Goal: Task Accomplishment & Management: Use online tool/utility

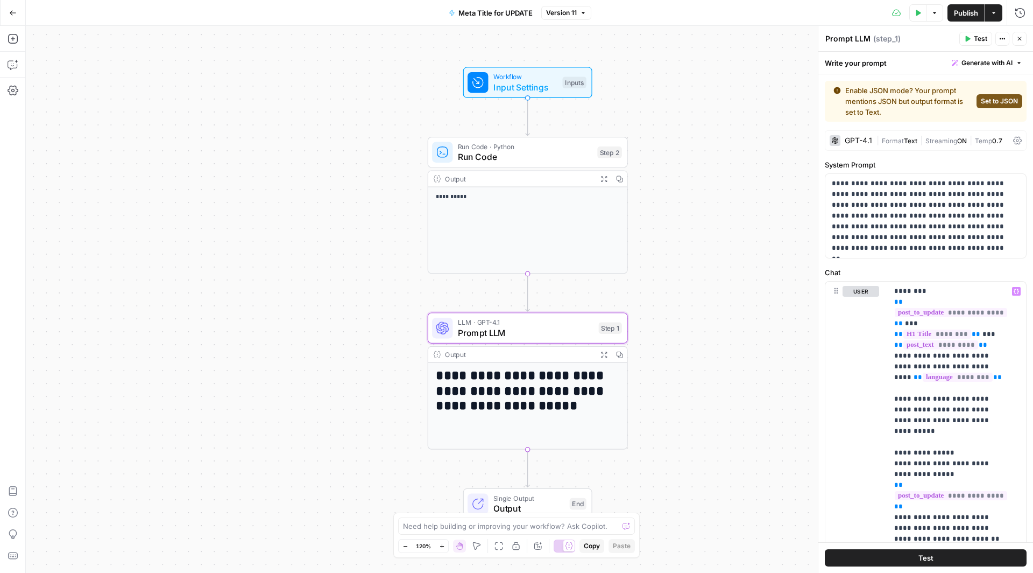
scroll to position [1405, 0]
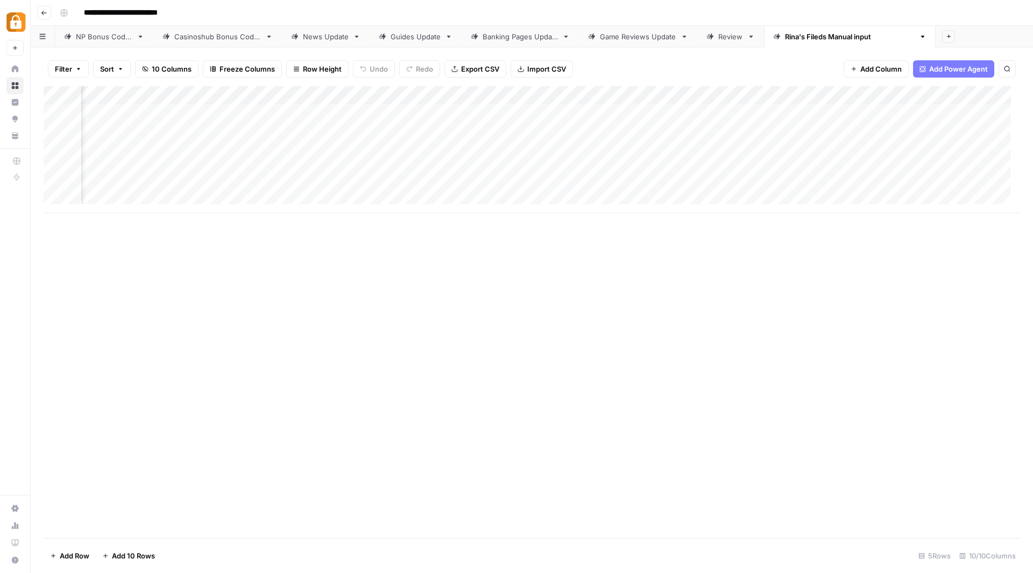
scroll to position [0, 276]
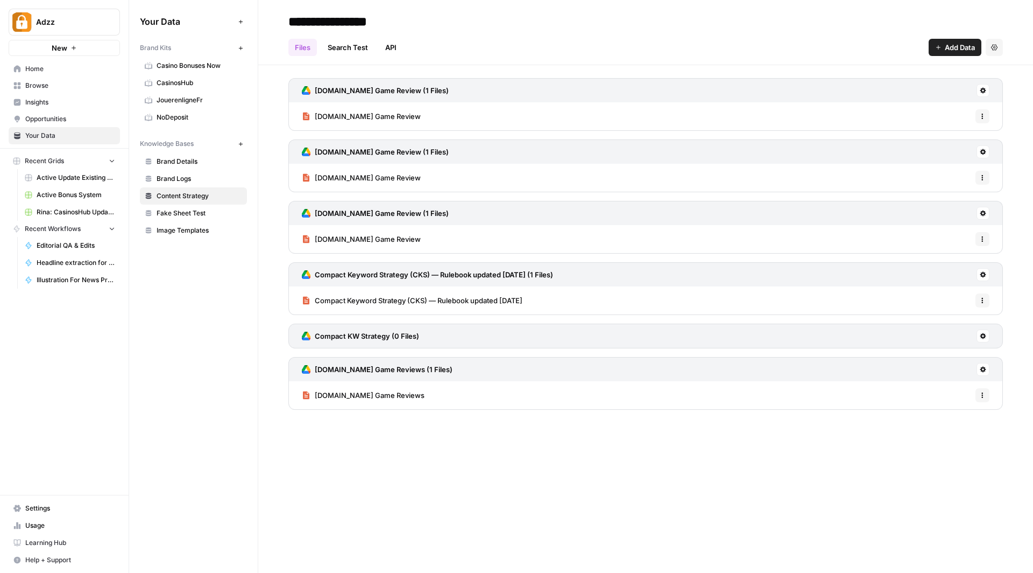
click at [46, 83] on span "Browse" at bounding box center [70, 86] width 90 height 10
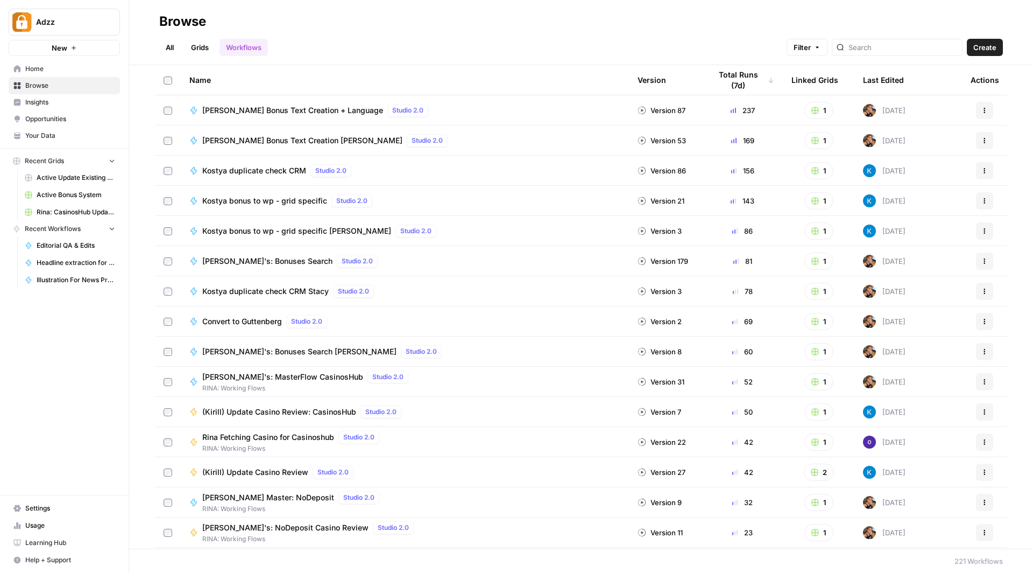
click at [202, 47] on link "Grids" at bounding box center [200, 47] width 31 height 17
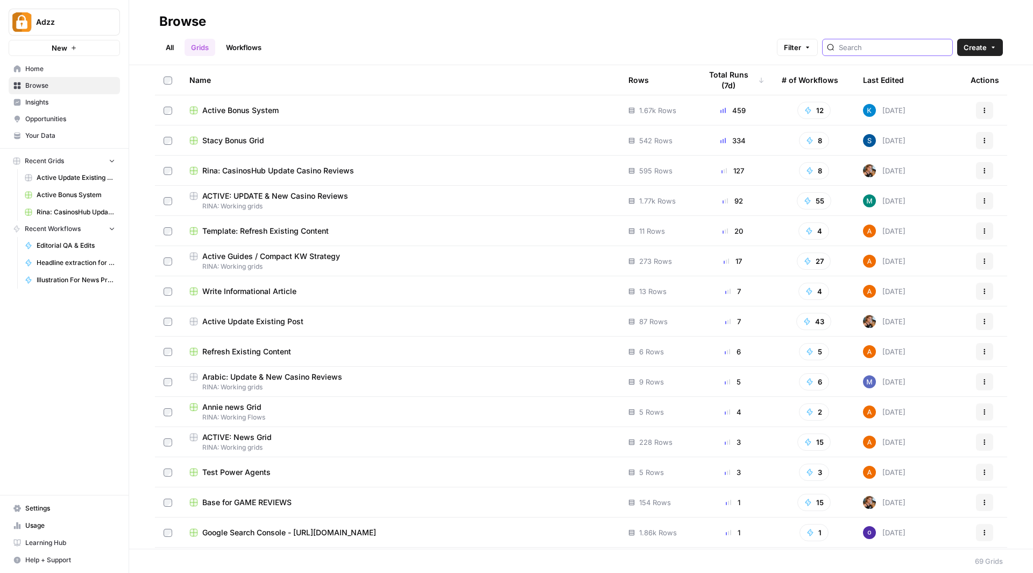
click at [885, 48] on input "search" at bounding box center [893, 47] width 109 height 11
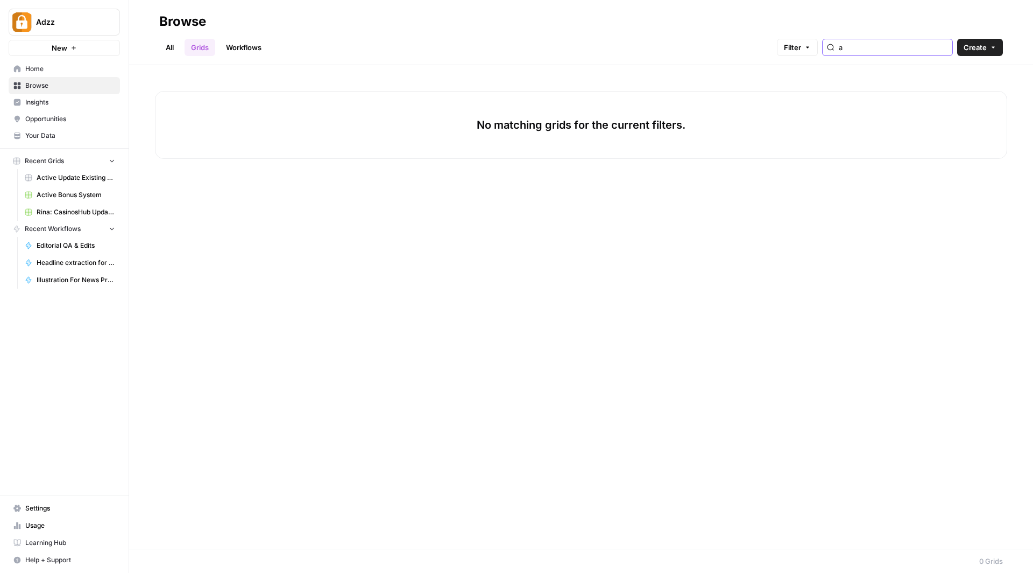
type input "a"
type input "c"
type input "active"
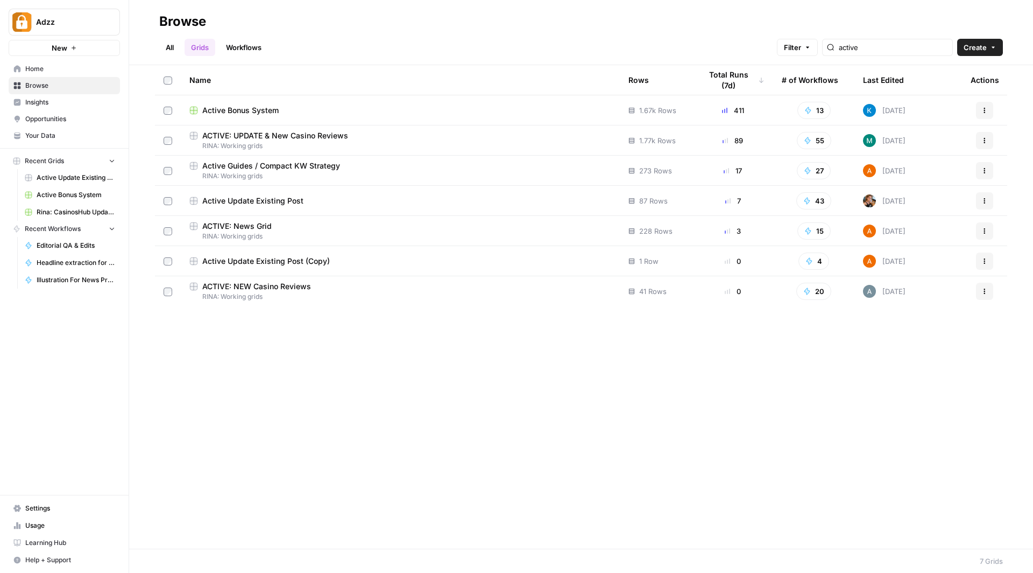
click at [356, 229] on div "ACTIVE: News Grid" at bounding box center [400, 226] width 422 height 11
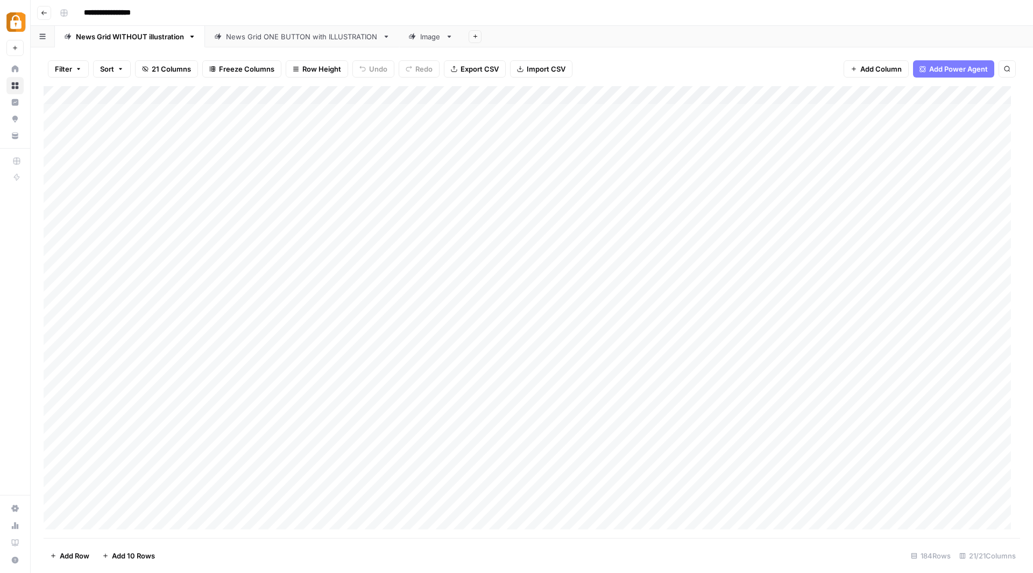
click at [298, 41] on div "News Grid ONE BUTTON with ILLUSTRATION" at bounding box center [302, 36] width 152 height 11
click at [136, 559] on span "Add 10 Rows" at bounding box center [133, 555] width 43 height 11
click at [151, 316] on div "Add Column" at bounding box center [532, 312] width 977 height 452
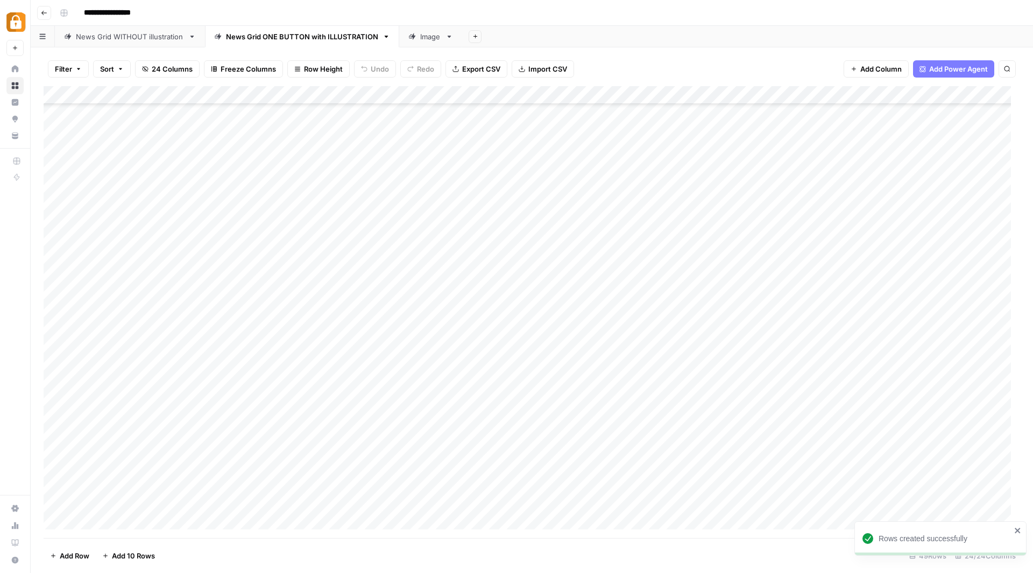
click at [151, 316] on div "Add Column" at bounding box center [532, 312] width 977 height 452
type input "Anni"
click at [117, 358] on button "Annie" at bounding box center [131, 360] width 66 height 13
click at [215, 317] on div "Add Column" at bounding box center [532, 312] width 977 height 452
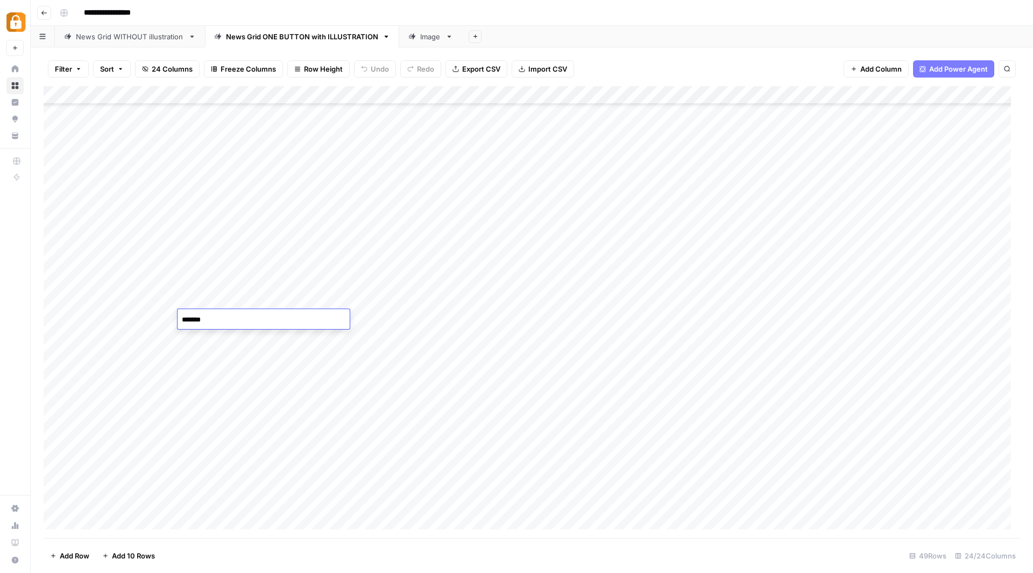
type textarea "********"
click at [411, 323] on div "Add Column" at bounding box center [532, 312] width 977 height 452
type textarea "**********"
click at [603, 320] on div "Add Column" at bounding box center [532, 312] width 977 height 452
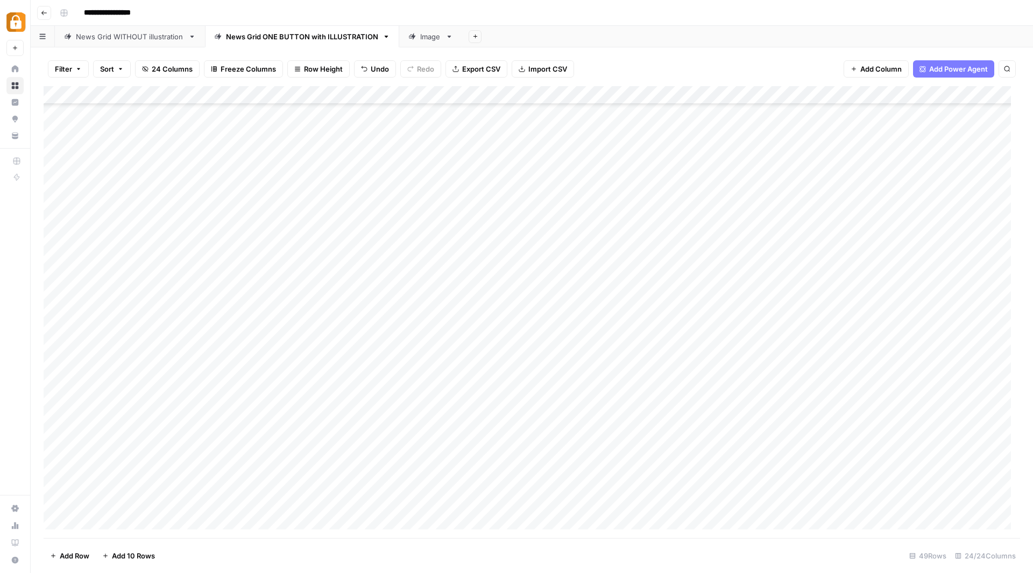
click at [603, 320] on div "Add Column" at bounding box center [532, 312] width 977 height 452
type textarea "******"
click at [703, 321] on div "Add Column" at bounding box center [532, 312] width 977 height 452
type textarea "**********"
click at [745, 340] on div "Add Column" at bounding box center [532, 312] width 977 height 452
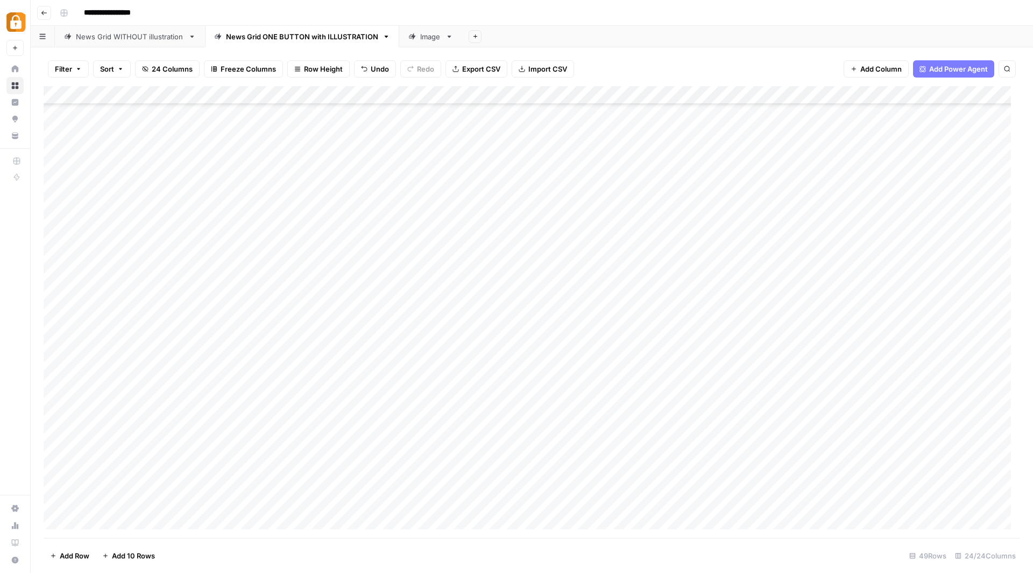
click at [774, 319] on div "Add Column" at bounding box center [532, 312] width 977 height 452
type textarea "**********"
click at [856, 315] on div "Add Column" at bounding box center [532, 312] width 977 height 452
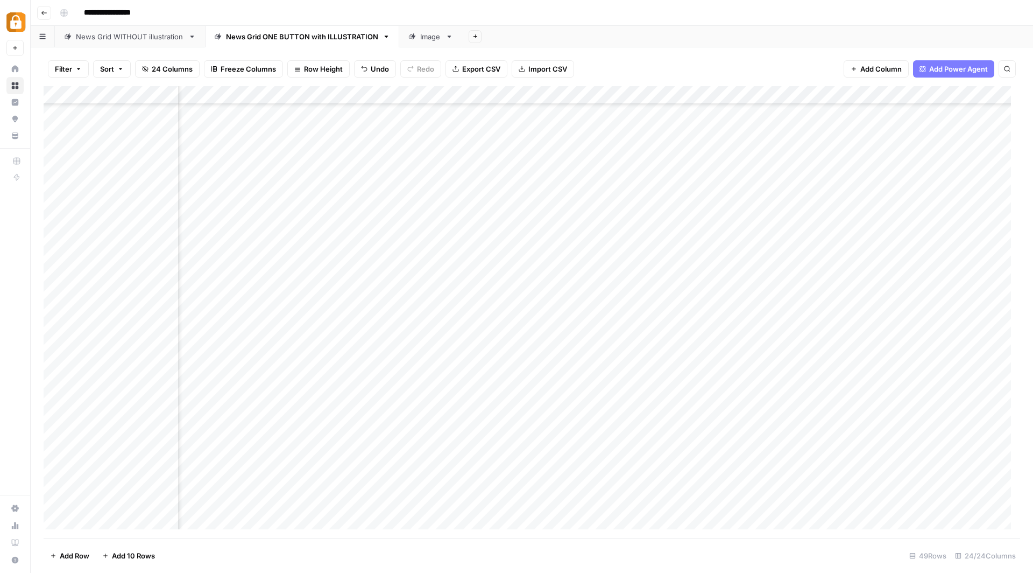
click at [585, 319] on div "Add Column" at bounding box center [532, 312] width 977 height 452
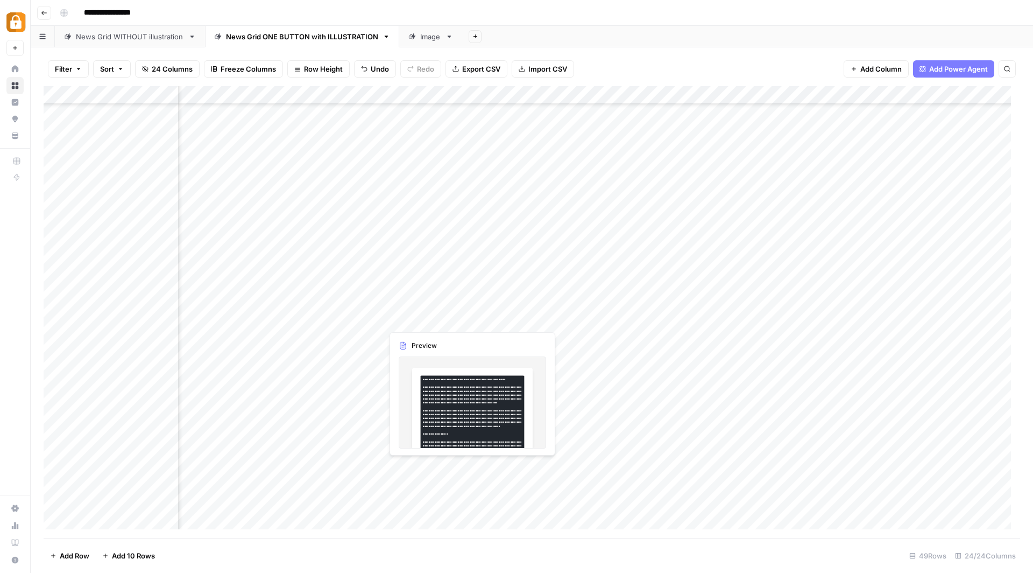
click at [433, 319] on div "Add Column" at bounding box center [532, 312] width 977 height 452
click at [423, 317] on div "Add Column" at bounding box center [532, 312] width 977 height 452
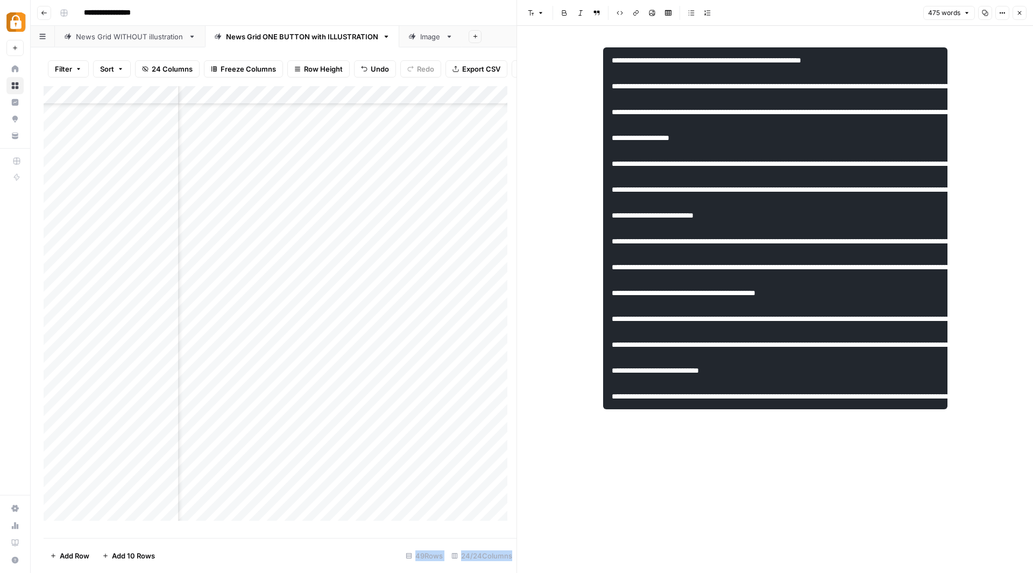
click at [434, 310] on div at bounding box center [432, 319] width 98 height 20
click at [1021, 14] on icon "button" at bounding box center [1020, 13] width 4 height 4
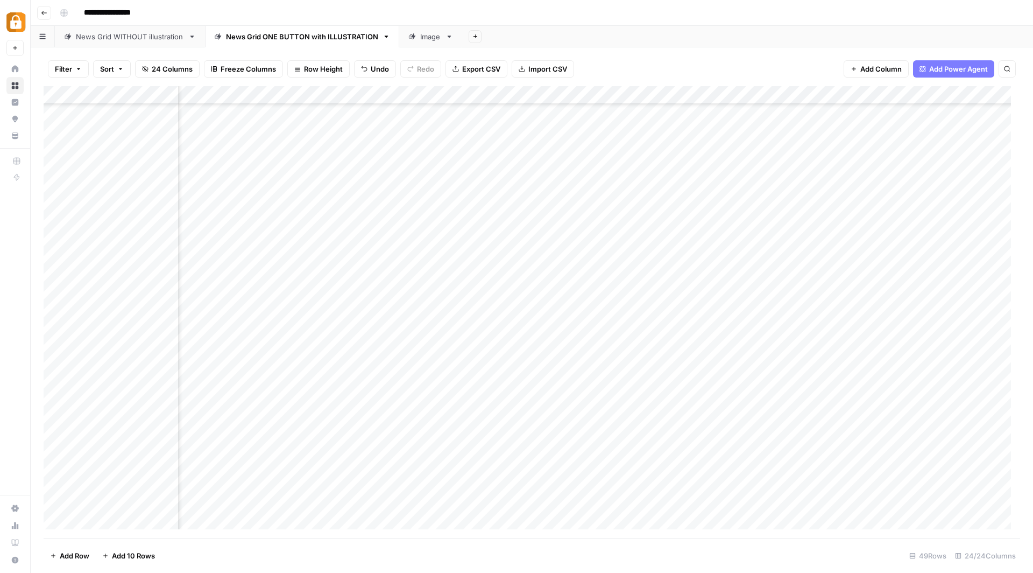
click at [429, 304] on div "Add Column" at bounding box center [532, 312] width 977 height 452
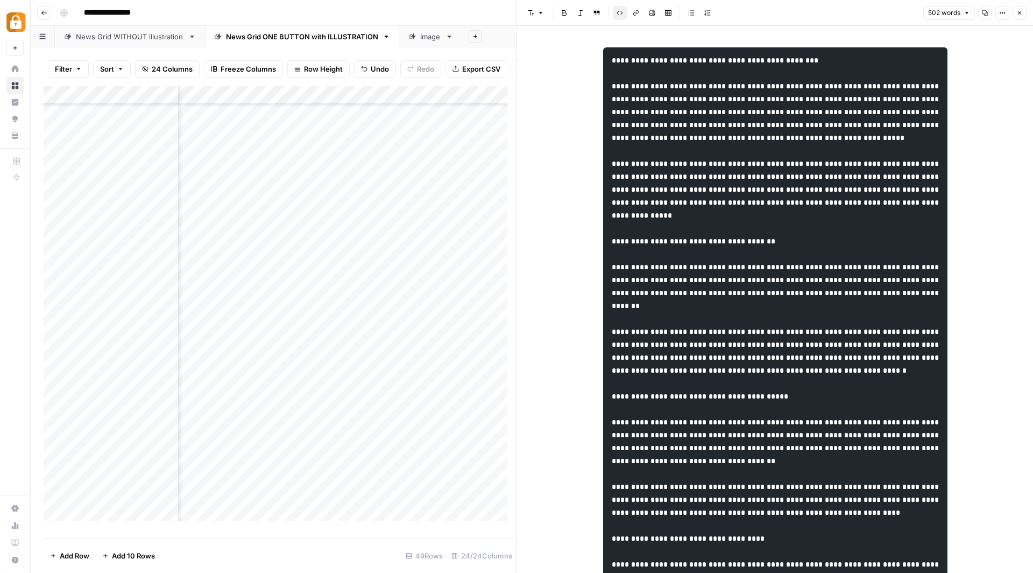
click at [1023, 14] on button "Close" at bounding box center [1020, 13] width 14 height 14
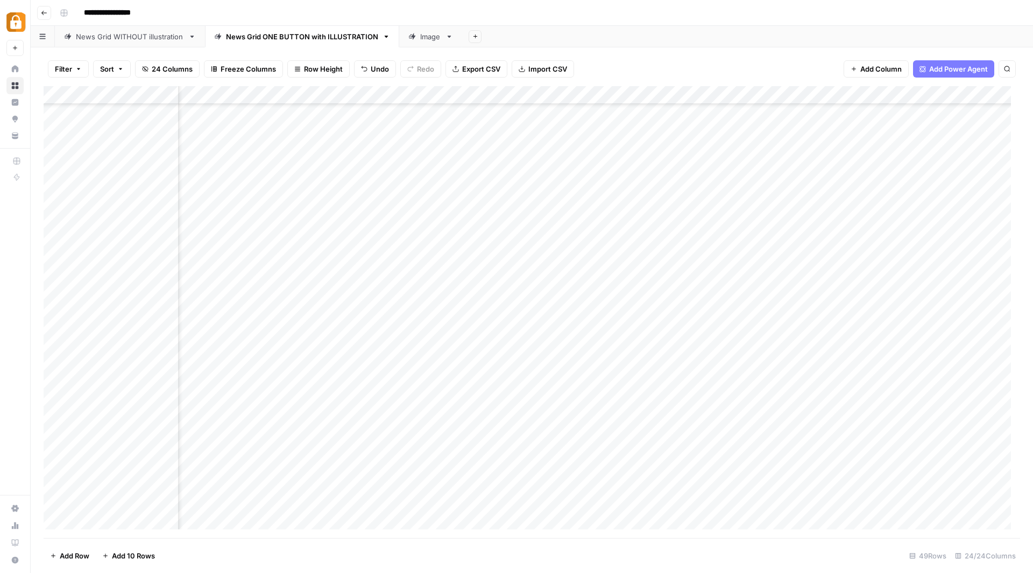
click at [472, 92] on div "Add Column" at bounding box center [532, 312] width 977 height 452
click at [627, 317] on div "Add Column" at bounding box center [532, 312] width 977 height 452
click at [610, 308] on div "Add Column" at bounding box center [532, 312] width 977 height 452
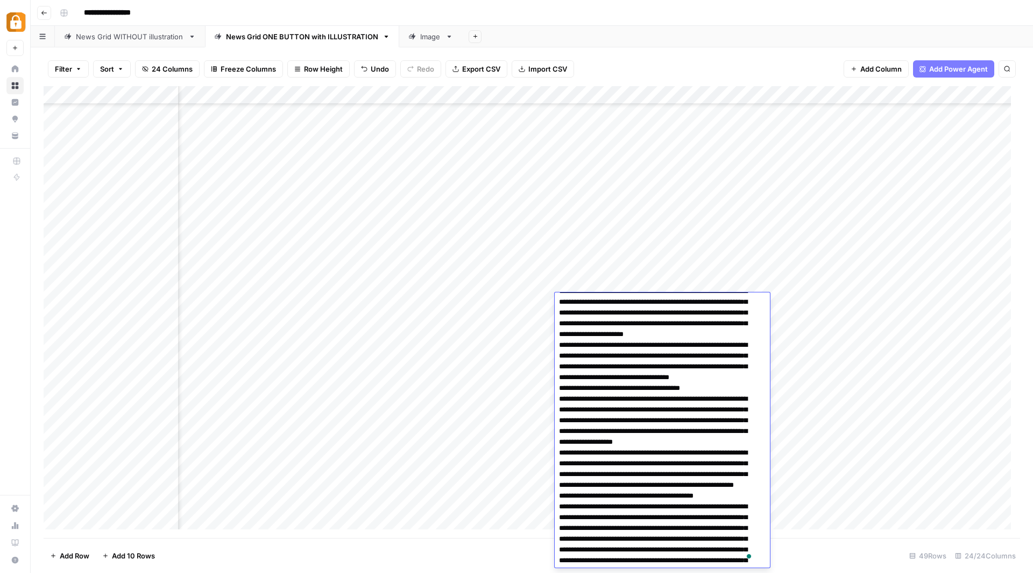
scroll to position [270, 0]
click at [409, 317] on div "Add Column" at bounding box center [532, 312] width 977 height 452
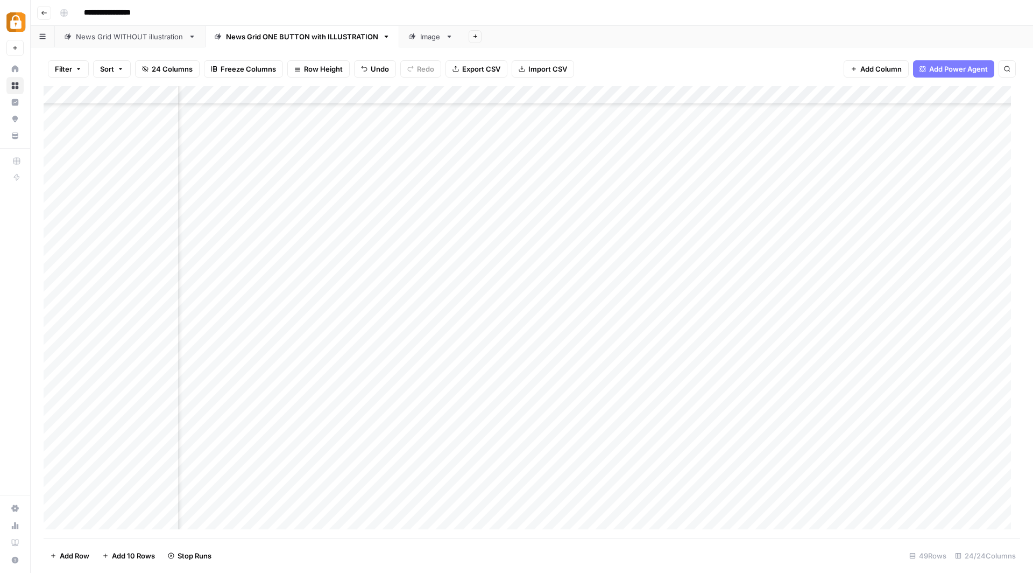
scroll to position [489, 1315]
click at [718, 314] on div "Add Column" at bounding box center [532, 312] width 977 height 452
click at [613, 317] on div "Add Column" at bounding box center [532, 312] width 977 height 452
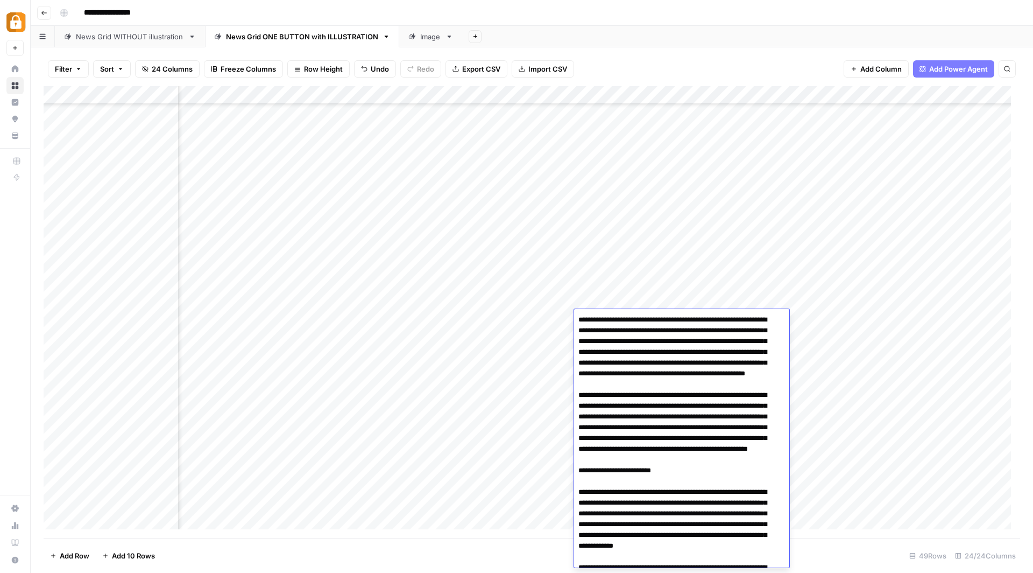
scroll to position [394, 0]
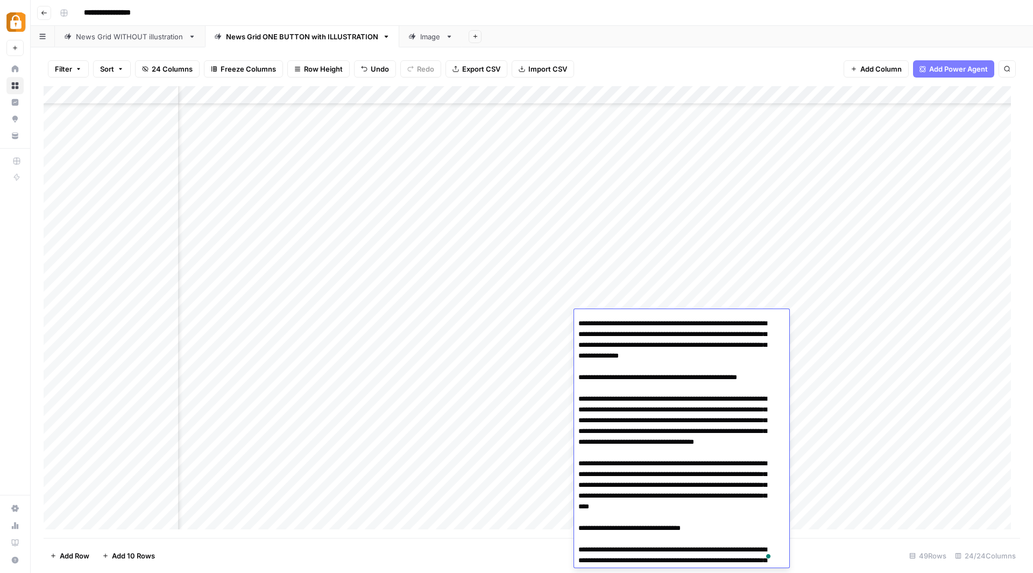
click at [543, 331] on div "Add Column" at bounding box center [532, 312] width 977 height 452
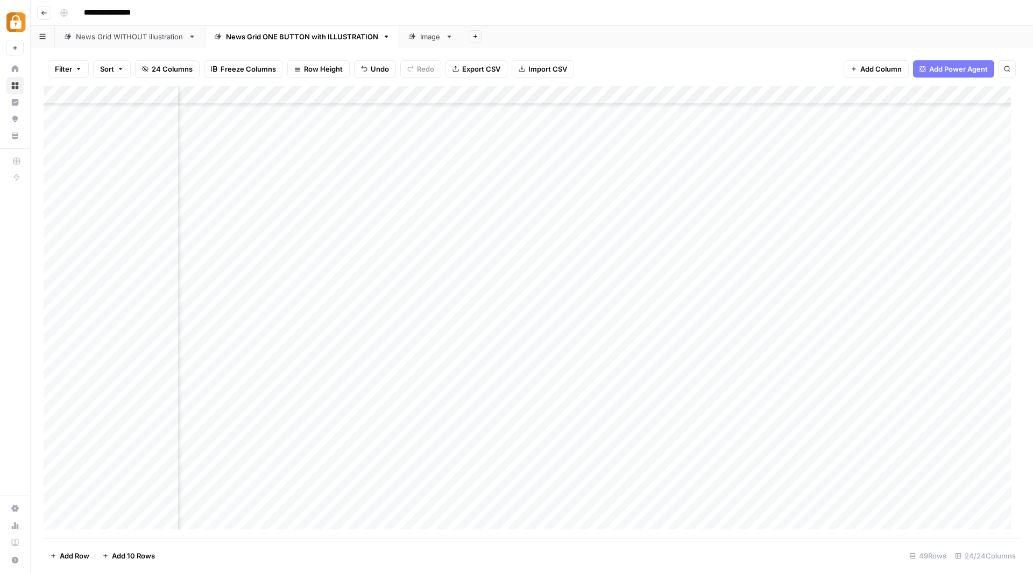
click at [606, 314] on div "Add Column" at bounding box center [532, 312] width 977 height 452
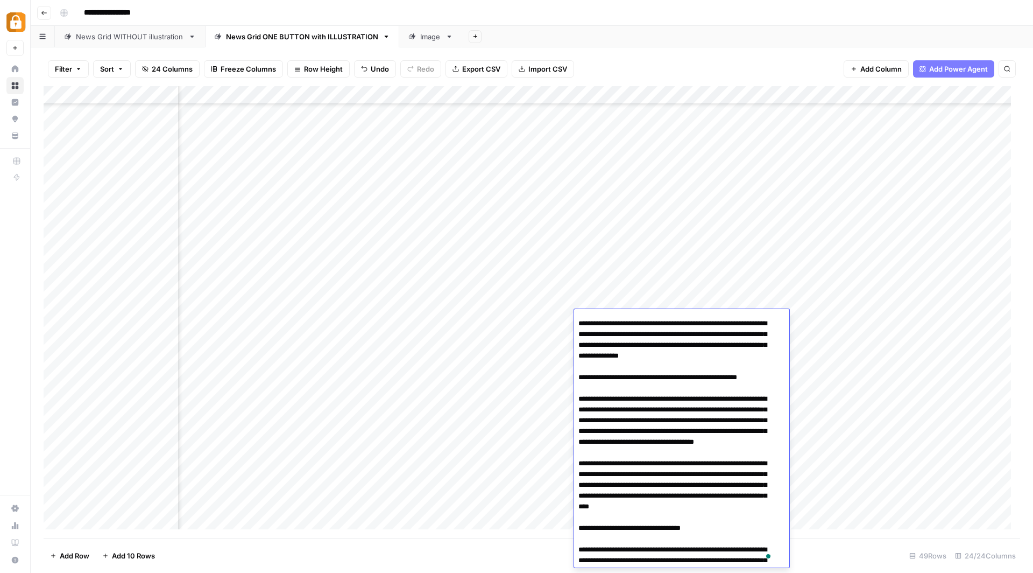
scroll to position [0, 0]
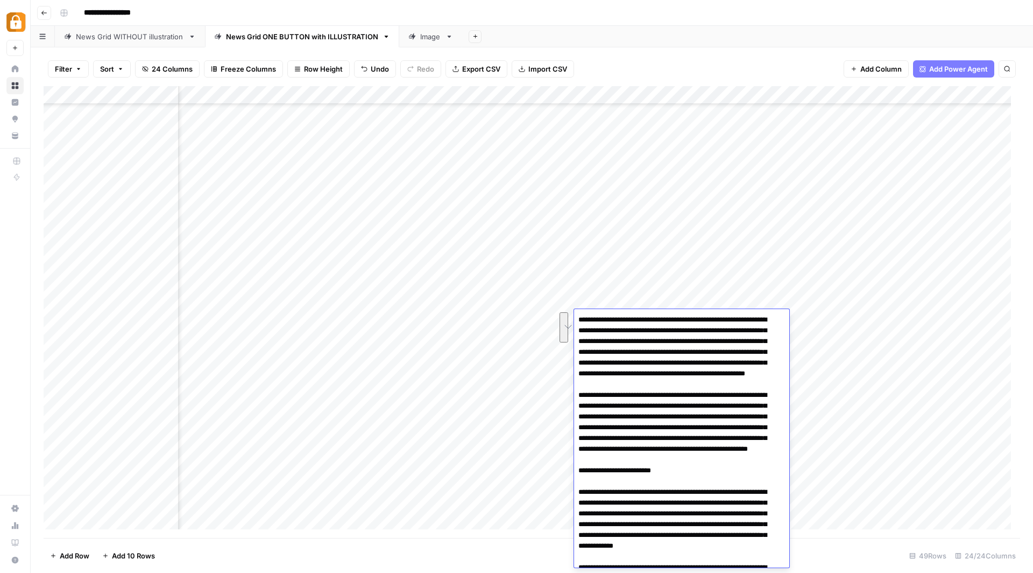
click at [528, 315] on div "Add Column" at bounding box center [532, 312] width 977 height 452
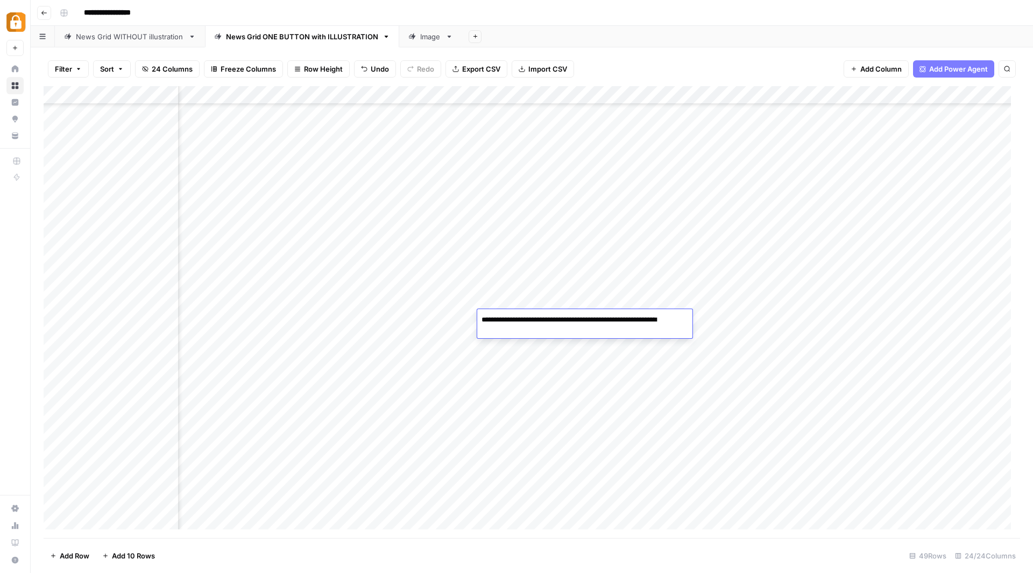
click at [748, 329] on div "Add Column" at bounding box center [532, 312] width 977 height 452
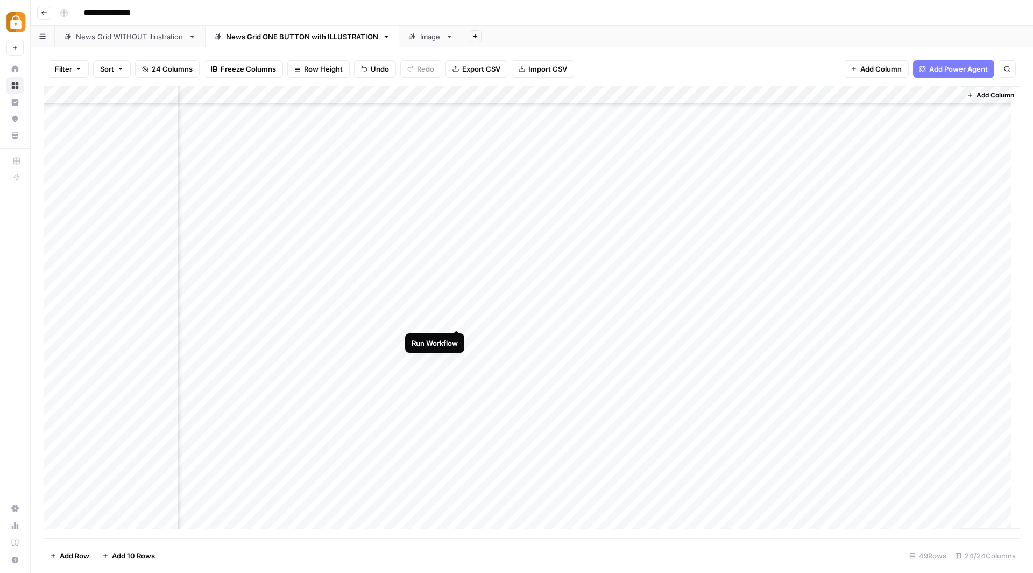
click at [459, 317] on div "Add Column" at bounding box center [532, 312] width 977 height 452
click at [331, 319] on div "Add Column" at bounding box center [532, 312] width 977 height 452
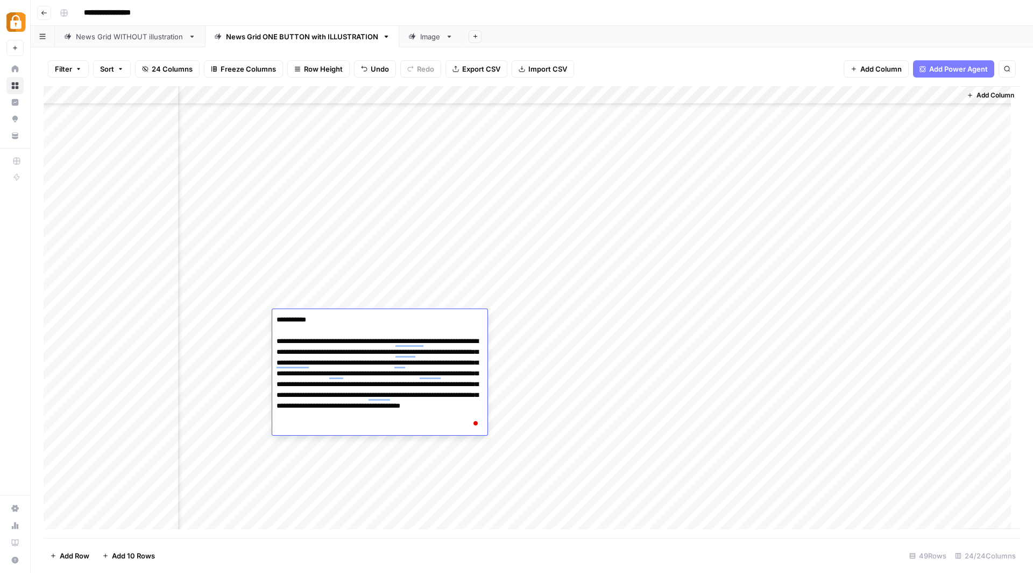
click at [700, 316] on div "Add Column" at bounding box center [532, 312] width 977 height 452
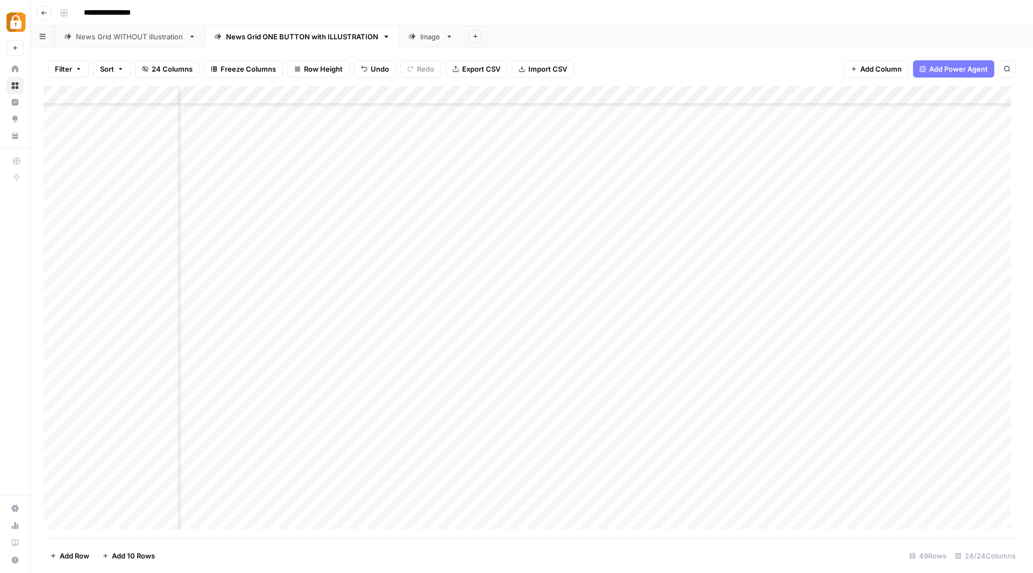
scroll to position [489, 457]
click at [675, 316] on div "Add Column" at bounding box center [532, 312] width 977 height 452
click at [506, 317] on div "Add Column" at bounding box center [532, 312] width 977 height 452
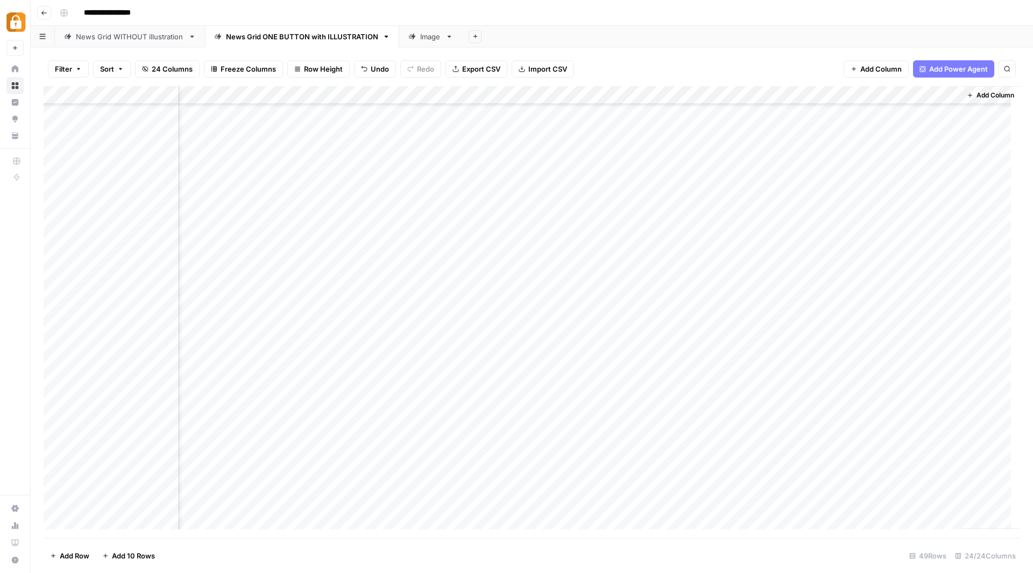
click at [506, 317] on div "Add Column" at bounding box center [532, 312] width 977 height 452
click at [500, 347] on div "Add Column" at bounding box center [532, 312] width 977 height 452
click at [491, 324] on div "Add Column" at bounding box center [532, 312] width 977 height 452
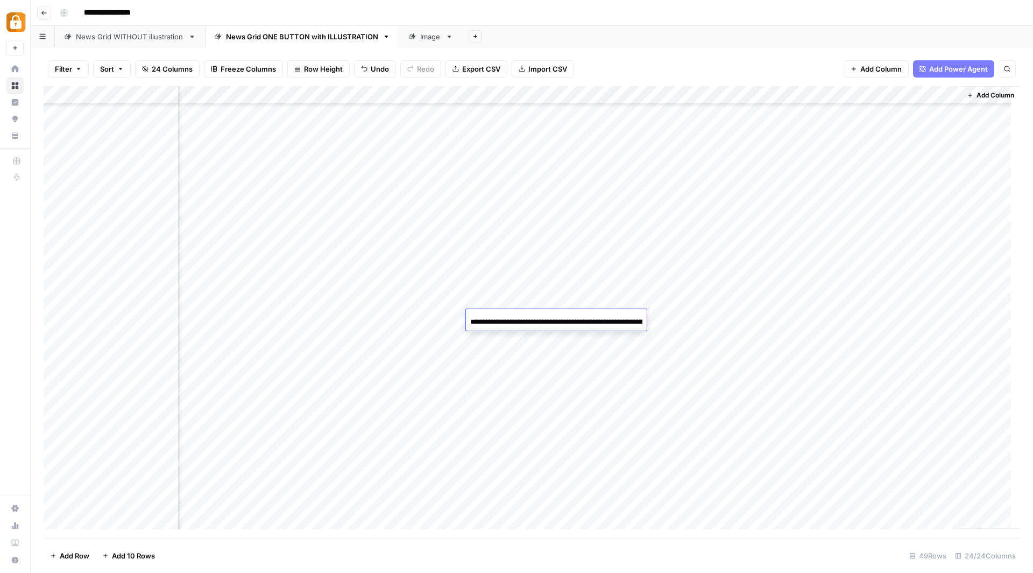
click at [491, 324] on input "**********" at bounding box center [556, 321] width 172 height 13
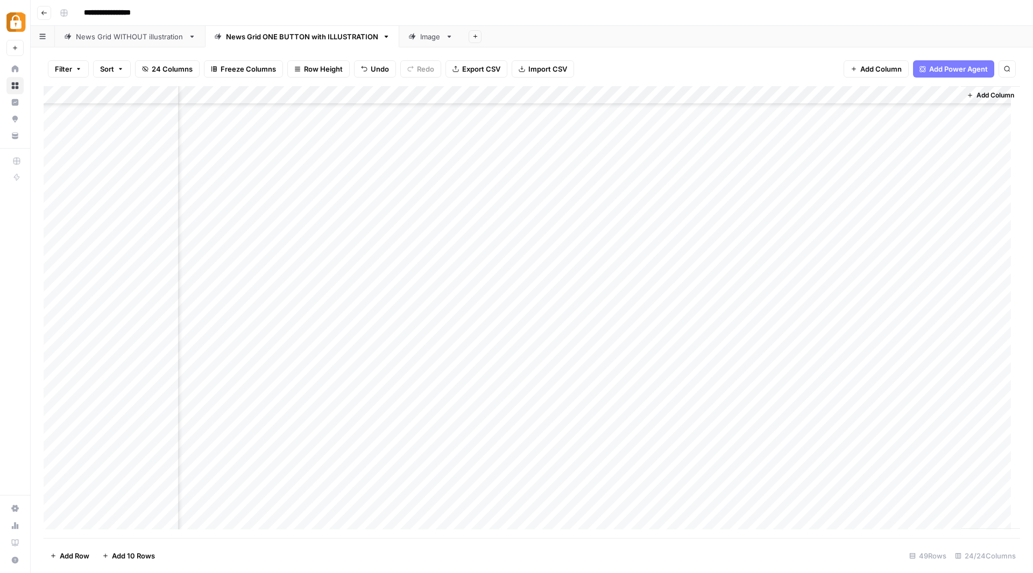
click at [303, 335] on div "Add Column" at bounding box center [532, 312] width 977 height 452
drag, startPoint x: 144, startPoint y: 317, endPoint x: 215, endPoint y: 316, distance: 71.0
click at [210, 317] on div "Add Column" at bounding box center [532, 312] width 977 height 452
click at [272, 326] on div "Add Column" at bounding box center [532, 312] width 977 height 452
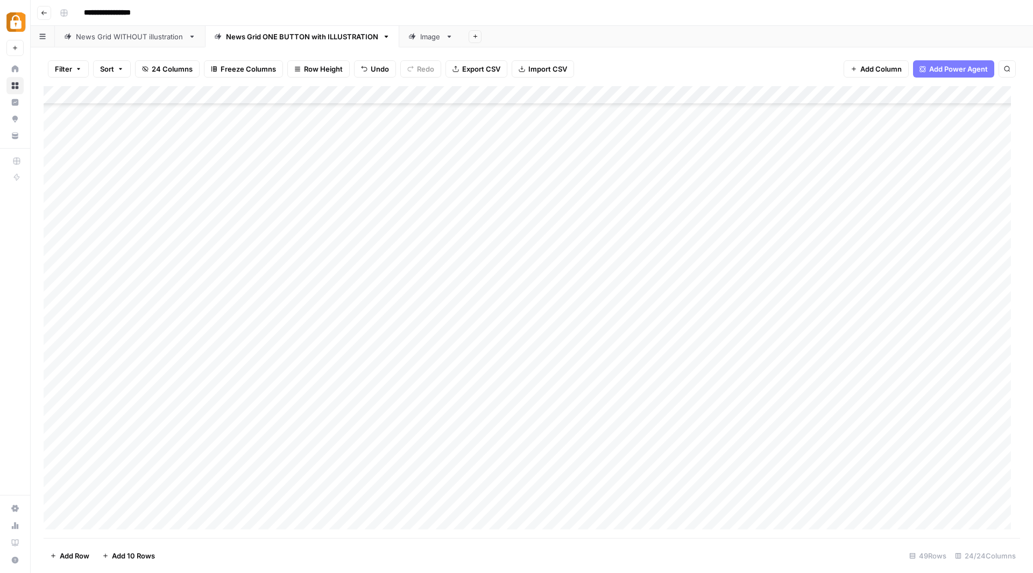
click at [272, 326] on div "Add Column" at bounding box center [532, 312] width 977 height 452
click at [272, 331] on div "Add Column" at bounding box center [532, 312] width 977 height 452
click at [395, 330] on div "Add Column" at bounding box center [532, 312] width 977 height 452
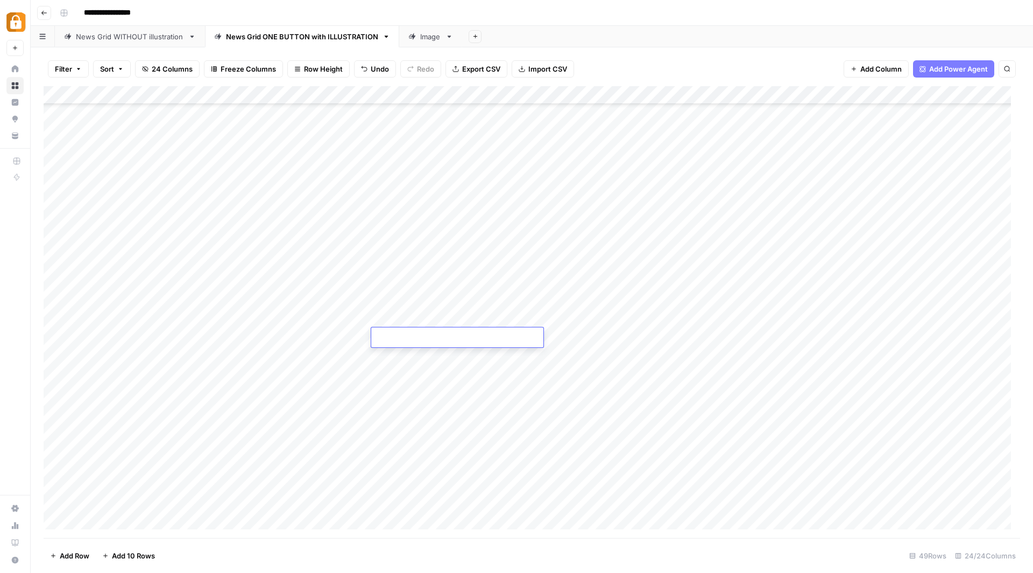
type textarea "**********"
click at [642, 327] on div "Add Column" at bounding box center [532, 312] width 977 height 452
drag, startPoint x: 570, startPoint y: 320, endPoint x: 659, endPoint y: 320, distance: 88.2
click at [659, 320] on div "Add Column" at bounding box center [532, 312] width 977 height 452
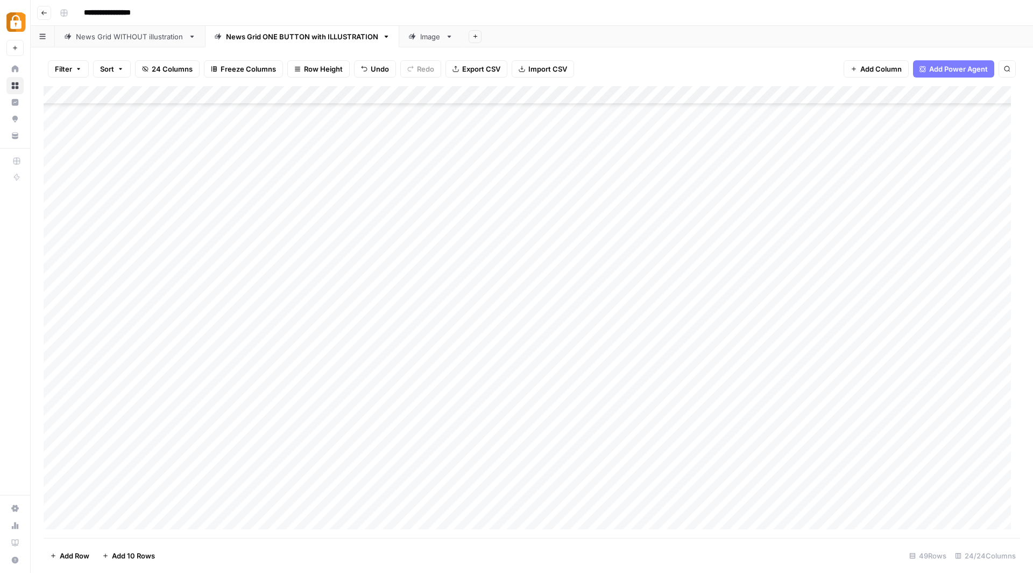
click at [604, 322] on div "Add Column" at bounding box center [532, 312] width 977 height 452
click at [615, 332] on div "Add Column" at bounding box center [532, 312] width 977 height 452
click at [637, 321] on div "Add Column" at bounding box center [532, 312] width 977 height 452
drag, startPoint x: 710, startPoint y: 325, endPoint x: 708, endPoint y: 333, distance: 8.2
click at [708, 333] on div "Add Column" at bounding box center [532, 312] width 977 height 452
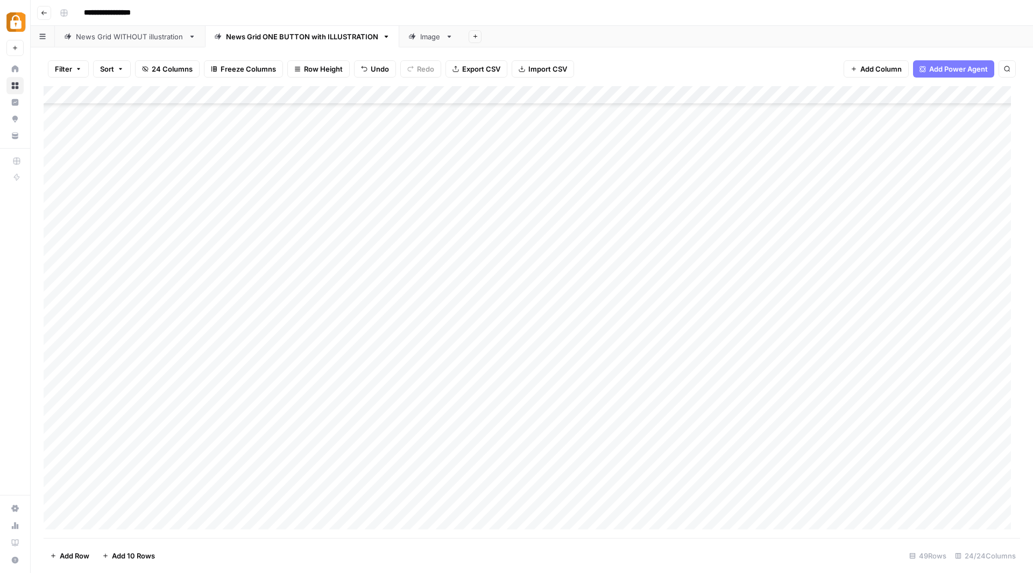
click at [684, 334] on div "Add Column" at bounding box center [532, 312] width 977 height 452
click at [740, 335] on div "Add Column" at bounding box center [532, 312] width 977 height 452
type textarea "**********"
click at [926, 339] on div "Add Column" at bounding box center [532, 312] width 977 height 452
click at [857, 334] on div "Add Column" at bounding box center [532, 312] width 977 height 452
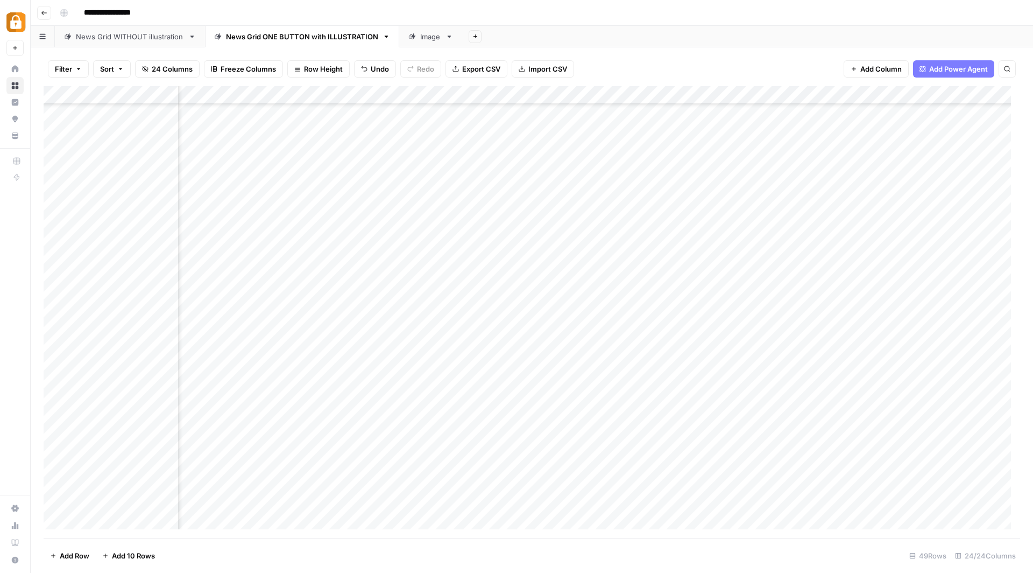
scroll to position [489, 547]
click at [585, 541] on footer "Add Row Add 10 Rows 49 Rows 24/24 Columns" at bounding box center [532, 555] width 977 height 35
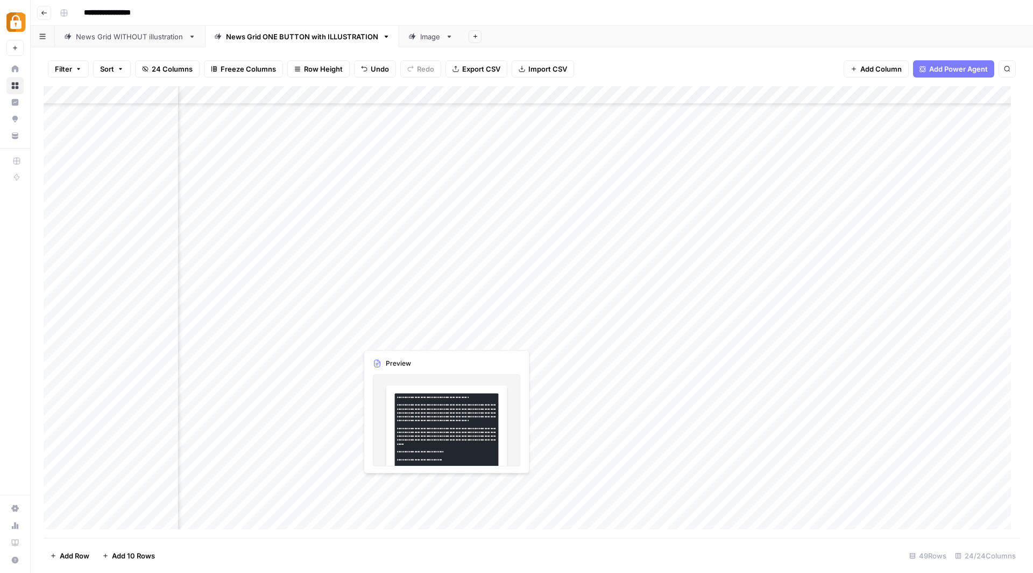
click at [398, 334] on div "Add Column" at bounding box center [532, 312] width 977 height 452
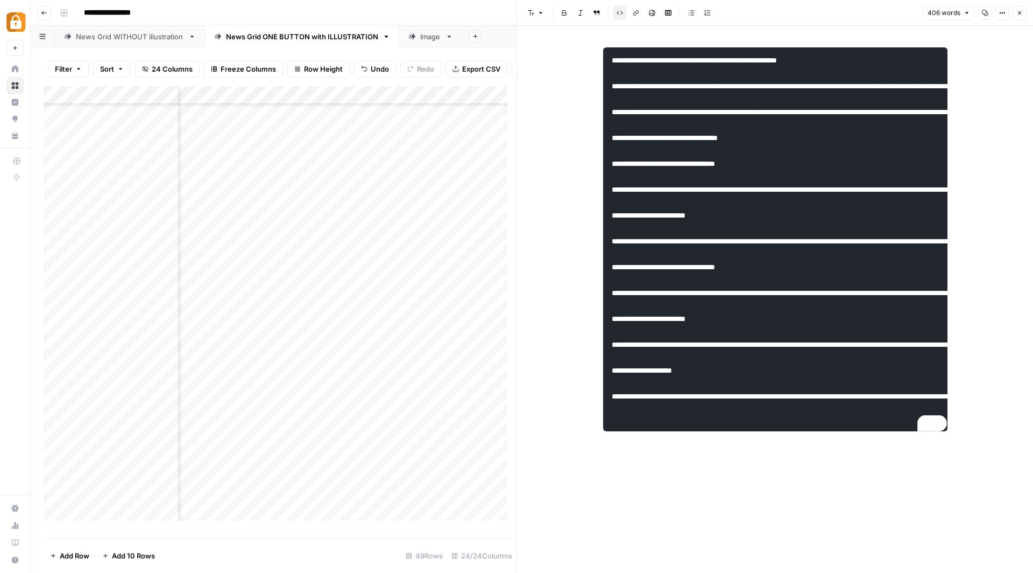
click at [786, 147] on pre "To enrich screen reader interactions, please activate Accessibility in Grammarl…" at bounding box center [775, 239] width 344 height 384
click at [422, 368] on div "Add Column" at bounding box center [280, 307] width 473 height 443
click at [1021, 12] on icon "button" at bounding box center [1019, 13] width 6 height 6
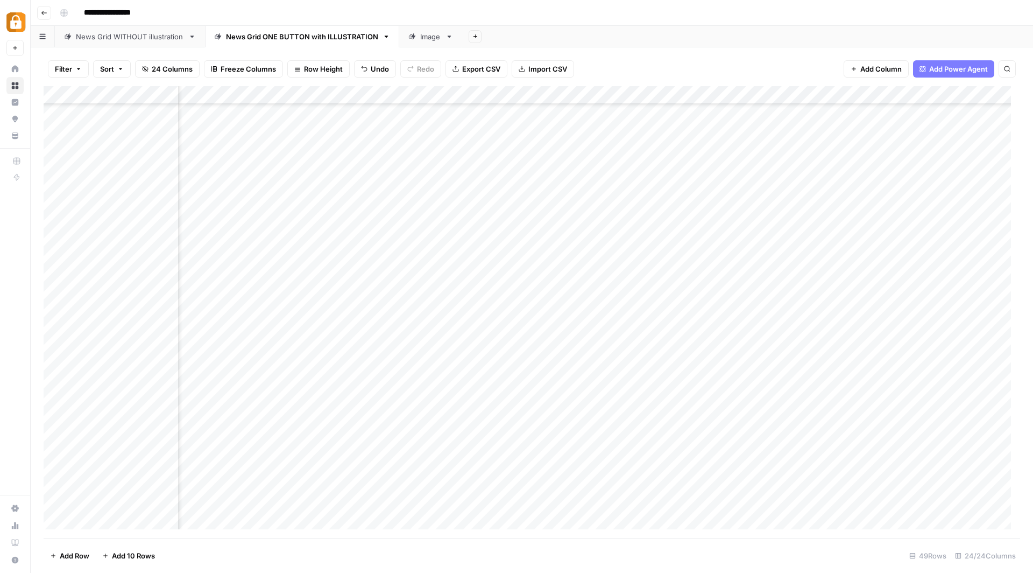
click at [502, 336] on div "Add Column" at bounding box center [532, 312] width 977 height 452
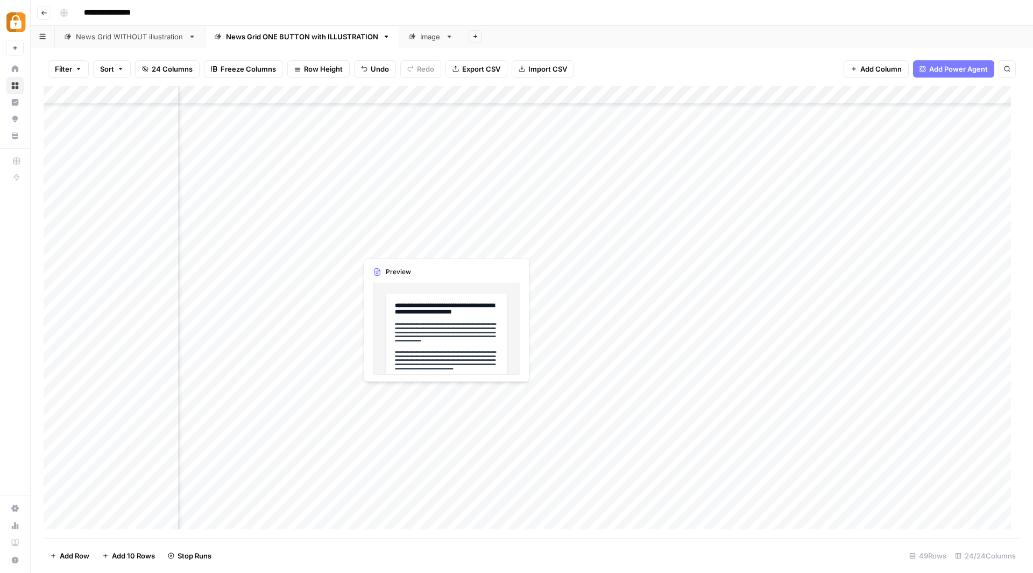
click at [378, 242] on div "Add Column" at bounding box center [532, 312] width 977 height 452
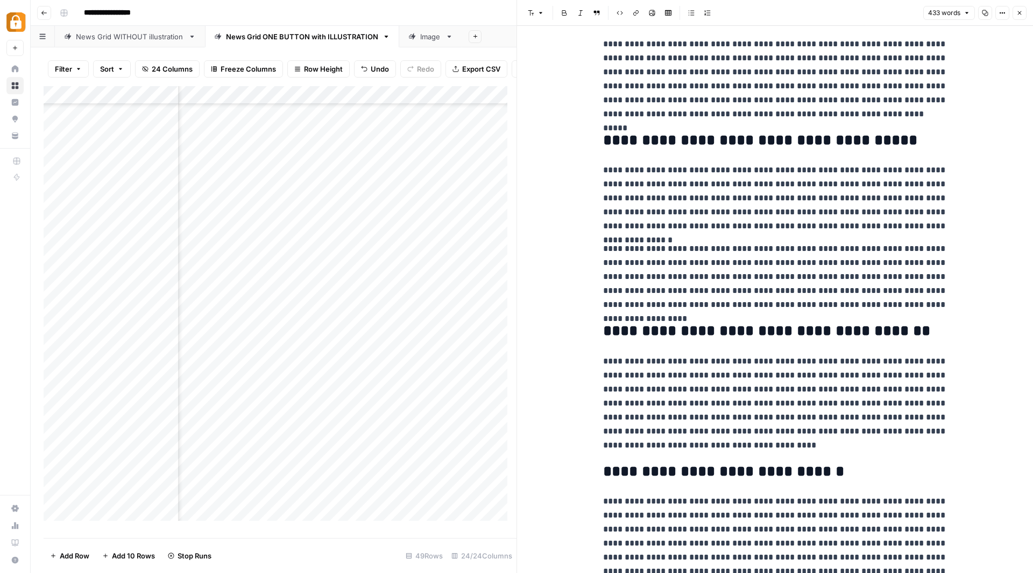
scroll to position [250, 0]
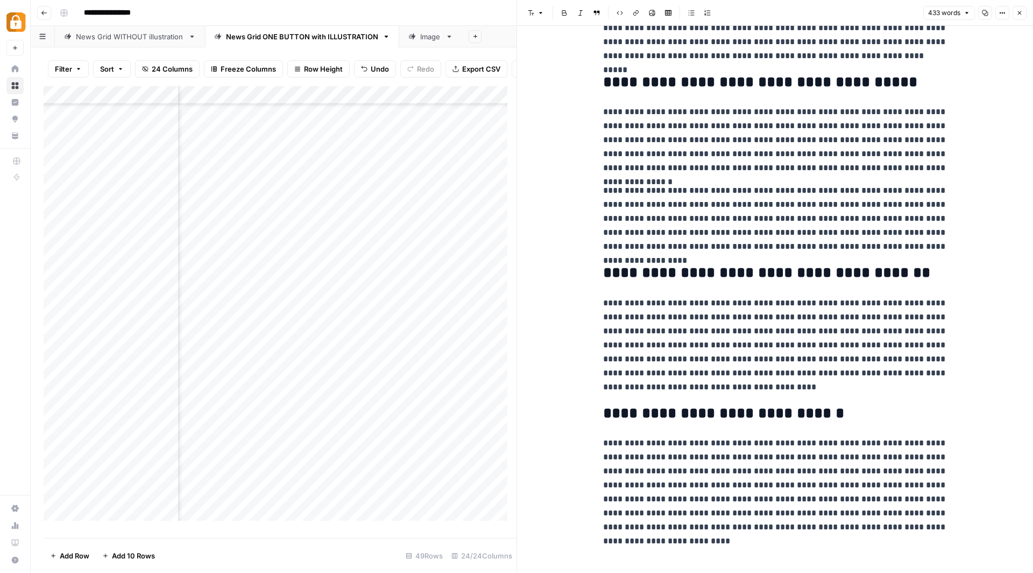
click at [392, 348] on div "Add Column" at bounding box center [280, 307] width 473 height 443
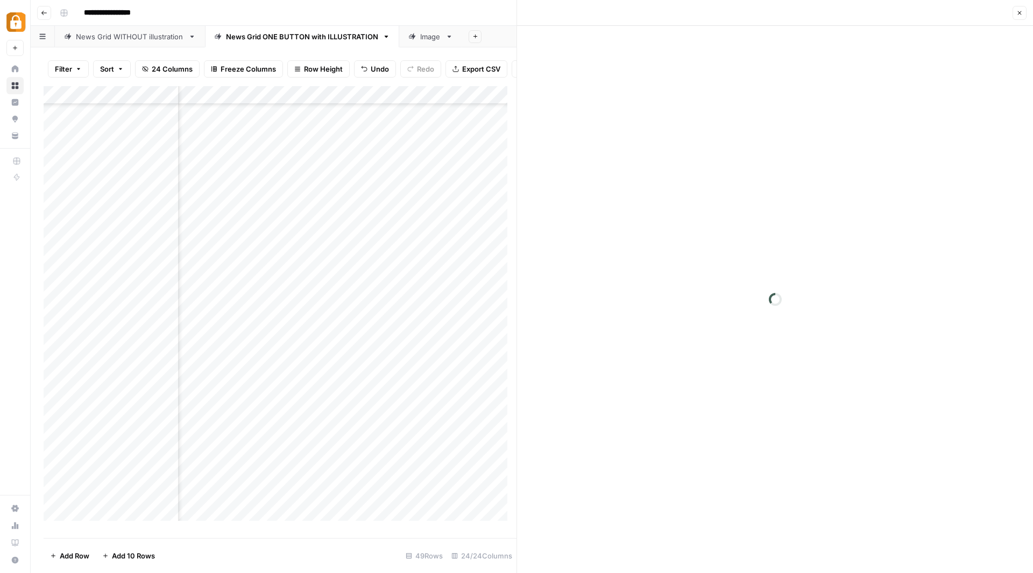
click at [392, 348] on div at bounding box center [406, 346] width 98 height 20
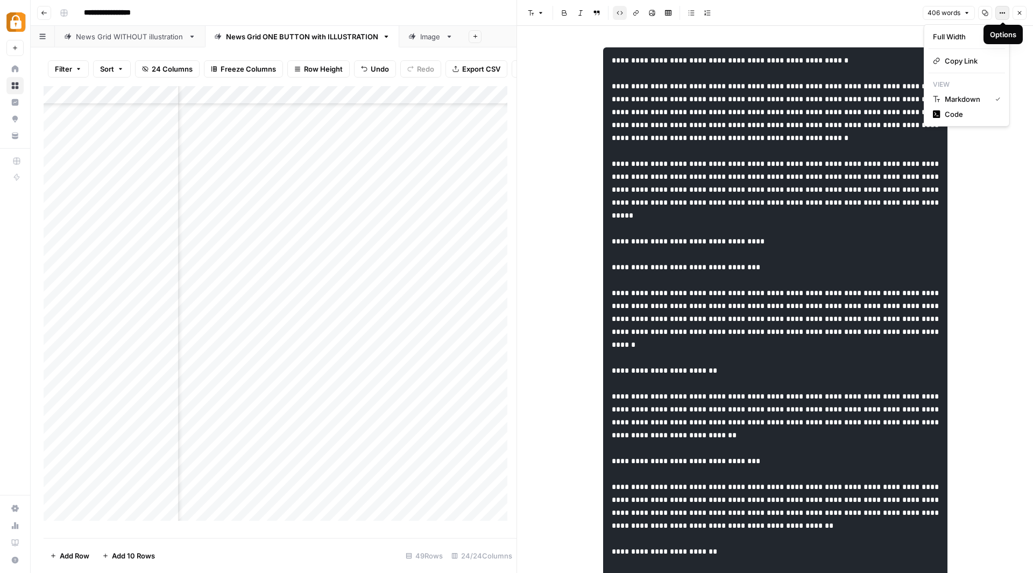
click at [1008, 14] on button "Options" at bounding box center [1002, 13] width 14 height 14
click at [985, 97] on span "Markdown" at bounding box center [966, 99] width 42 height 11
click at [1000, 18] on button "Options" at bounding box center [1002, 13] width 14 height 14
click at [965, 120] on button "Code" at bounding box center [967, 114] width 76 height 15
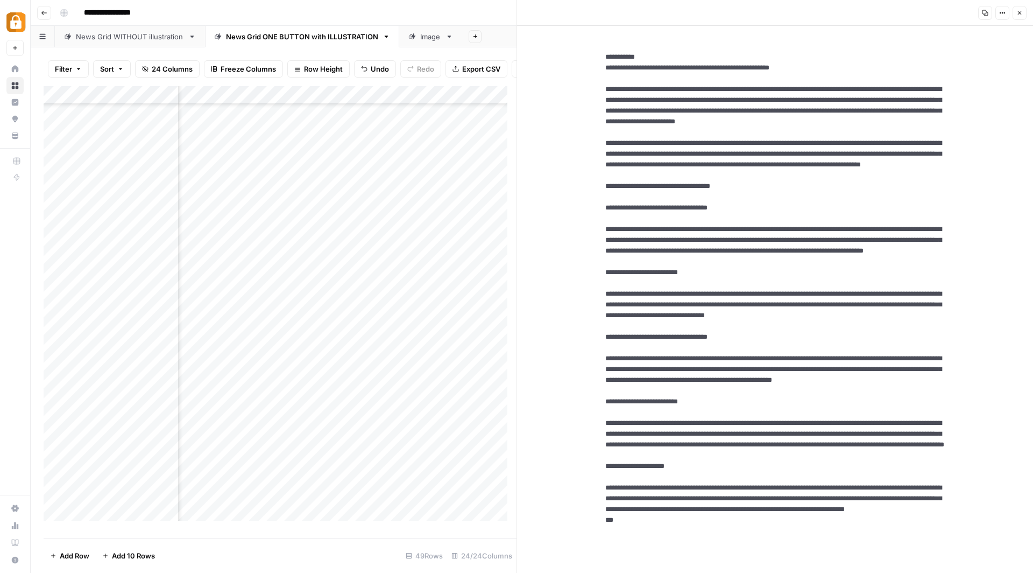
click at [1005, 11] on icon "button" at bounding box center [1002, 13] width 6 height 6
click at [975, 70] on span "Markdown" at bounding box center [971, 74] width 52 height 11
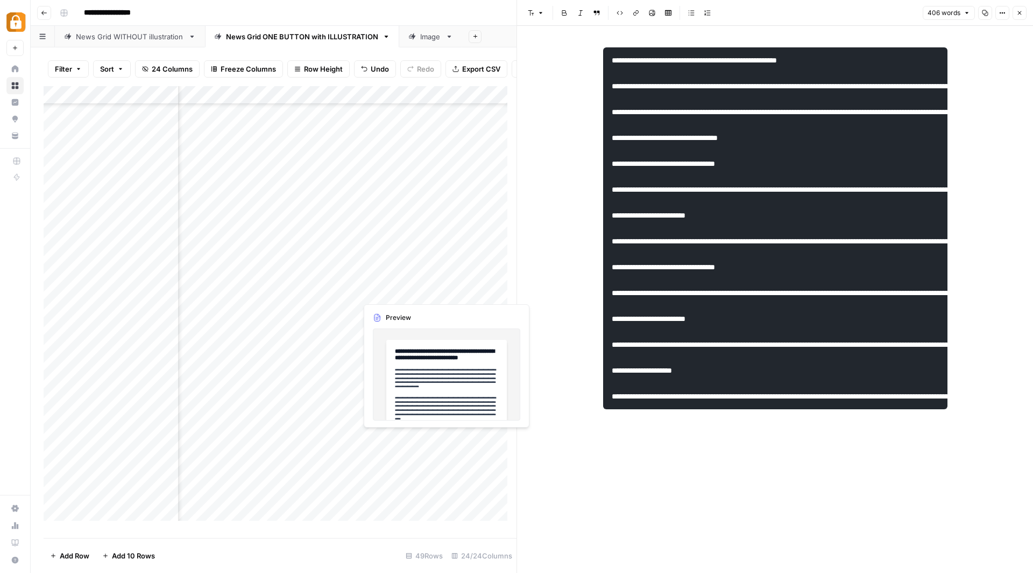
click at [413, 286] on div "Add Column" at bounding box center [280, 307] width 473 height 443
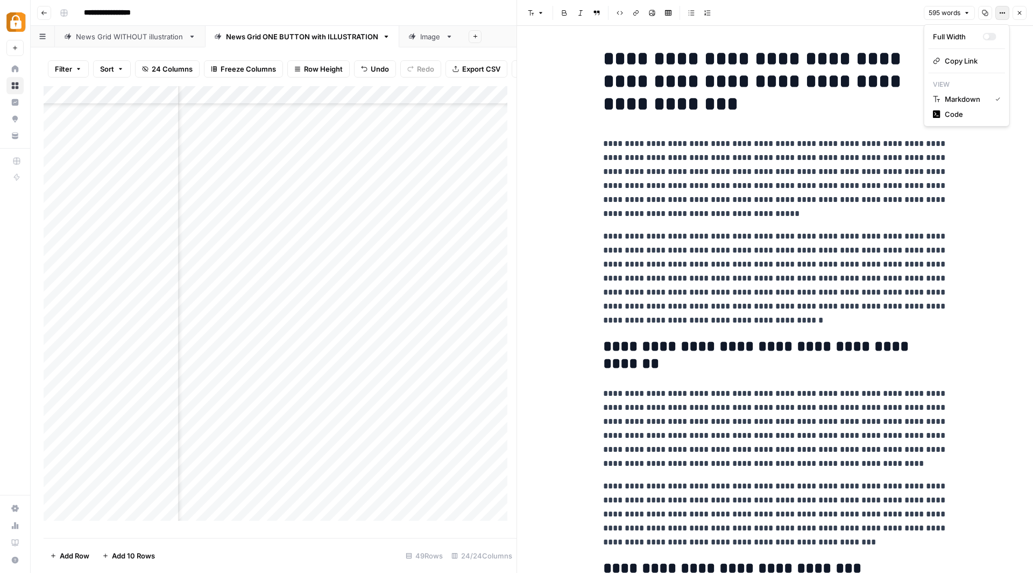
click at [1001, 12] on icon "button" at bounding box center [1001, 13] width 2 height 2
click at [1021, 10] on icon "button" at bounding box center [1019, 13] width 6 height 6
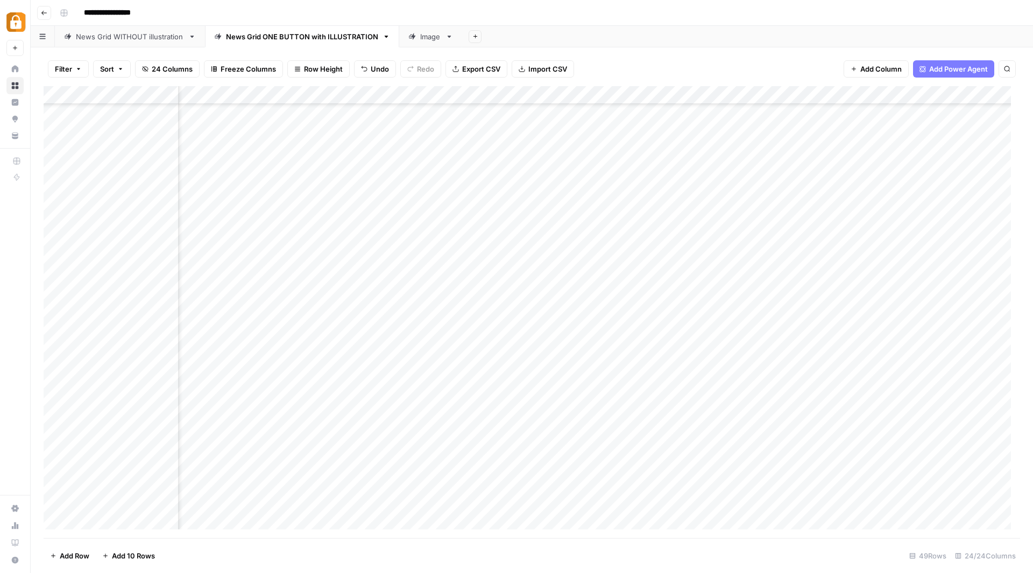
click at [669, 335] on div "Add Column" at bounding box center [532, 312] width 977 height 452
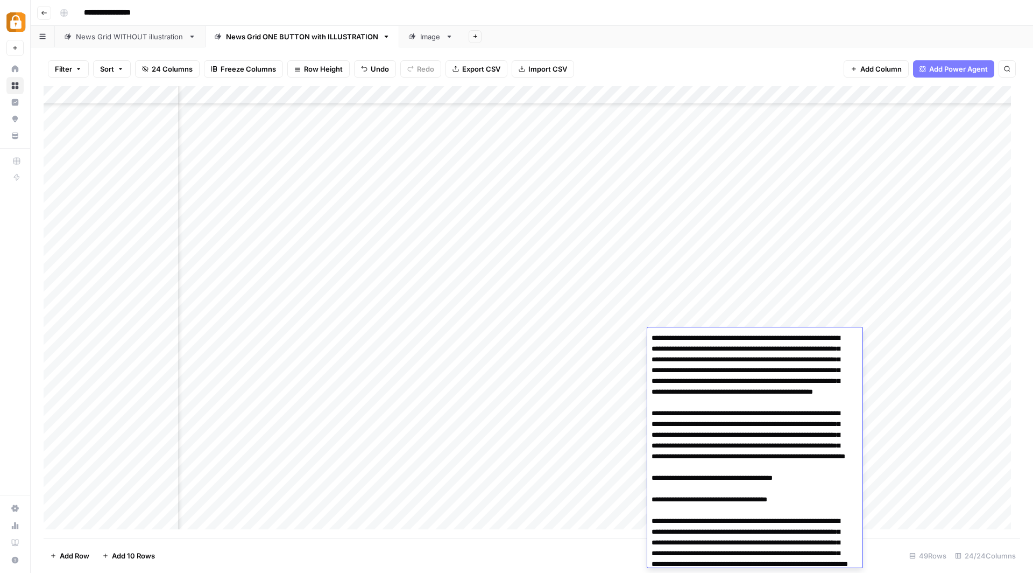
scroll to position [359, 0]
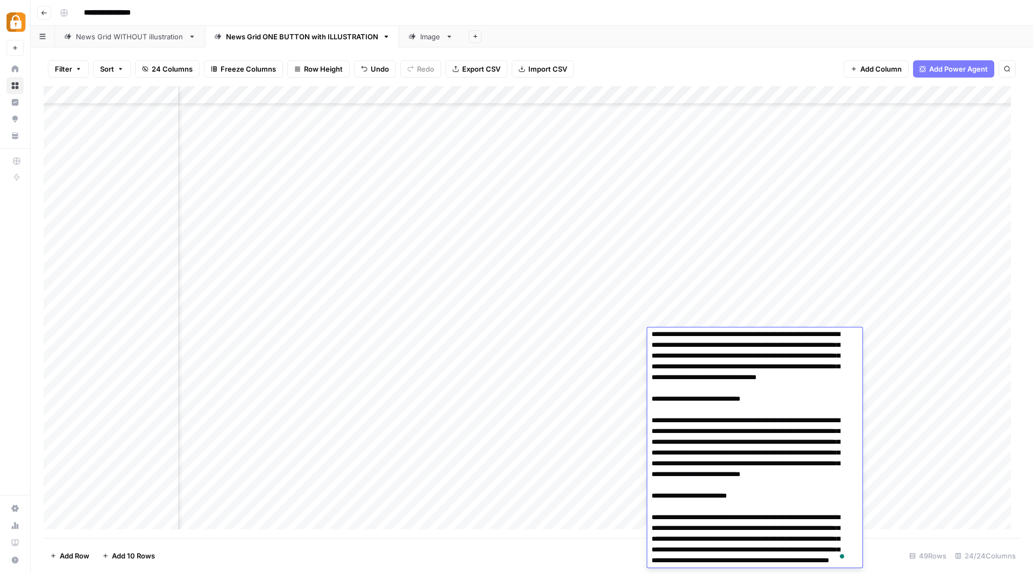
click at [720, 358] on textarea "To enrich screen reader interactions, please activate Accessibility in Grammarl…" at bounding box center [750, 269] width 206 height 596
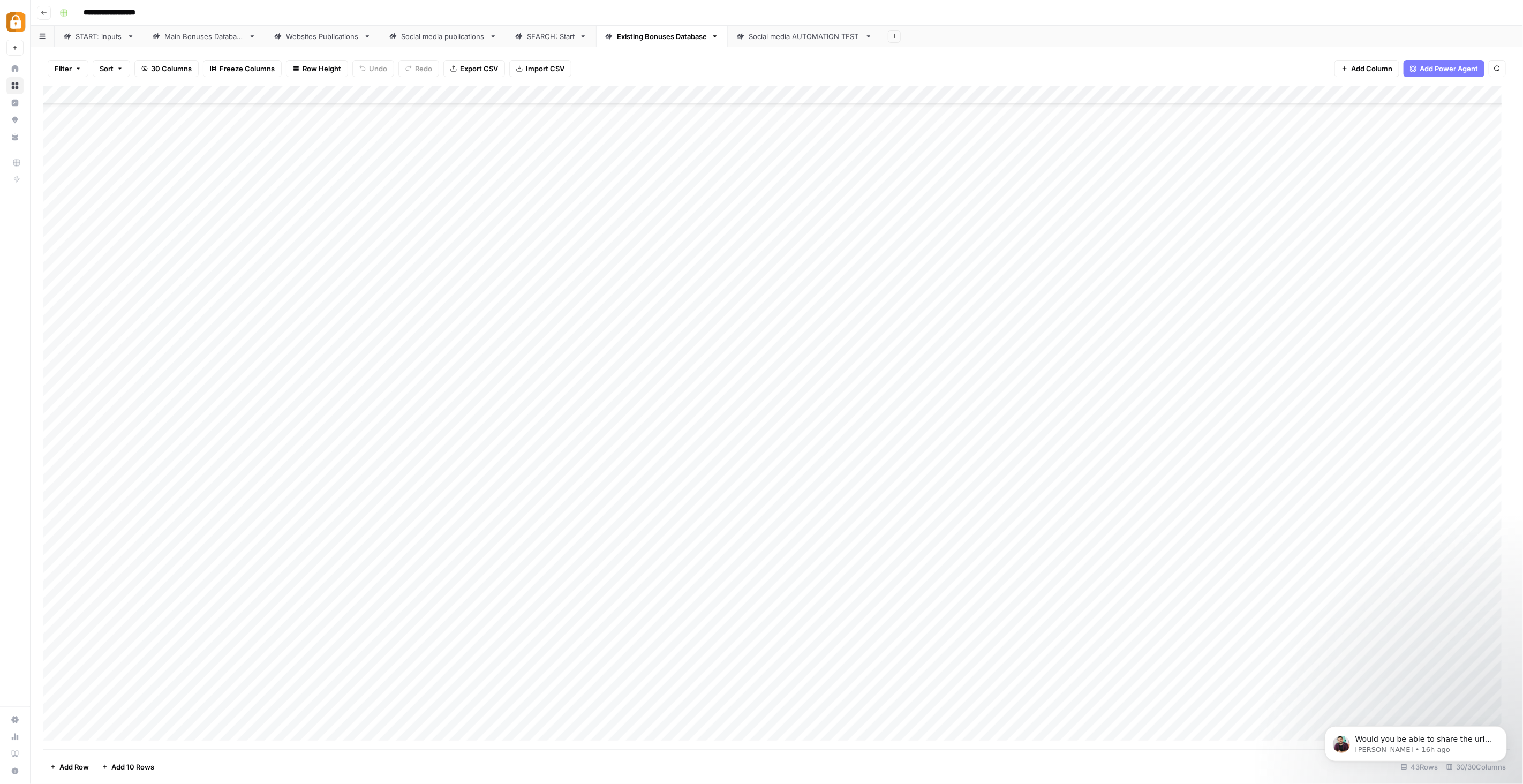
scroll to position [163, 0]
click at [47, 10] on icon "button" at bounding box center [44, 13] width 6 height 6
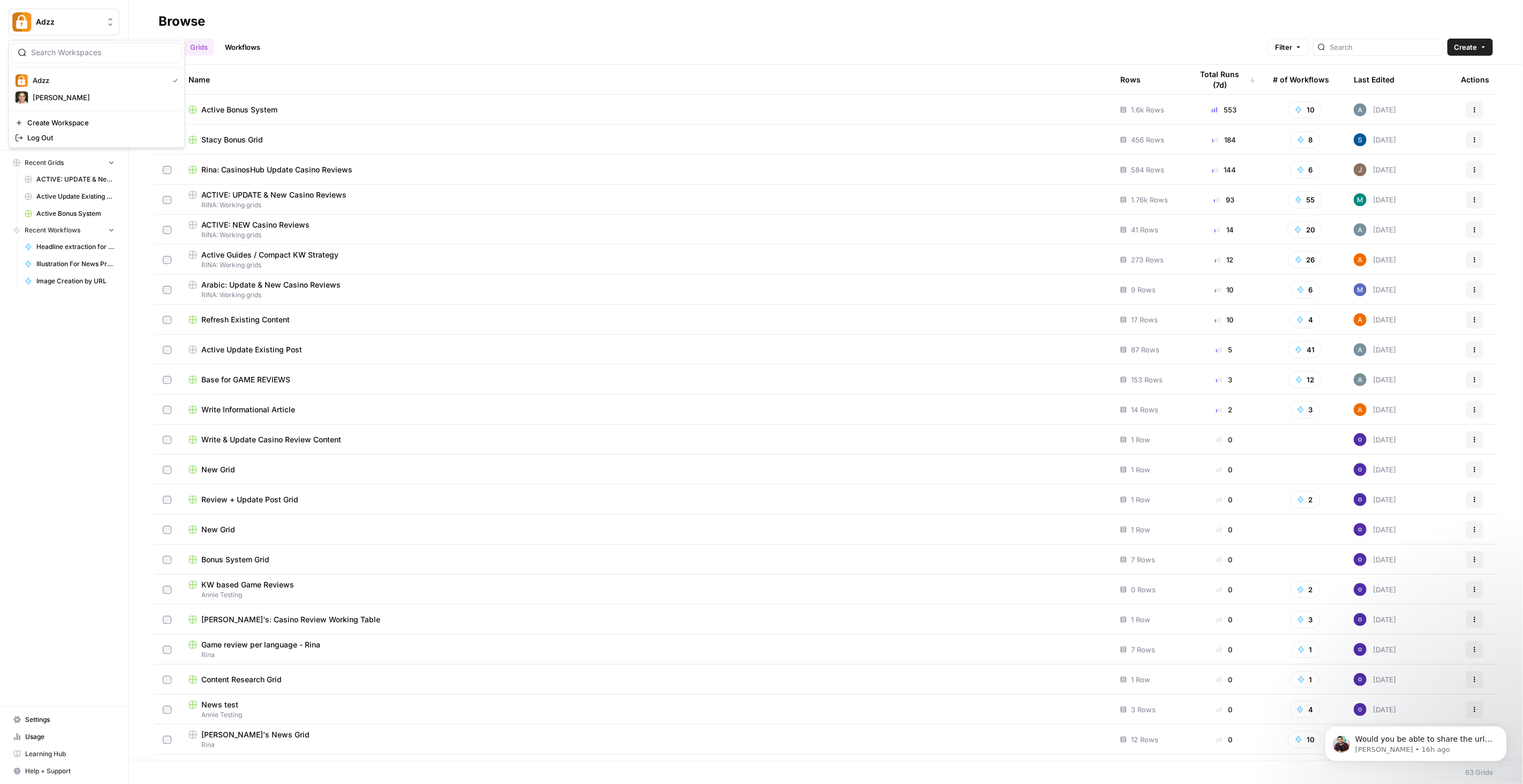
click at [52, 22] on span "Adzz" at bounding box center [68, 22] width 65 height 11
click at [50, 77] on span "Adzz" at bounding box center [99, 80] width 131 height 11
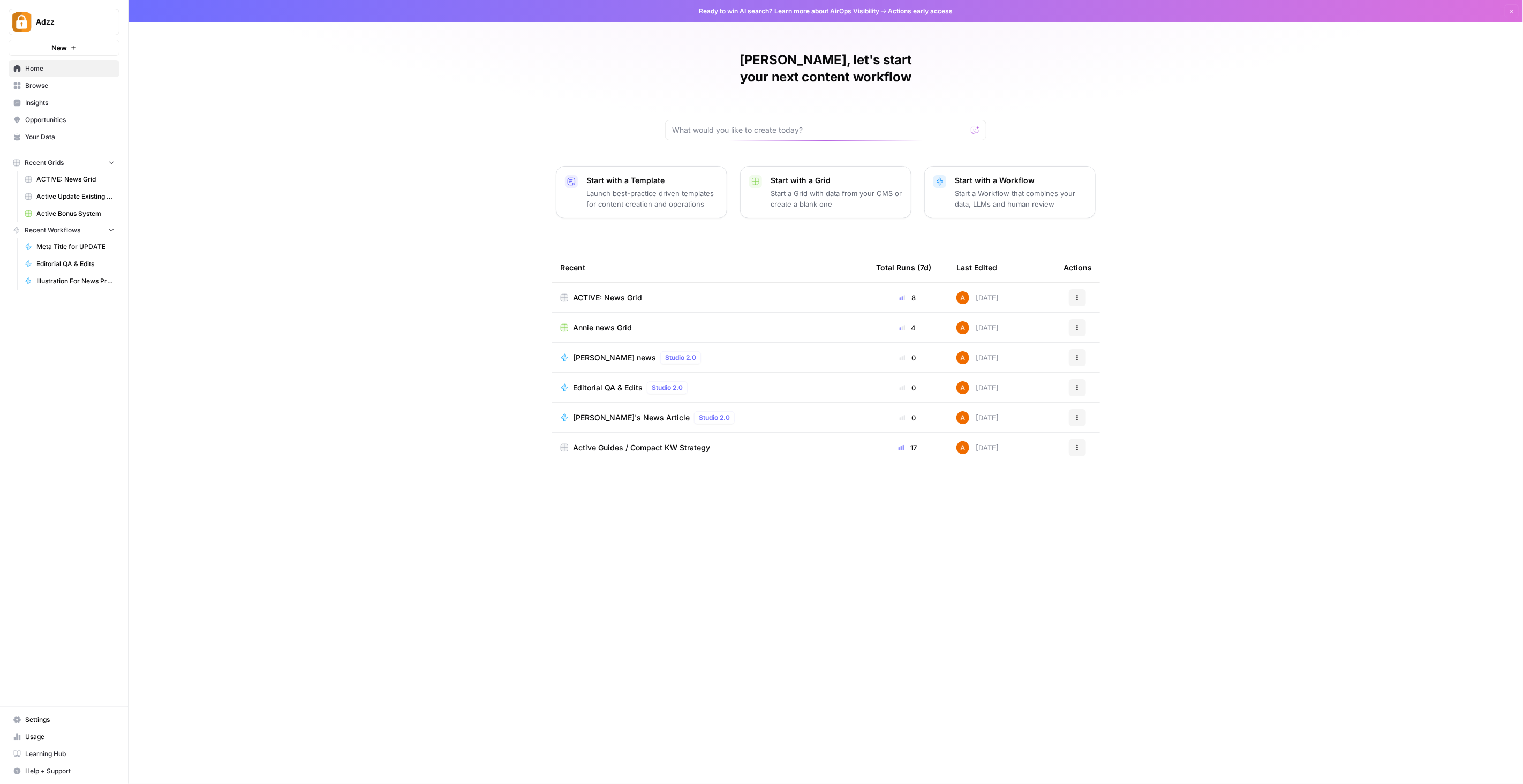
click at [651, 442] on span "Active Guides / Compact KW Strategy" at bounding box center [642, 447] width 137 height 11
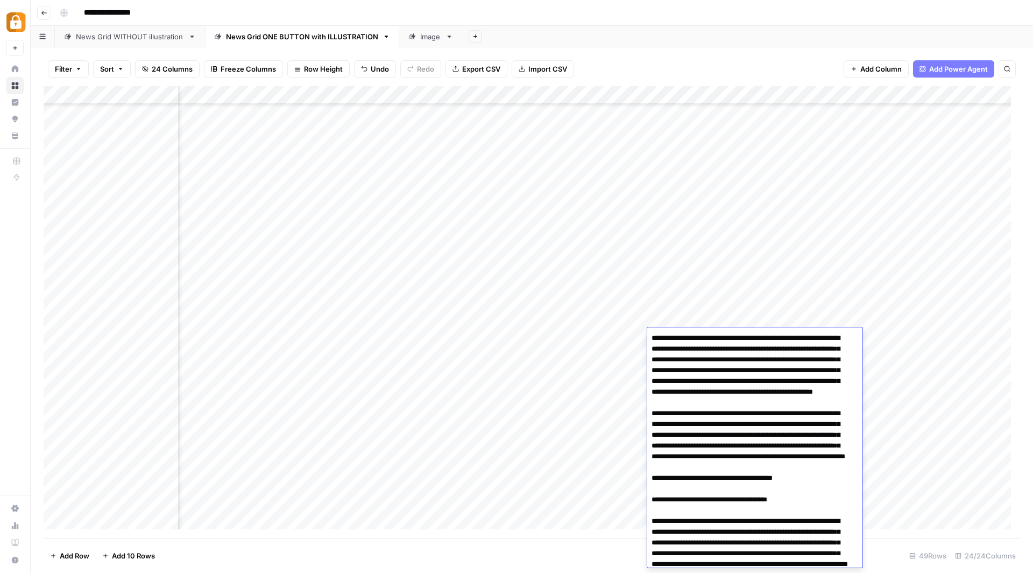
scroll to position [359, 0]
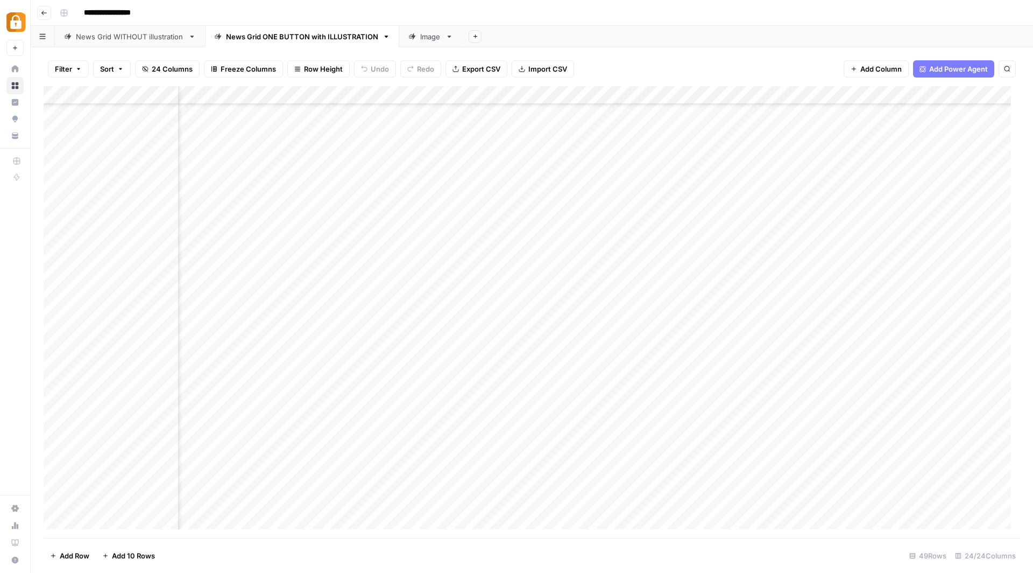
scroll to position [489, 622]
click at [536, 334] on div "Add Column" at bounding box center [532, 312] width 977 height 452
click at [536, 334] on textarea "**********" at bounding box center [562, 337] width 172 height 15
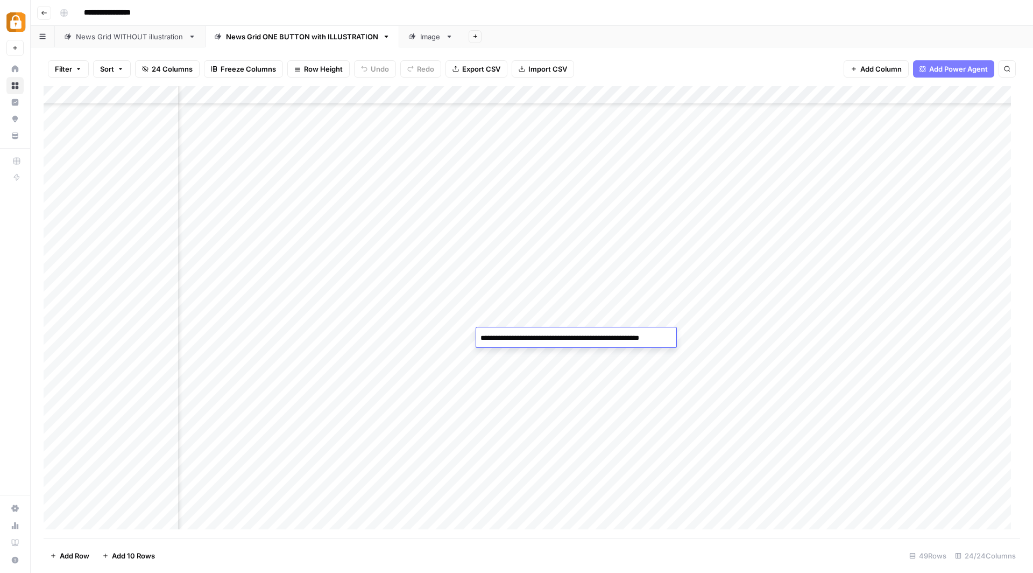
click at [536, 334] on textarea "**********" at bounding box center [562, 337] width 172 height 15
click at [599, 334] on div "Add Column" at bounding box center [532, 312] width 977 height 452
click at [822, 334] on div "Add Column" at bounding box center [532, 312] width 977 height 452
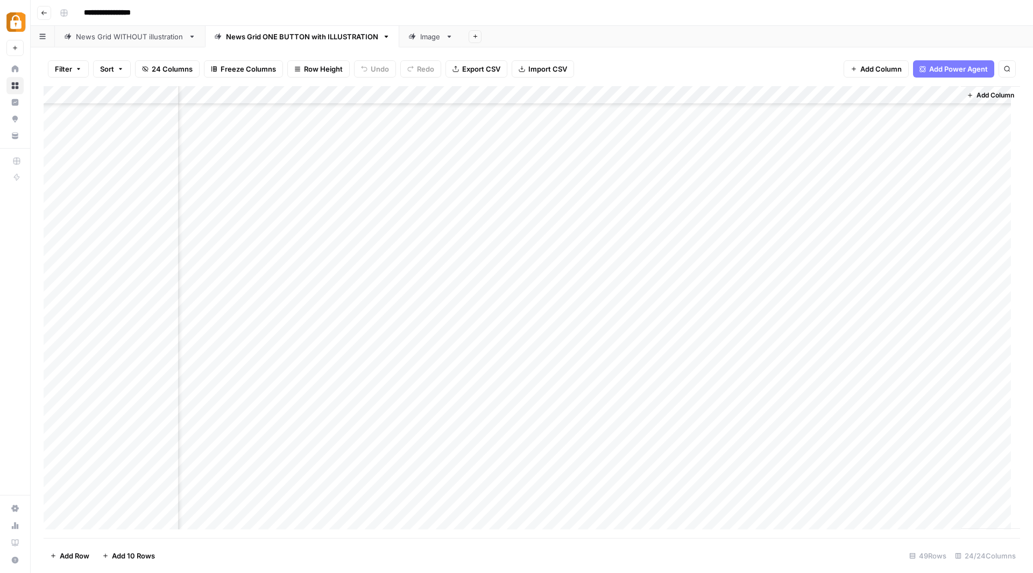
click at [509, 333] on div "Add Column" at bounding box center [532, 312] width 977 height 452
click at [509, 334] on input "**********" at bounding box center [556, 340] width 172 height 13
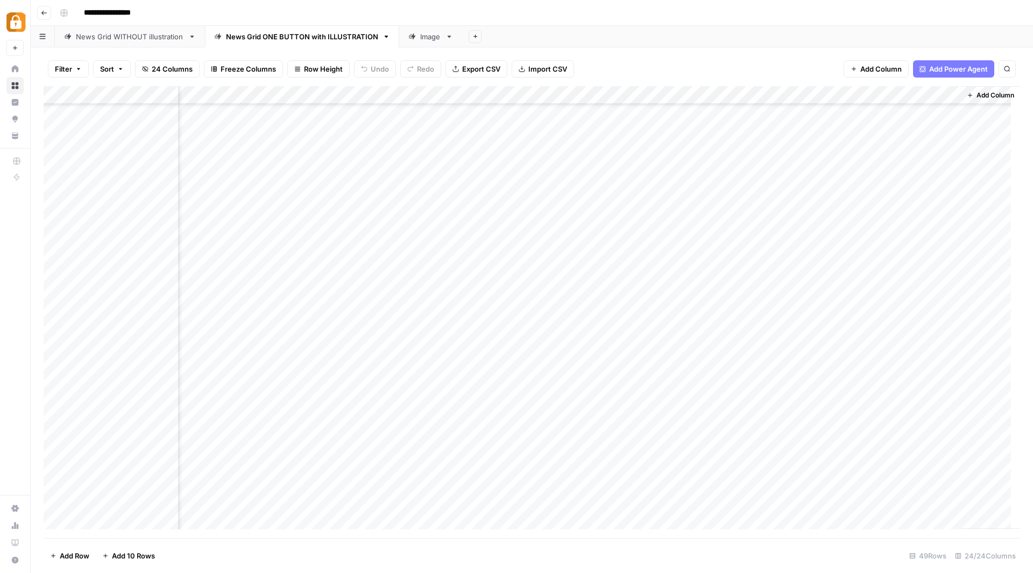
click at [301, 336] on div "Add Column" at bounding box center [532, 312] width 977 height 452
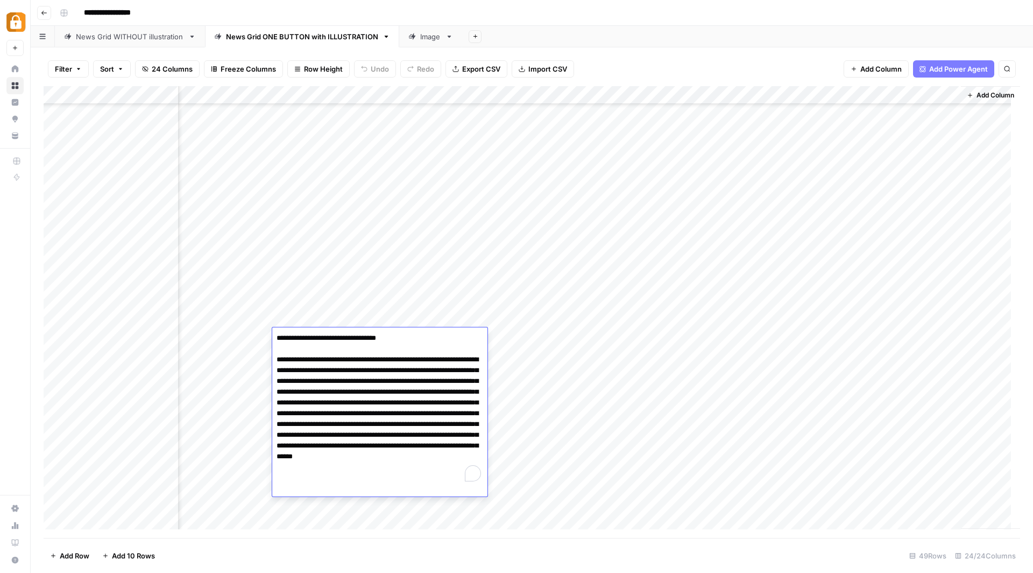
click at [301, 336] on textarea "**********" at bounding box center [379, 413] width 215 height 166
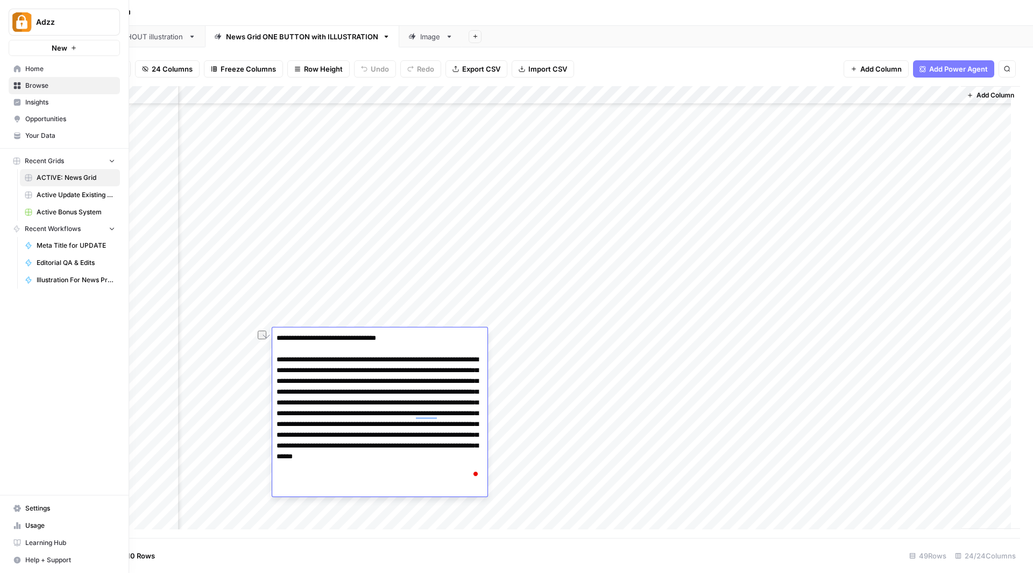
click at [18, 22] on img "Workspace: Adzz" at bounding box center [21, 21] width 19 height 19
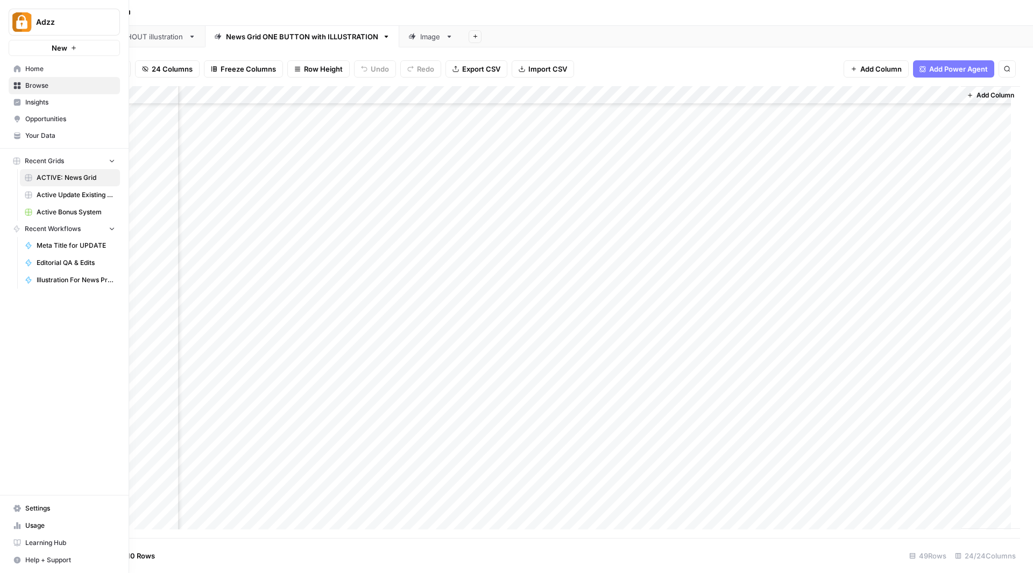
click at [46, 83] on span "Browse" at bounding box center [70, 86] width 90 height 10
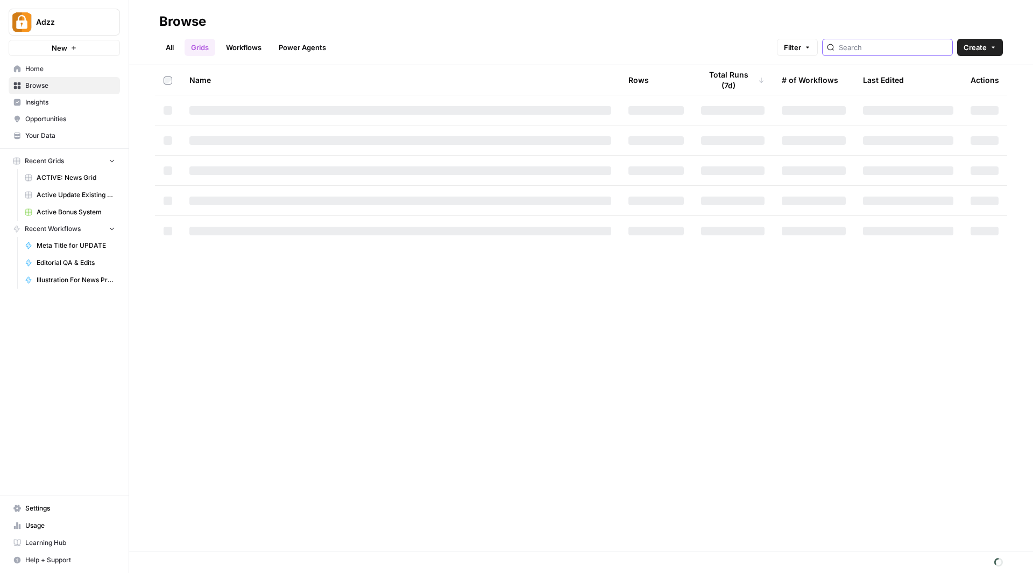
click at [881, 45] on input "search" at bounding box center [893, 47] width 109 height 11
type input "base"
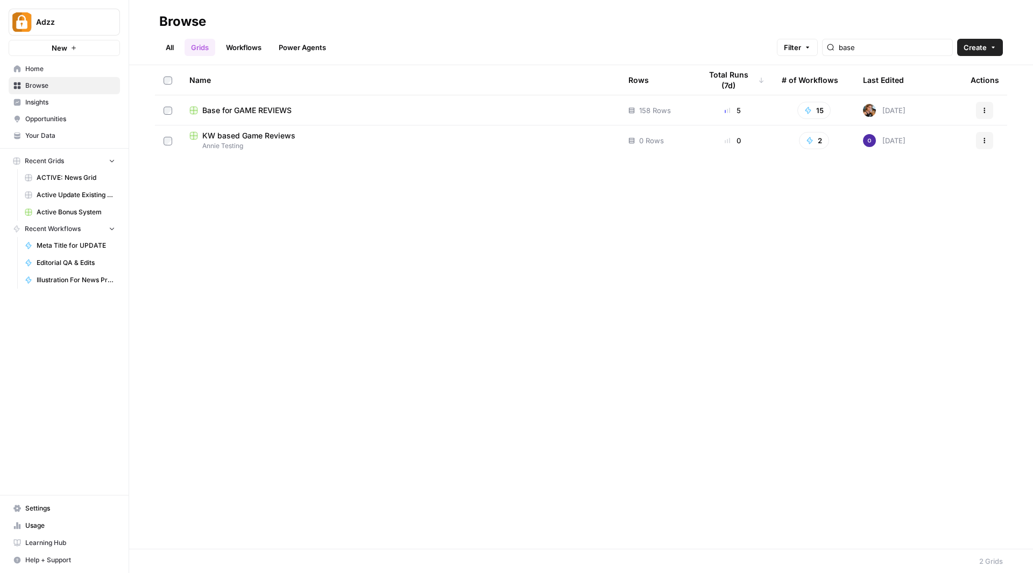
click at [270, 108] on span "Base for GAME REVIEWS" at bounding box center [246, 110] width 89 height 11
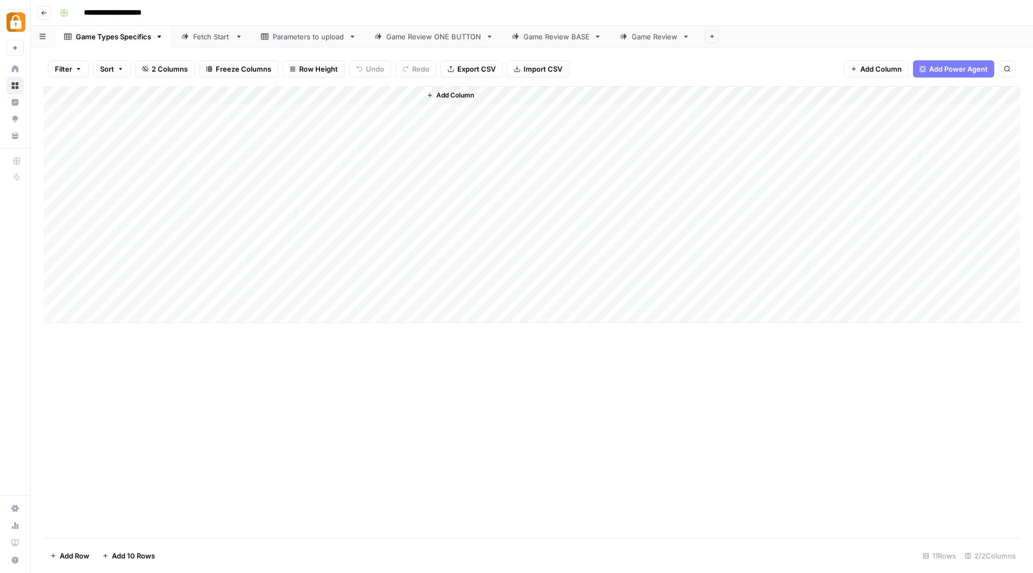
click at [566, 41] on div "Game Review BASE" at bounding box center [557, 36] width 66 height 11
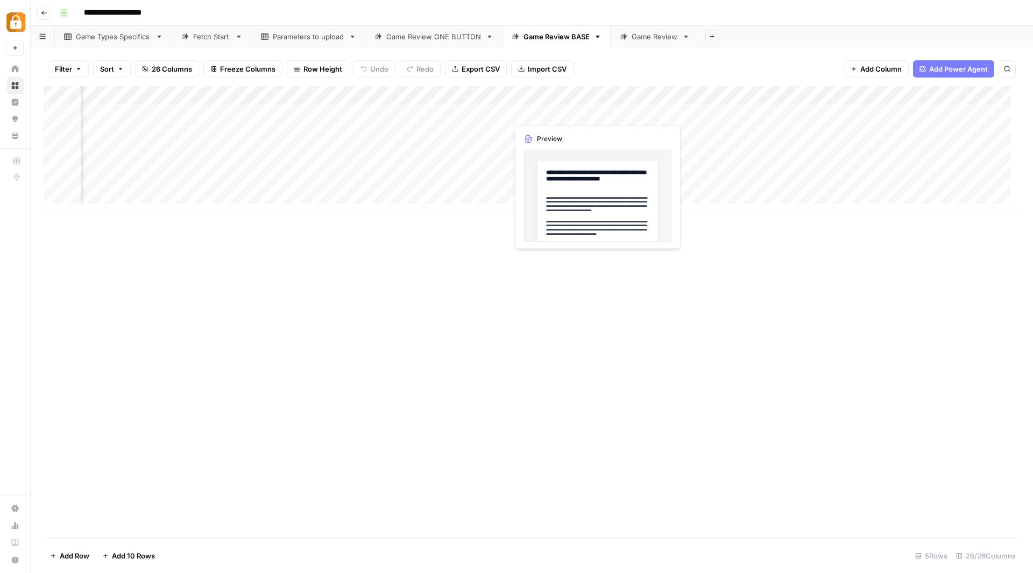
click at [567, 108] on div "Add Column" at bounding box center [532, 149] width 977 height 127
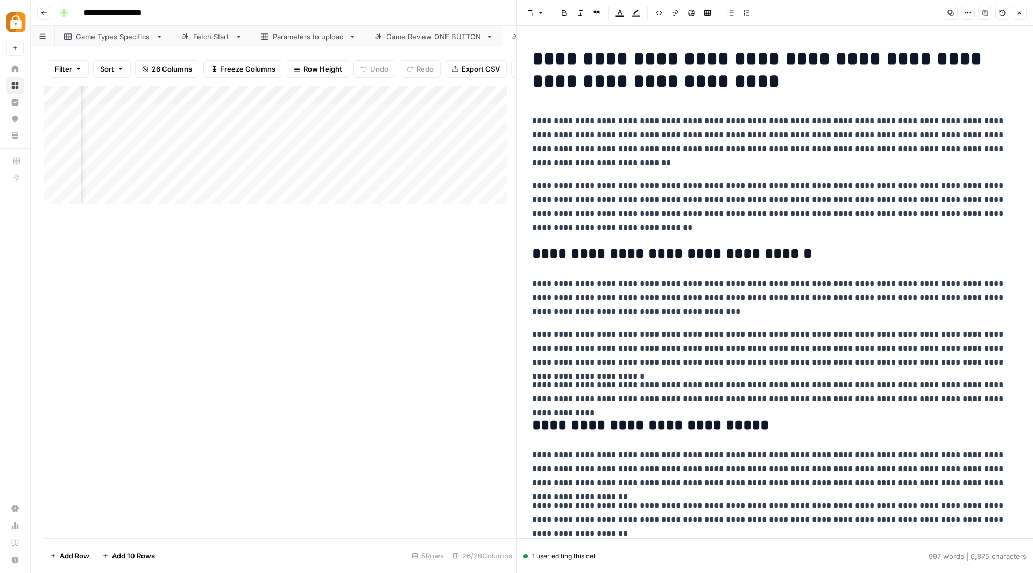
click at [701, 261] on h2 "**********" at bounding box center [770, 253] width 477 height 17
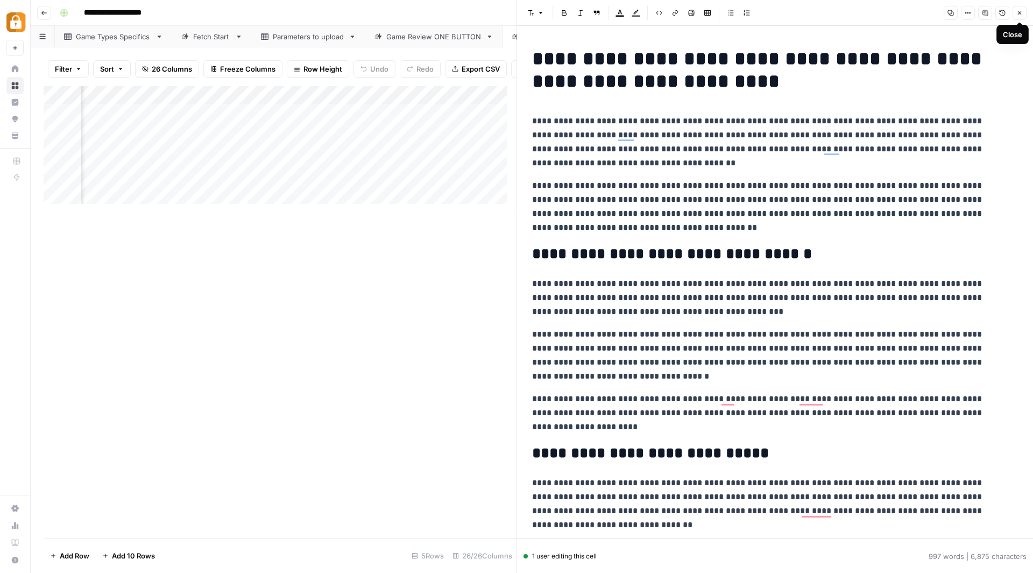
click at [1021, 13] on icon "button" at bounding box center [1019, 13] width 6 height 6
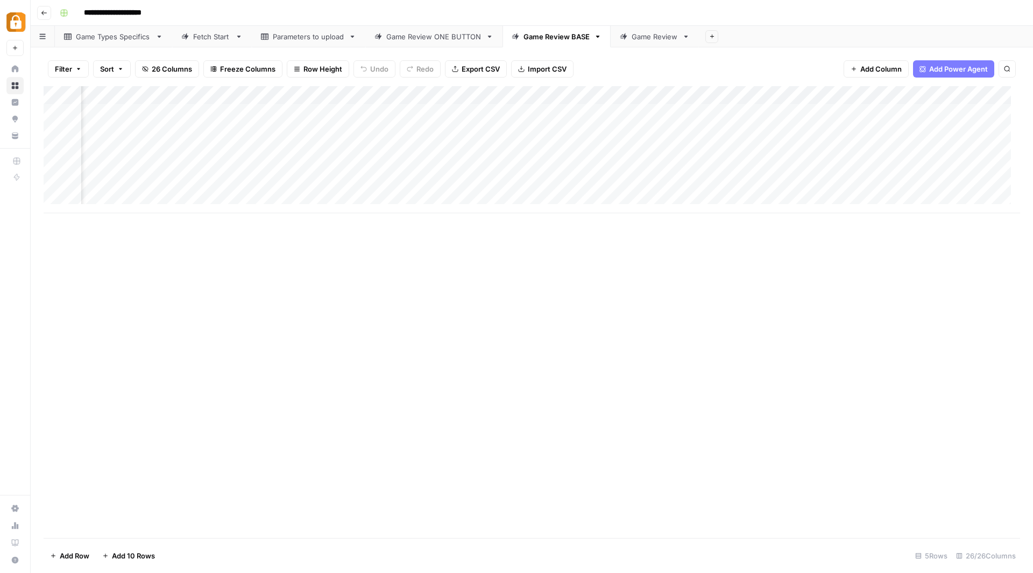
click at [486, 93] on div "Add Column" at bounding box center [532, 149] width 977 height 127
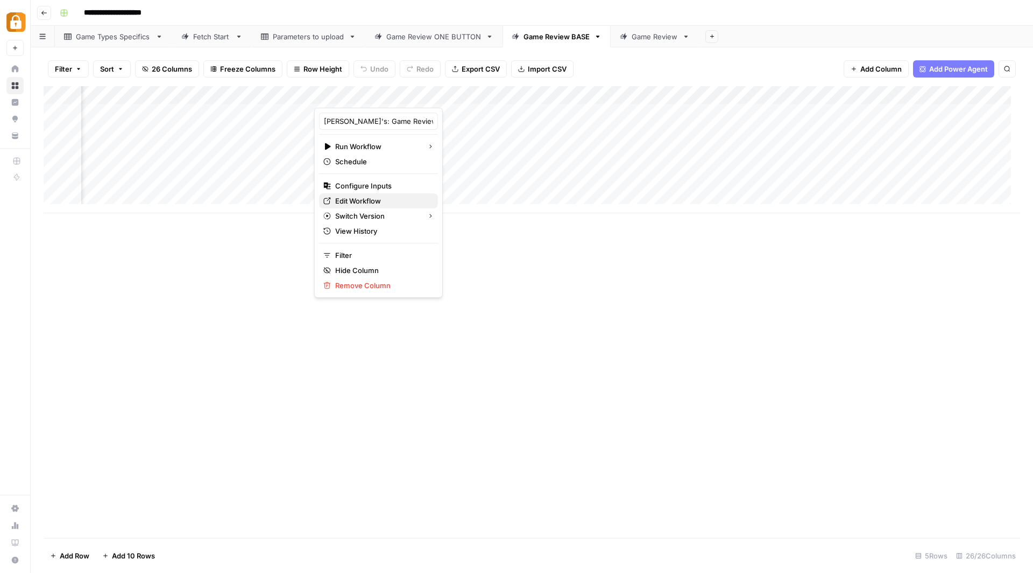
click at [373, 196] on span "Edit Workflow" at bounding box center [382, 200] width 94 height 11
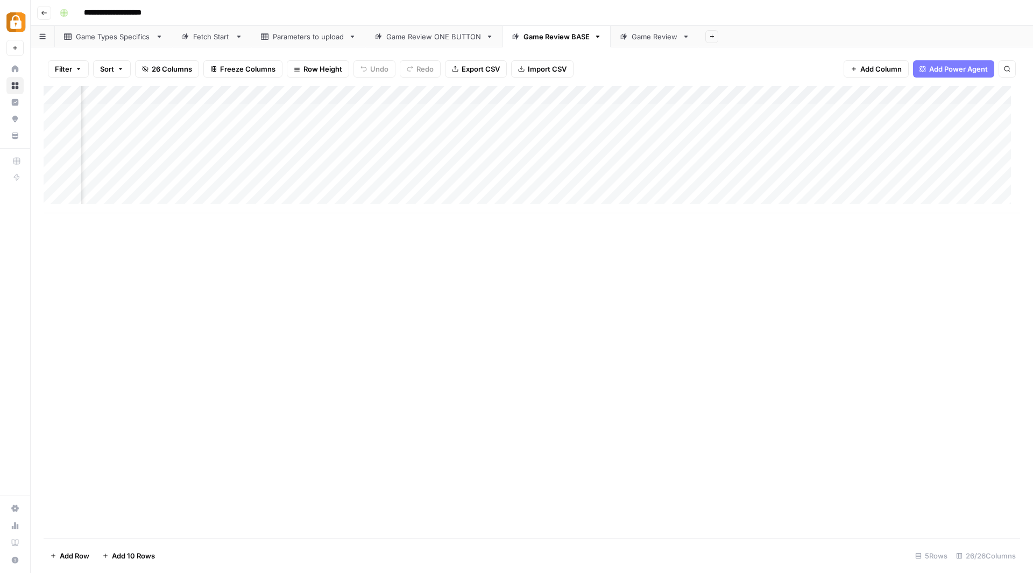
click at [40, 9] on button "Go back" at bounding box center [44, 13] width 14 height 14
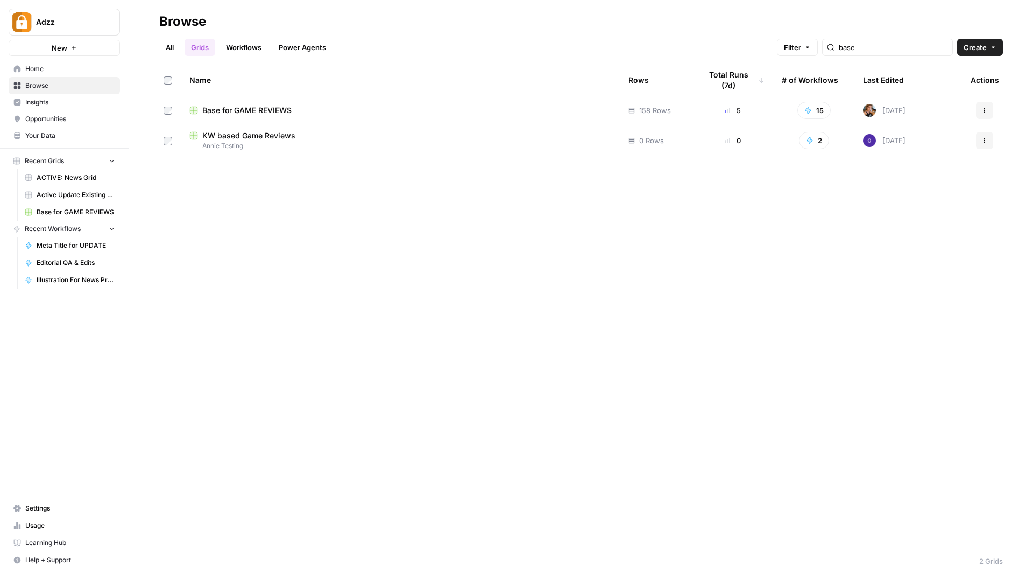
click at [46, 83] on span "Browse" at bounding box center [70, 86] width 90 height 10
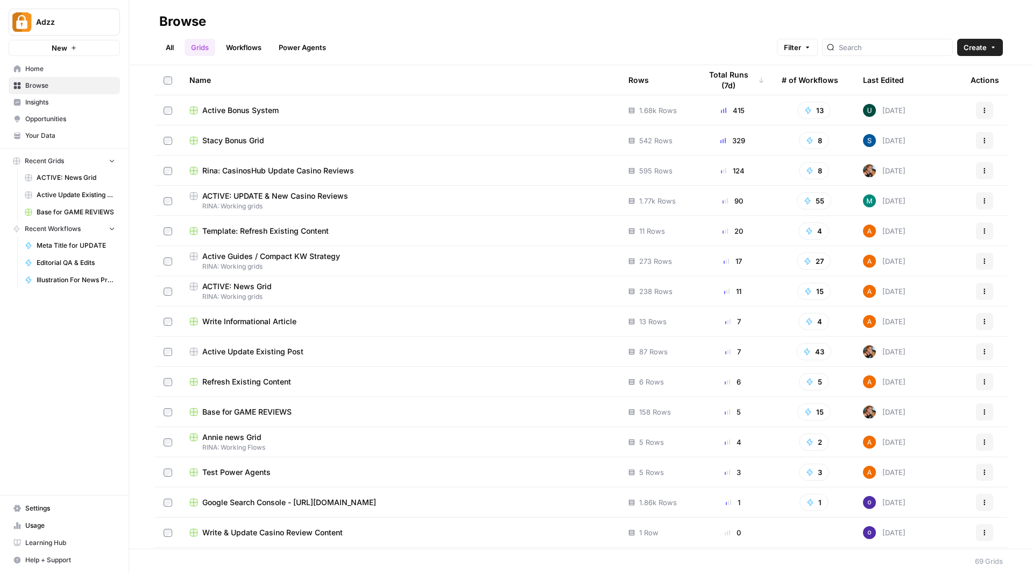
click at [202, 45] on link "Grids" at bounding box center [200, 47] width 31 height 17
click at [308, 225] on span "Template: Refresh Existing Content" at bounding box center [265, 230] width 126 height 11
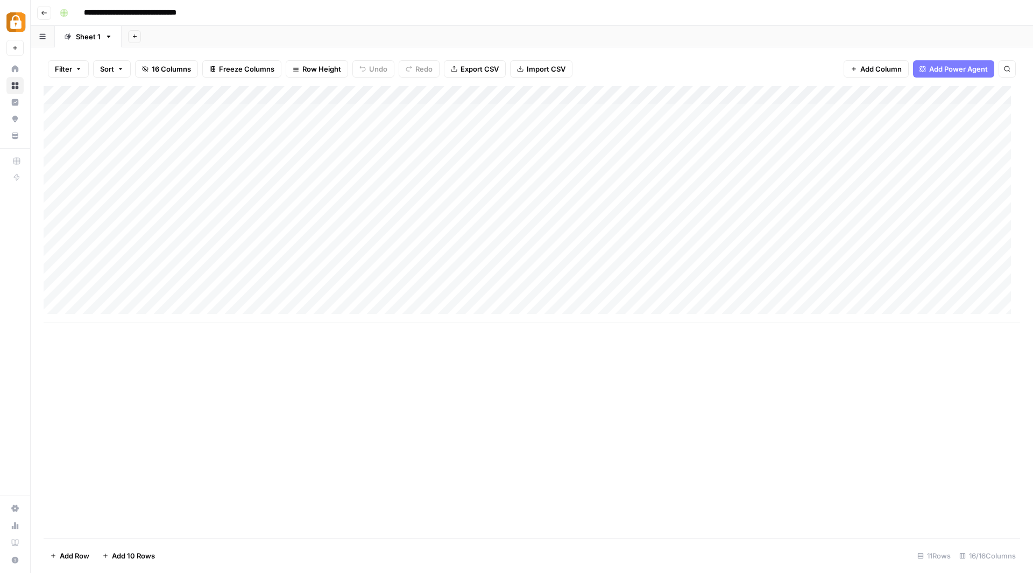
click at [178, 190] on div "Add Column" at bounding box center [532, 204] width 977 height 237
click at [176, 189] on div "Add Column" at bounding box center [532, 204] width 977 height 237
type input "**********"
click at [96, 183] on div "Add Column" at bounding box center [532, 204] width 977 height 237
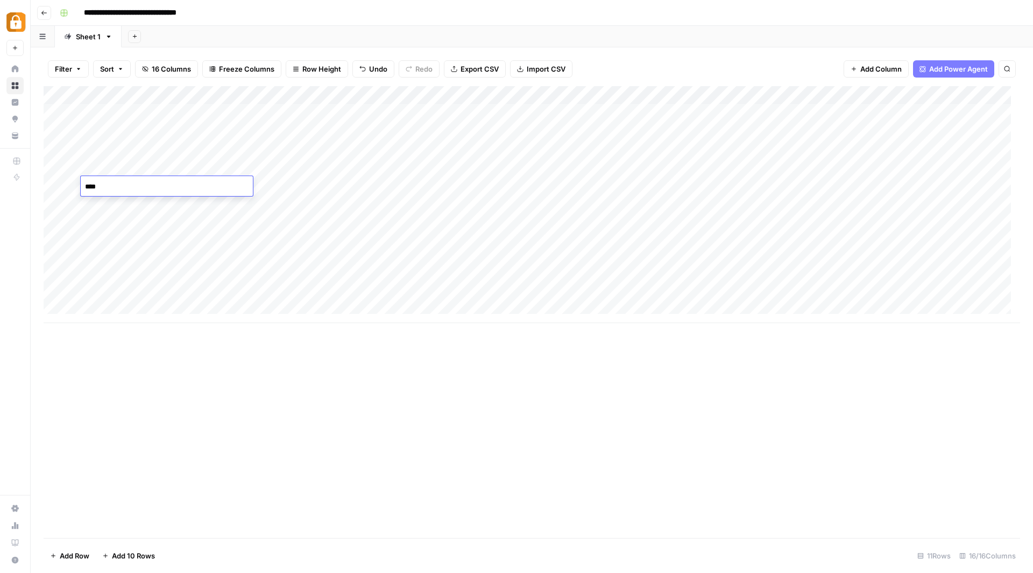
type textarea "*****"
click at [293, 185] on div "Add Column" at bounding box center [532, 204] width 977 height 237
click at [774, 93] on div "Add Column" at bounding box center [532, 204] width 977 height 237
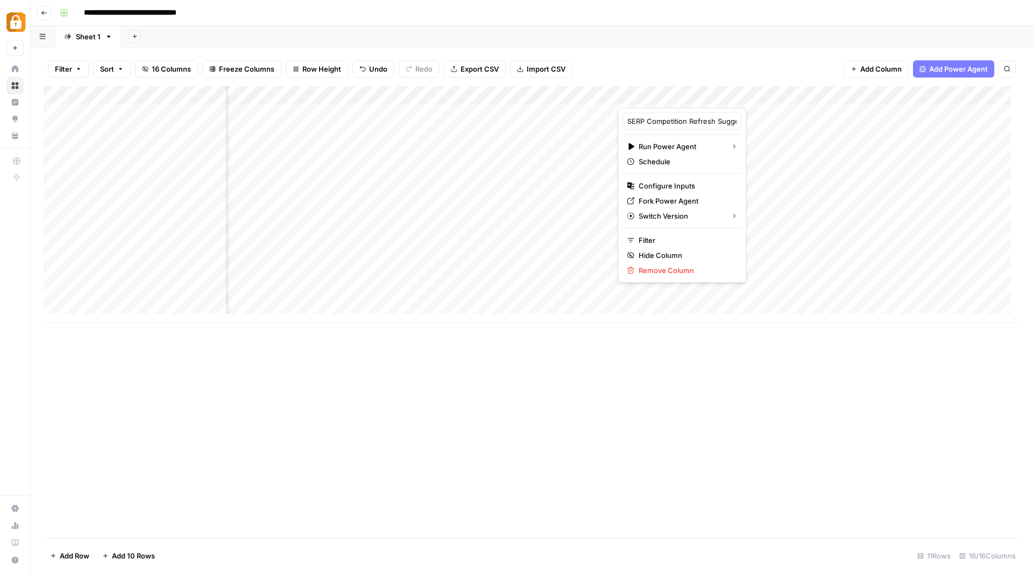
click at [732, 186] on div "Add Column" at bounding box center [532, 204] width 977 height 237
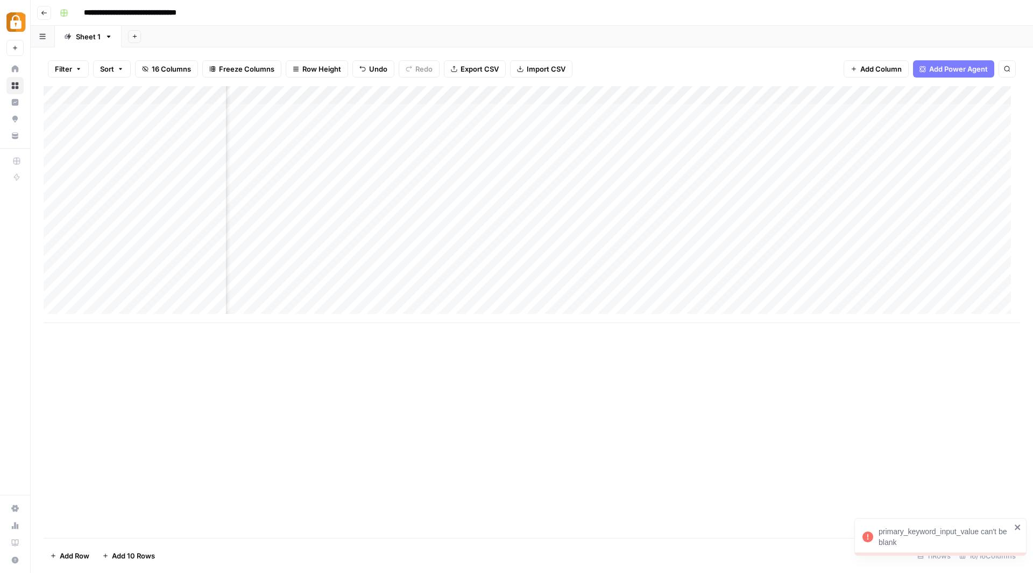
click at [775, 93] on div "Add Column" at bounding box center [532, 204] width 977 height 237
click at [728, 95] on div at bounding box center [709, 97] width 182 height 22
click at [737, 180] on div "Add Column" at bounding box center [532, 204] width 977 height 237
click at [454, 182] on div "Add Column" at bounding box center [532, 204] width 977 height 237
click at [455, 182] on div "Add Column" at bounding box center [532, 204] width 977 height 237
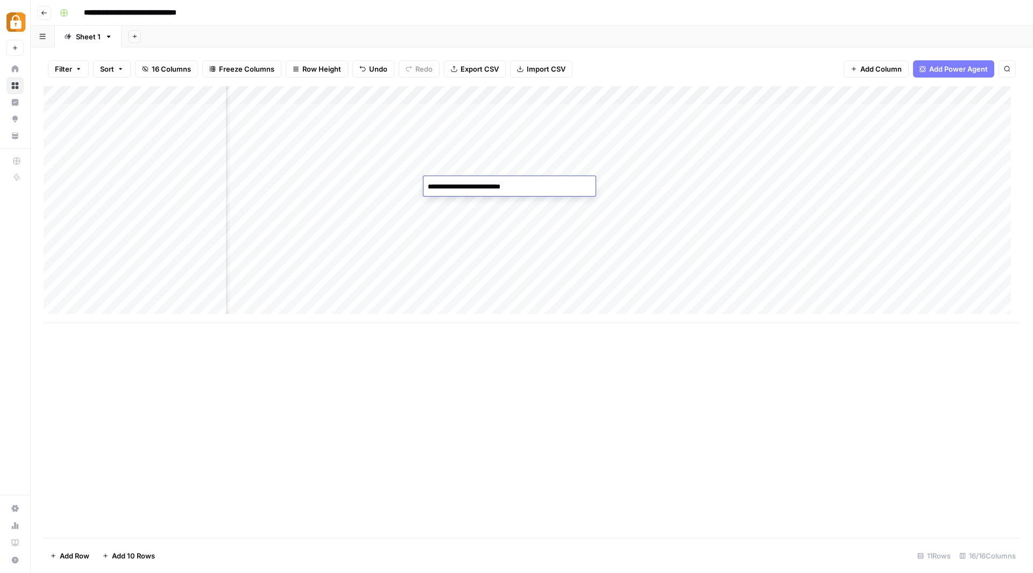
type textarea "**********"
click at [714, 181] on div "Add Column" at bounding box center [532, 204] width 977 height 237
click at [941, 95] on div "Add Column" at bounding box center [532, 204] width 977 height 237
click at [839, 196] on span "Remove Column" at bounding box center [864, 200] width 94 height 11
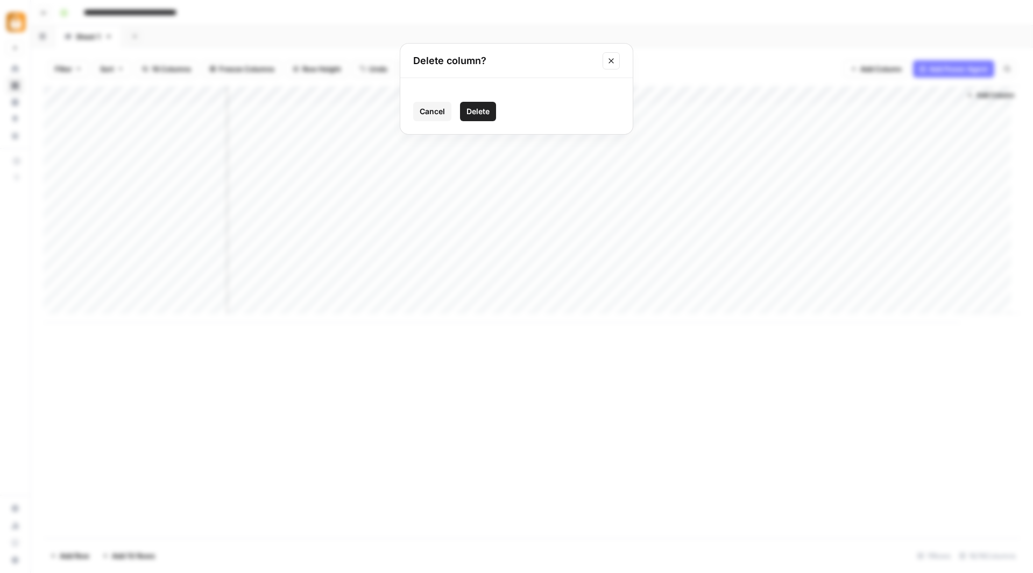
click at [481, 109] on span "Delete" at bounding box center [478, 111] width 23 height 11
click at [984, 96] on span "Add Column" at bounding box center [996, 95] width 38 height 10
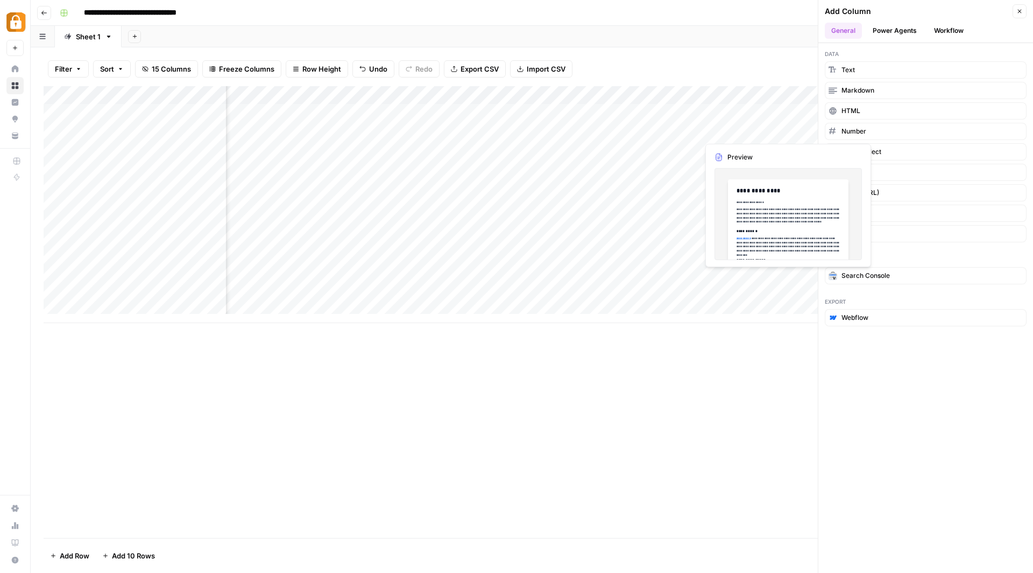
click at [732, 128] on div "Add Column" at bounding box center [532, 204] width 977 height 237
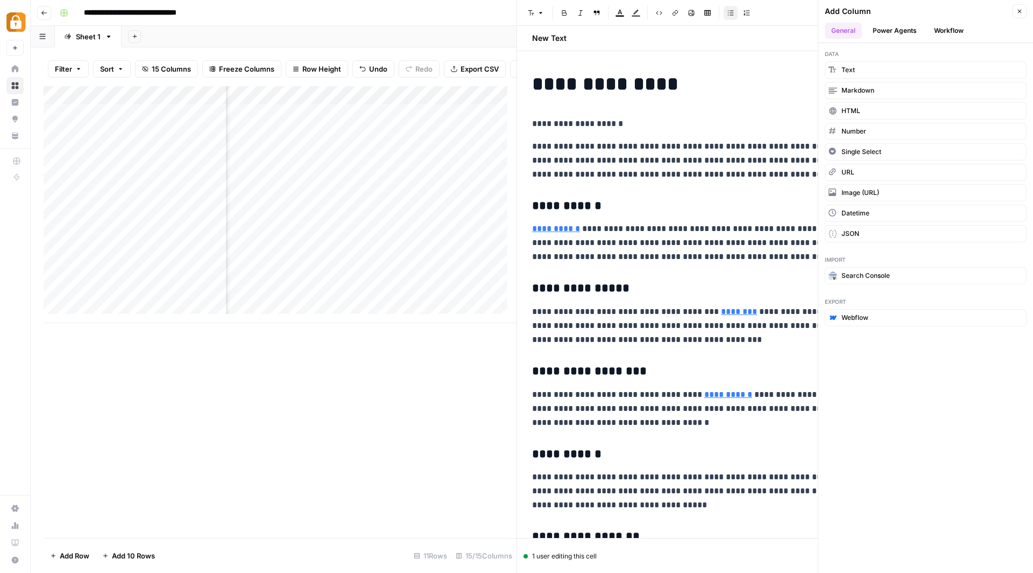
click at [1020, 11] on icon "button" at bounding box center [1020, 12] width 4 height 4
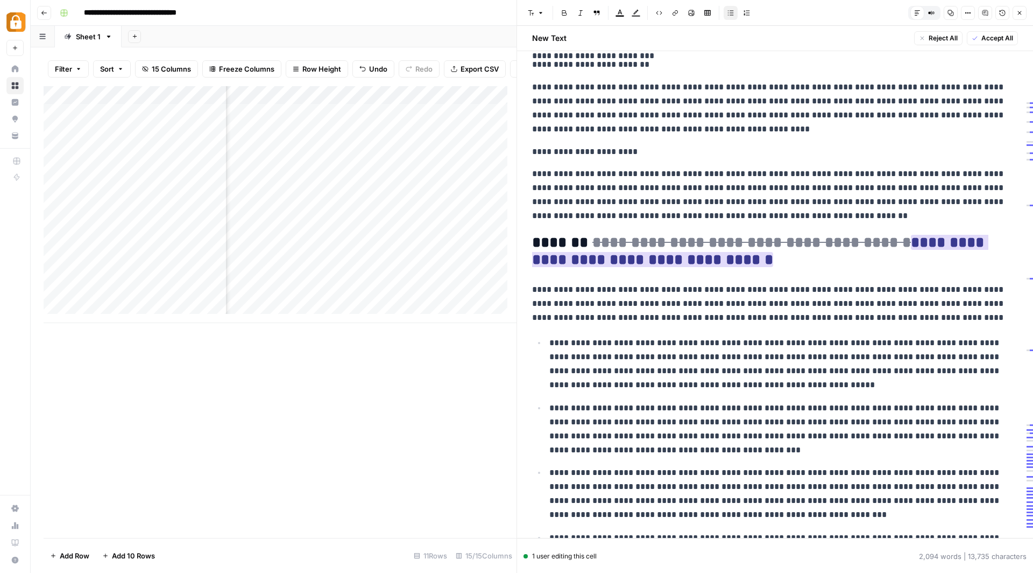
scroll to position [2130, 0]
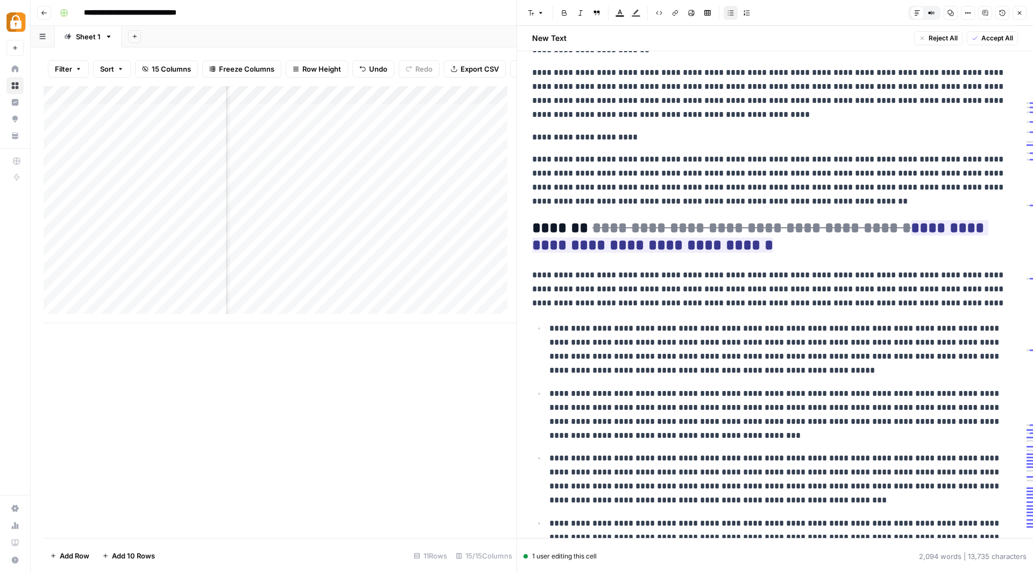
click at [1020, 13] on icon "button" at bounding box center [1020, 13] width 4 height 4
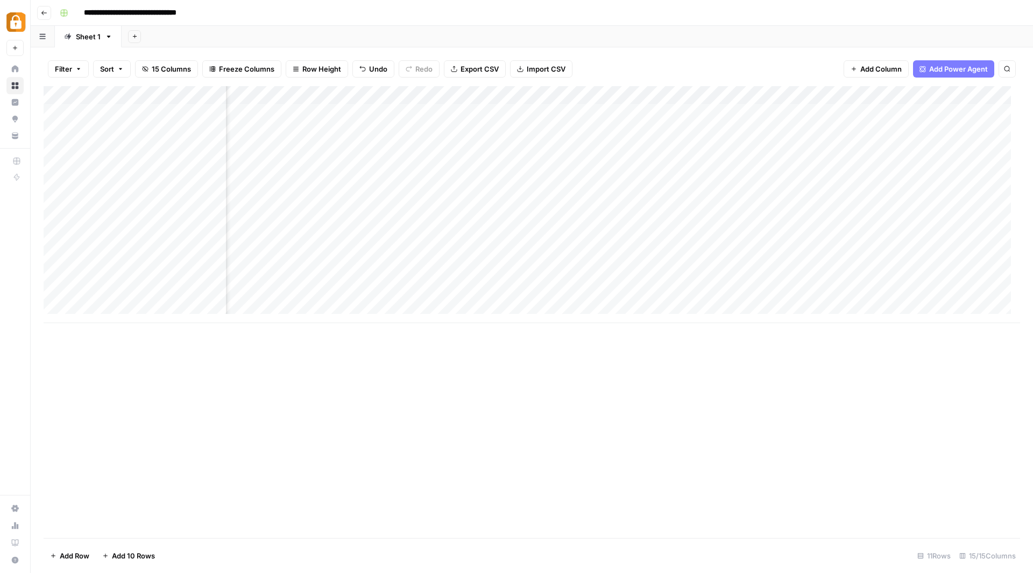
scroll to position [0, 442]
click at [764, 180] on div "Add Column" at bounding box center [532, 204] width 977 height 237
click at [977, 94] on span "Add Column" at bounding box center [996, 95] width 38 height 10
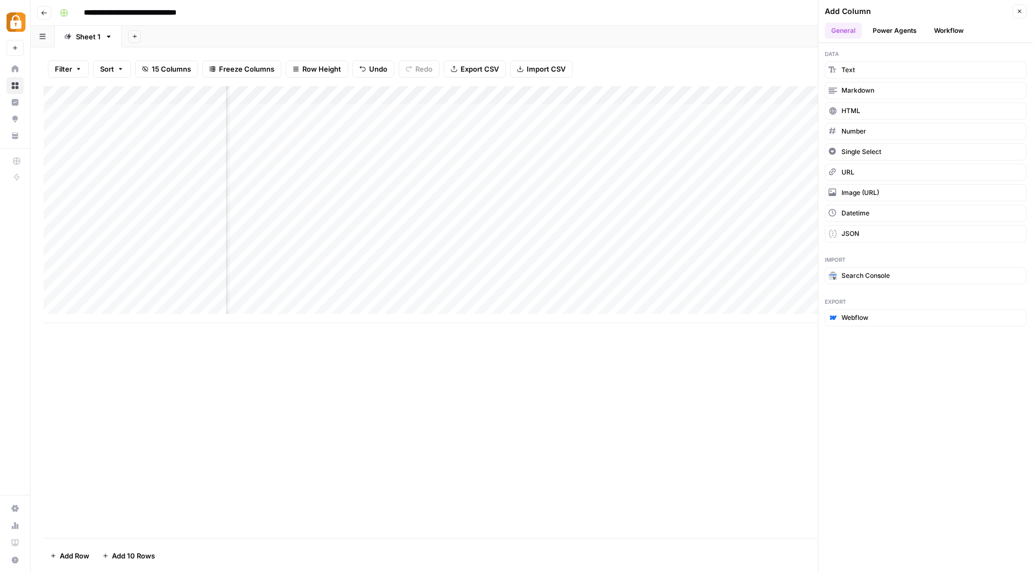
click at [948, 32] on button "Workflow" at bounding box center [949, 31] width 43 height 16
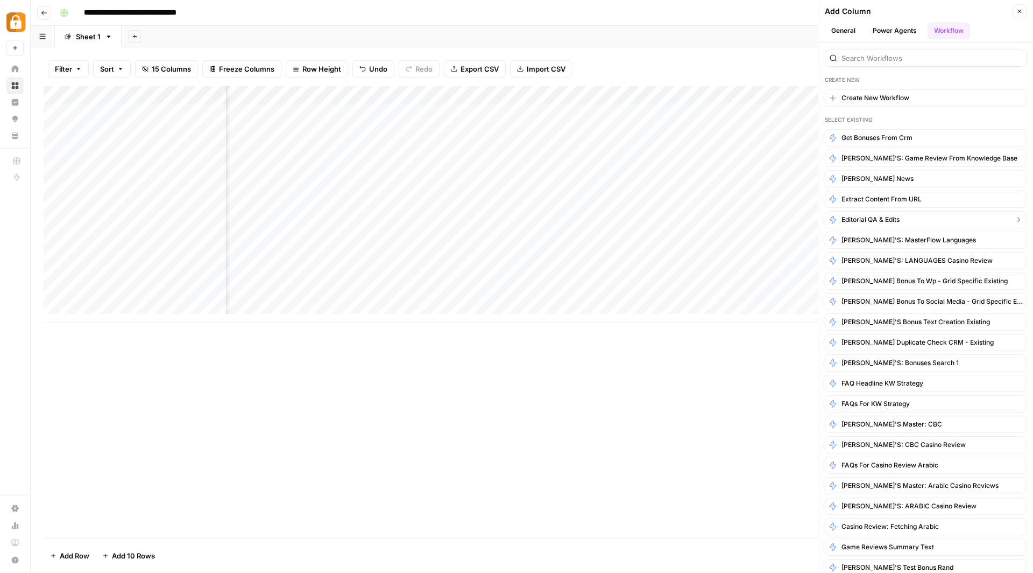
click at [894, 215] on span "Editorial QA & Edits" at bounding box center [871, 220] width 58 height 10
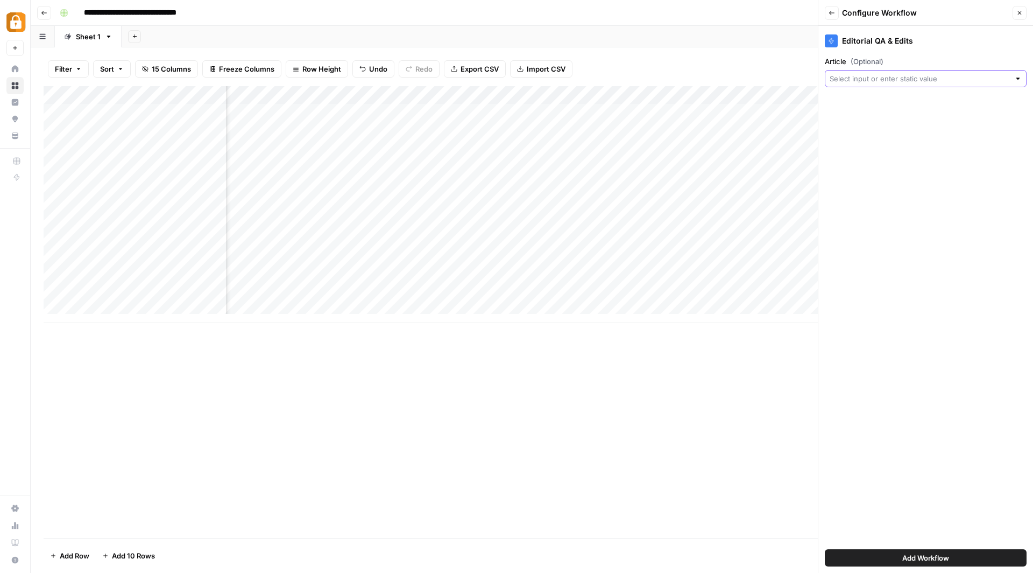
click at [895, 77] on input "Article (Optional)" at bounding box center [920, 78] width 180 height 11
click at [1020, 12] on icon "button" at bounding box center [1019, 13] width 6 height 6
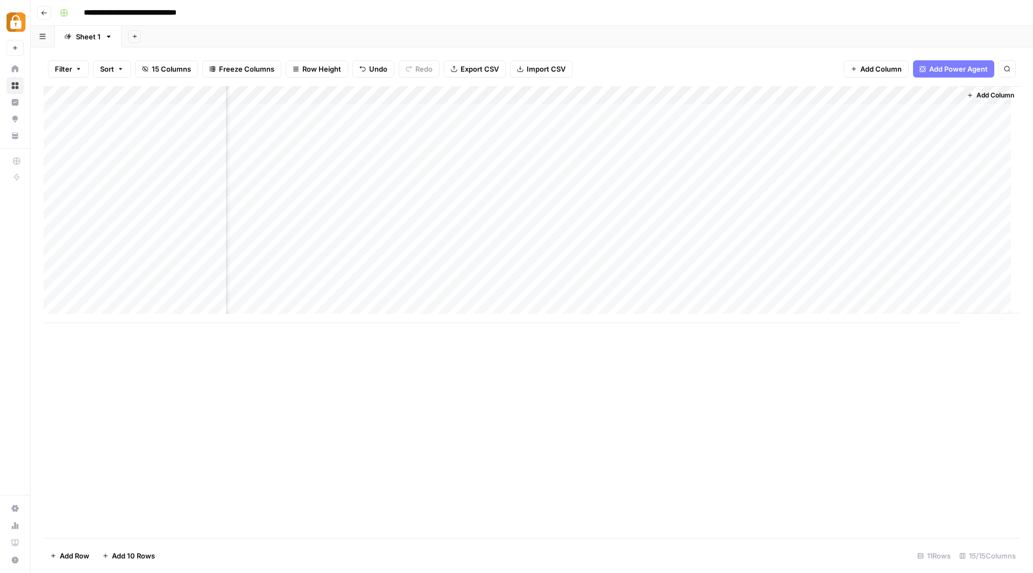
click at [941, 95] on div "Add Column" at bounding box center [532, 204] width 977 height 237
click at [860, 239] on span "Remove Column" at bounding box center [864, 240] width 94 height 11
click at [470, 112] on span "Delete" at bounding box center [478, 111] width 23 height 11
click at [980, 94] on span "Add Column" at bounding box center [996, 95] width 38 height 10
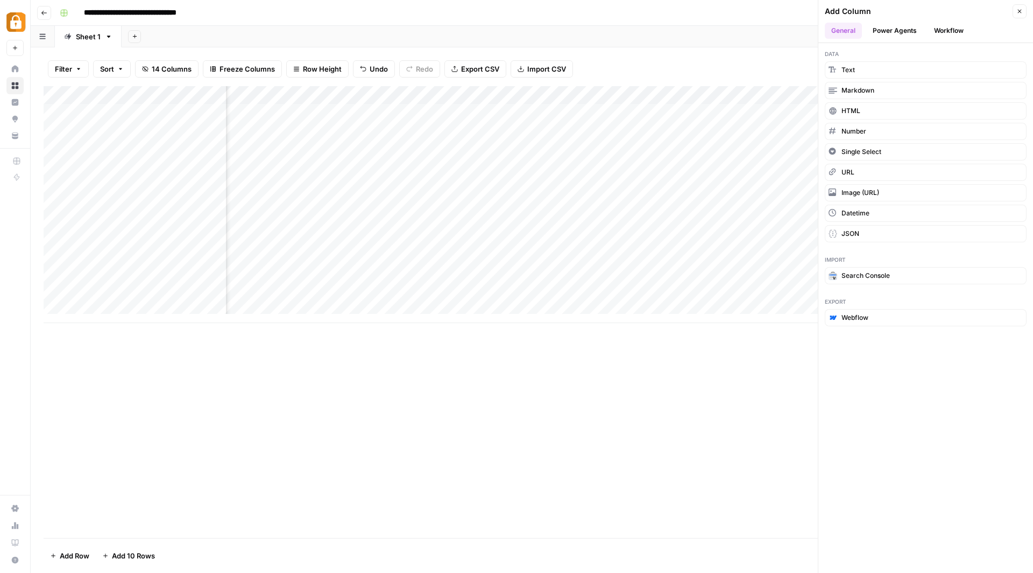
click at [955, 27] on button "Workflow" at bounding box center [949, 31] width 43 height 16
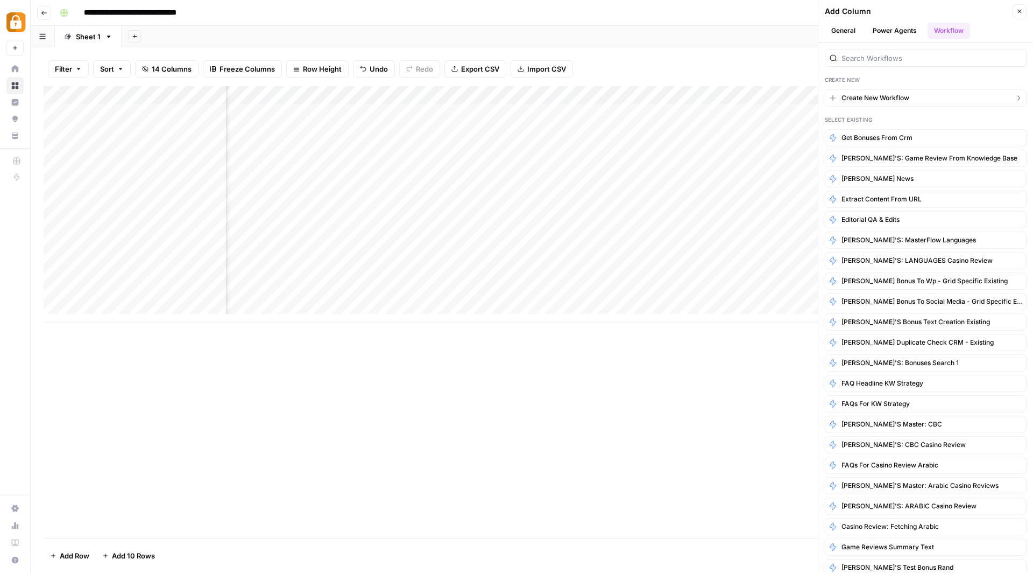
click at [889, 95] on span "Create New Workflow" at bounding box center [876, 98] width 68 height 10
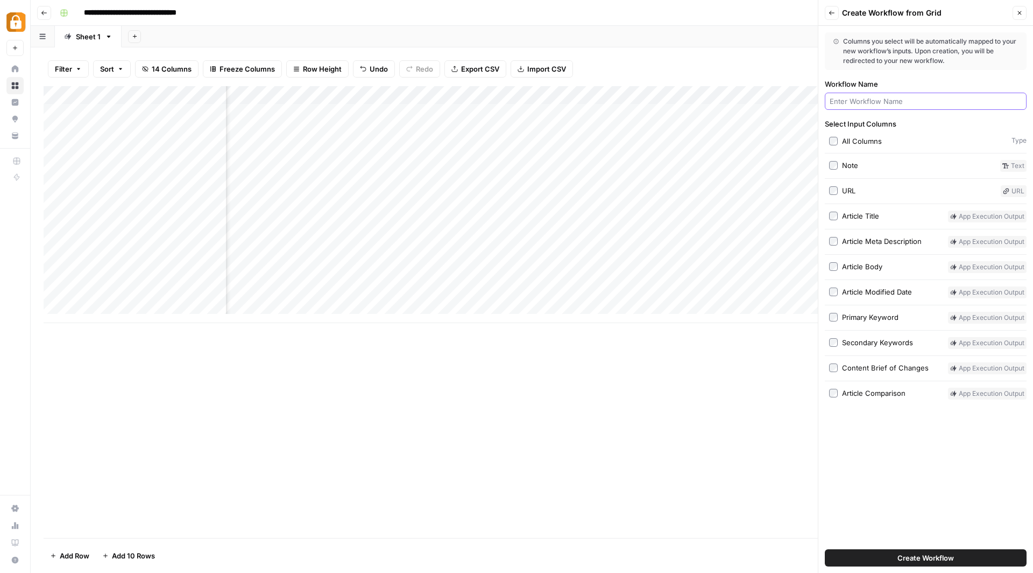
click at [889, 96] on input "Workflow Name" at bounding box center [926, 101] width 192 height 11
type input "Apply Changes"
click at [838, 190] on label "URL" at bounding box center [912, 191] width 167 height 12
click at [923, 559] on span "Create Workflow" at bounding box center [926, 557] width 56 height 11
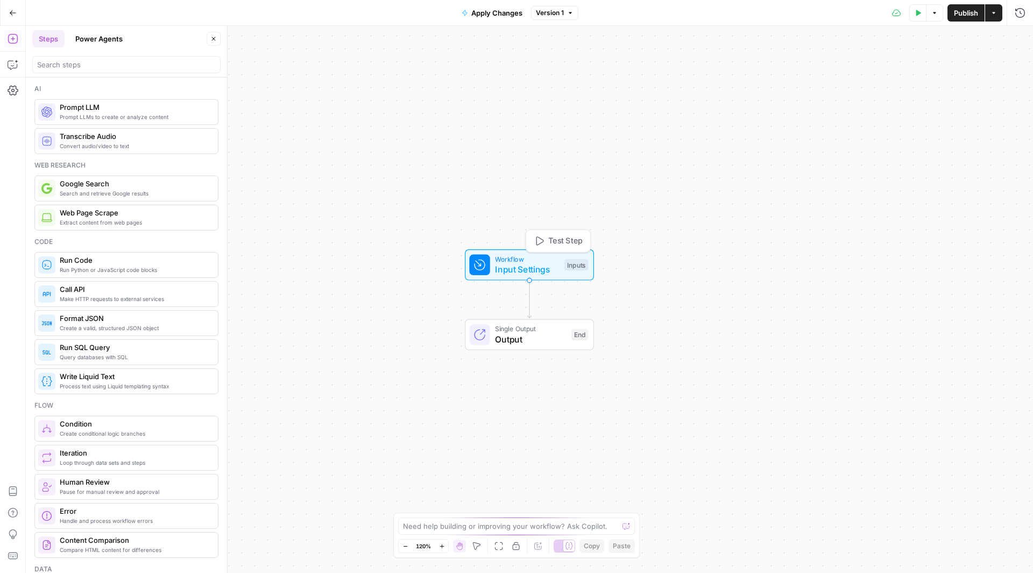
click at [532, 266] on span "Input Settings" at bounding box center [527, 269] width 64 height 13
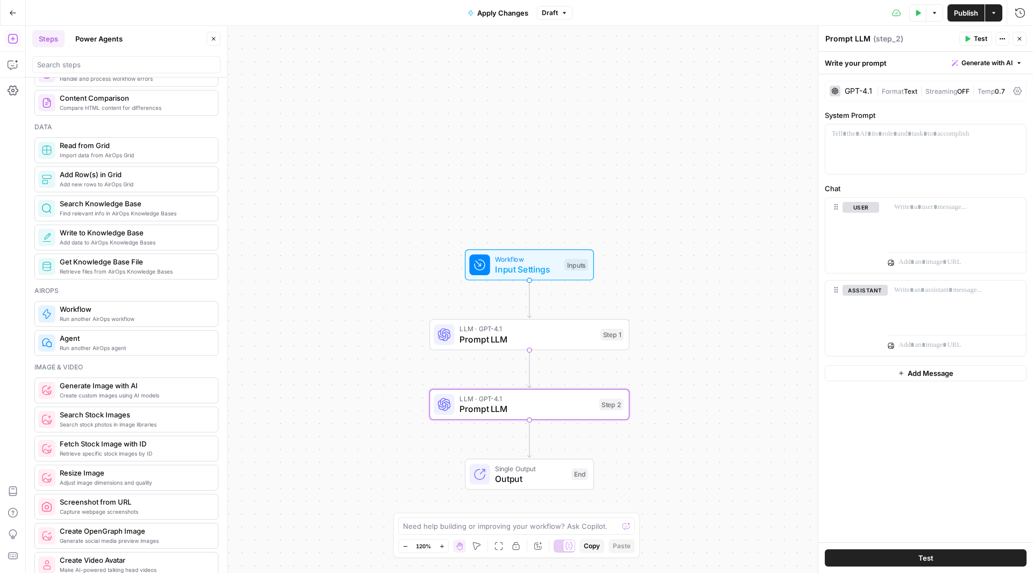
scroll to position [457, 0]
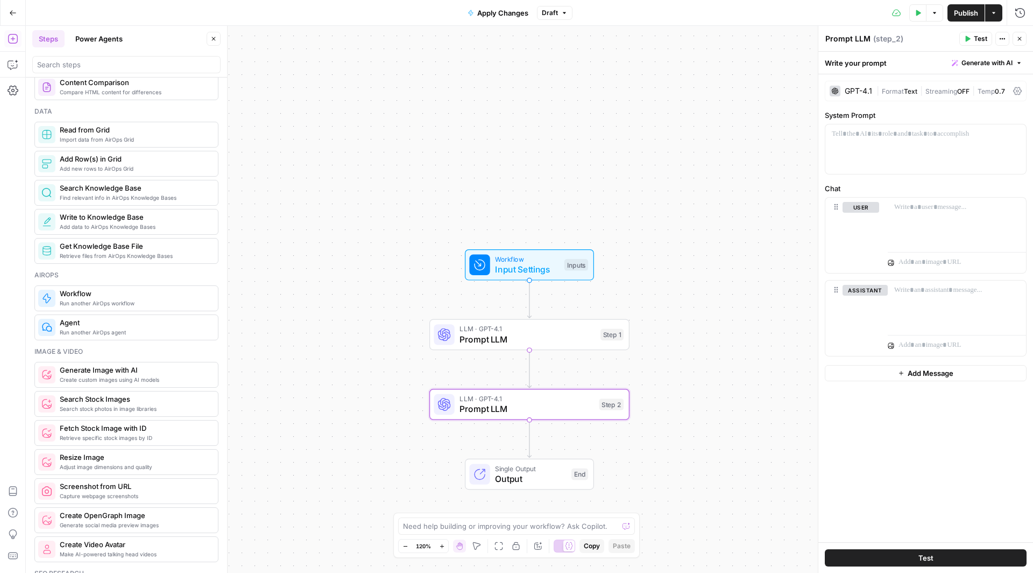
click at [103, 317] on span "Agent" at bounding box center [135, 322] width 150 height 11
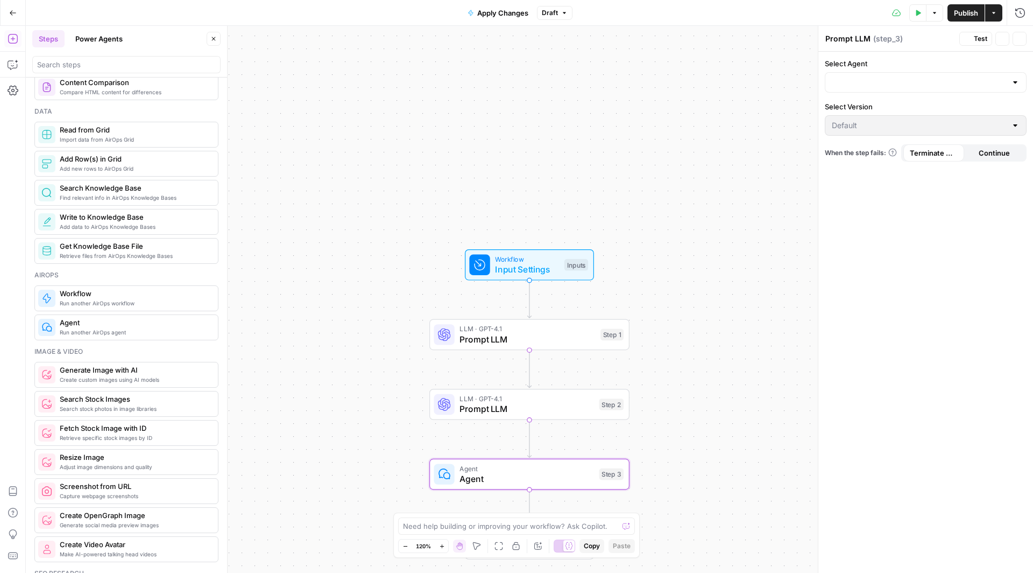
type textarea "Agent"
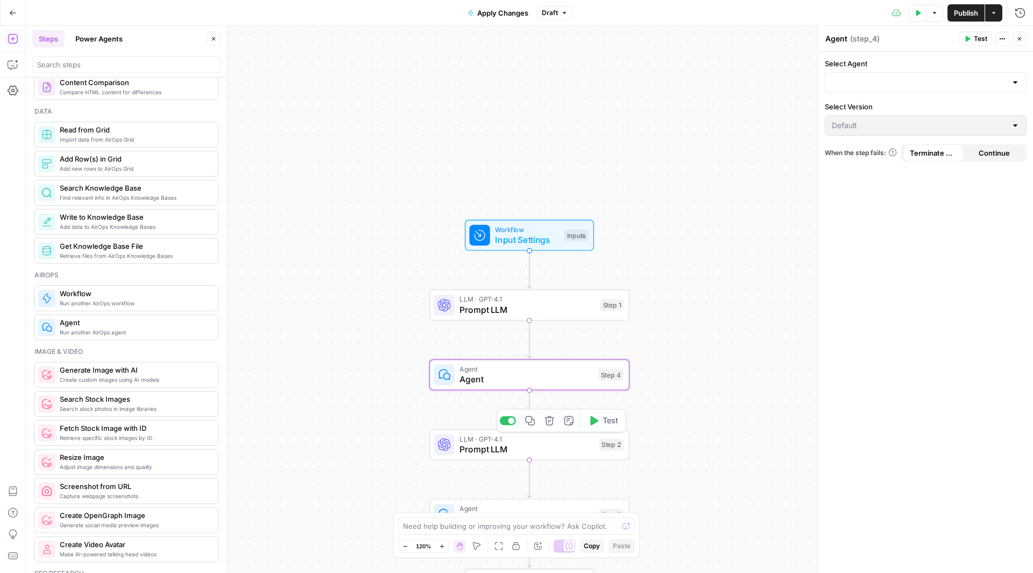
click at [532, 440] on span "LLM · GPT-4.1" at bounding box center [527, 438] width 135 height 10
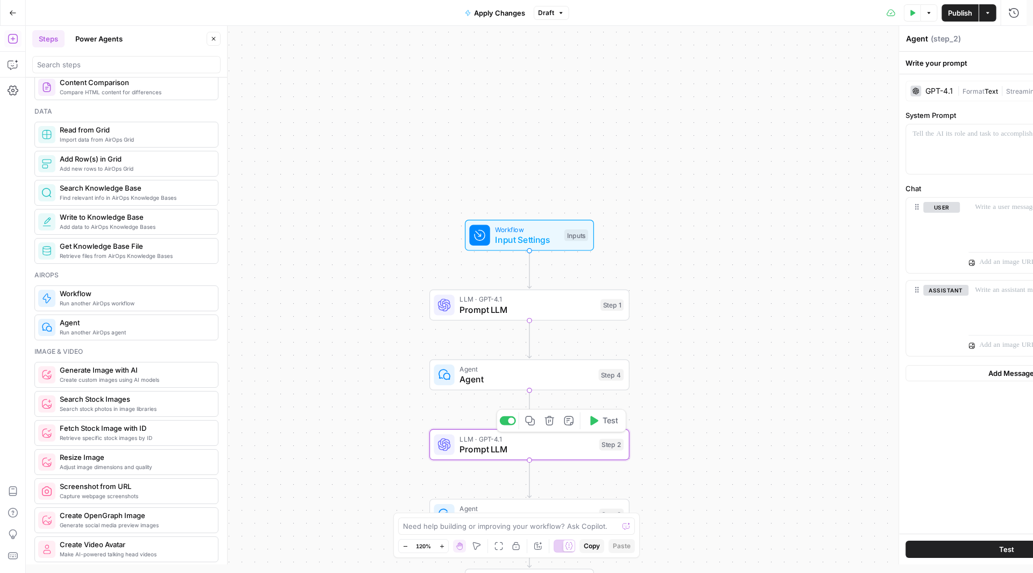
type textarea "Prompt LLM"
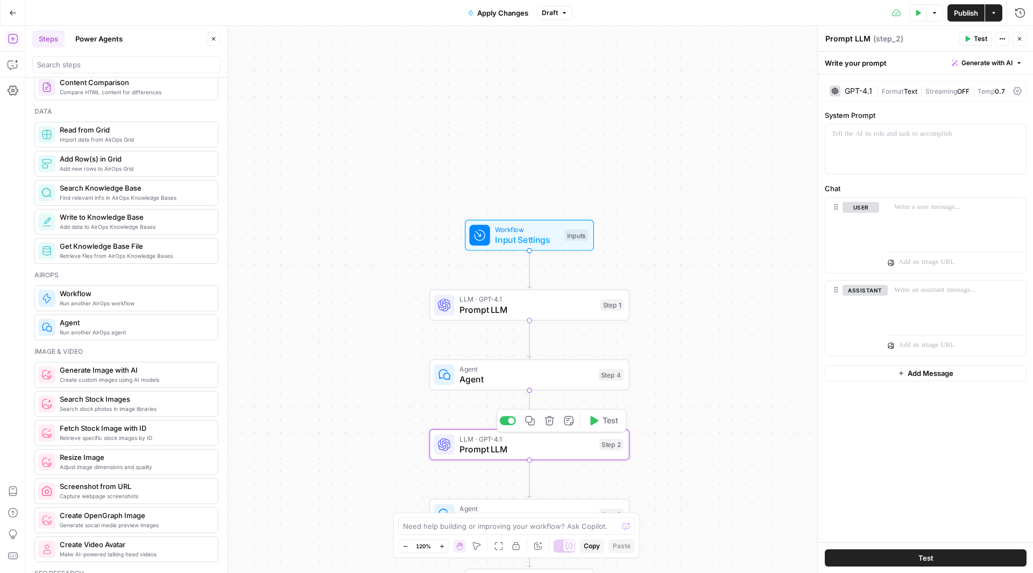
click at [552, 421] on icon "button" at bounding box center [550, 420] width 10 height 10
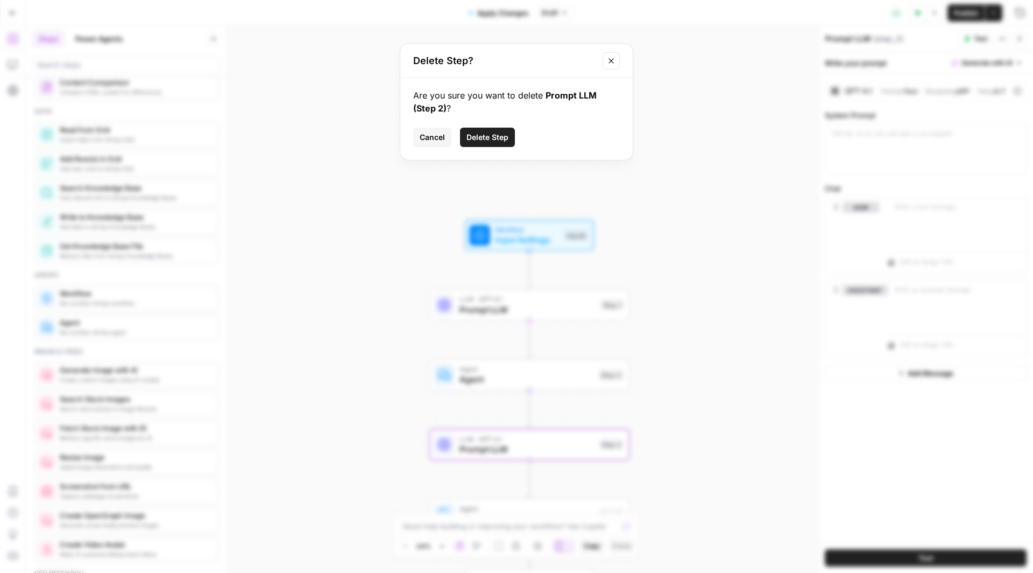
click at [479, 136] on span "Delete Step" at bounding box center [488, 137] width 42 height 11
click at [479, 136] on div "Workflow Input Settings Inputs LLM · GPT-4.1 Prompt LLM Step 1 Agent Agent Step…" at bounding box center [529, 299] width 1007 height 547
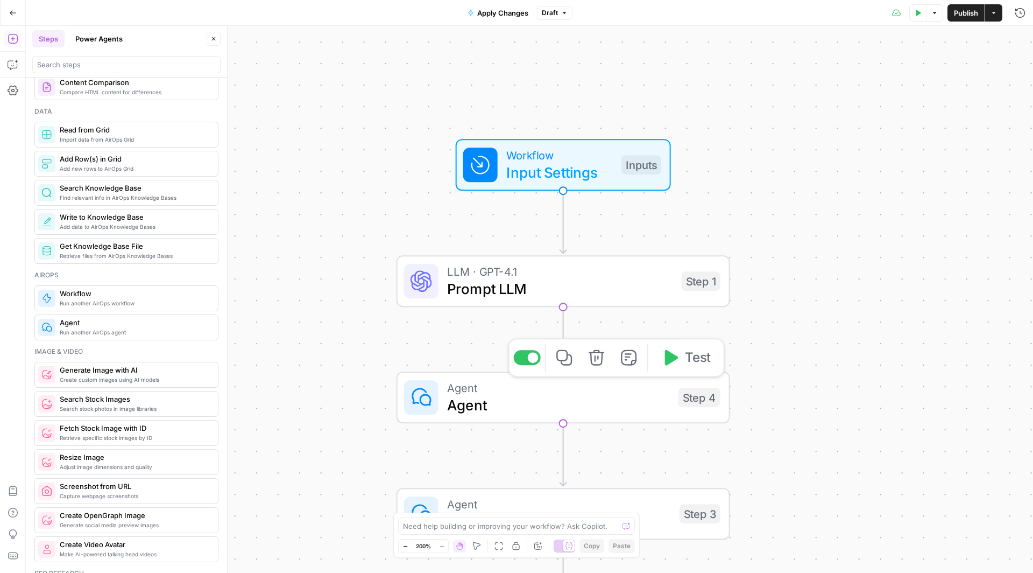
click at [514, 401] on span "Agent" at bounding box center [558, 405] width 223 height 22
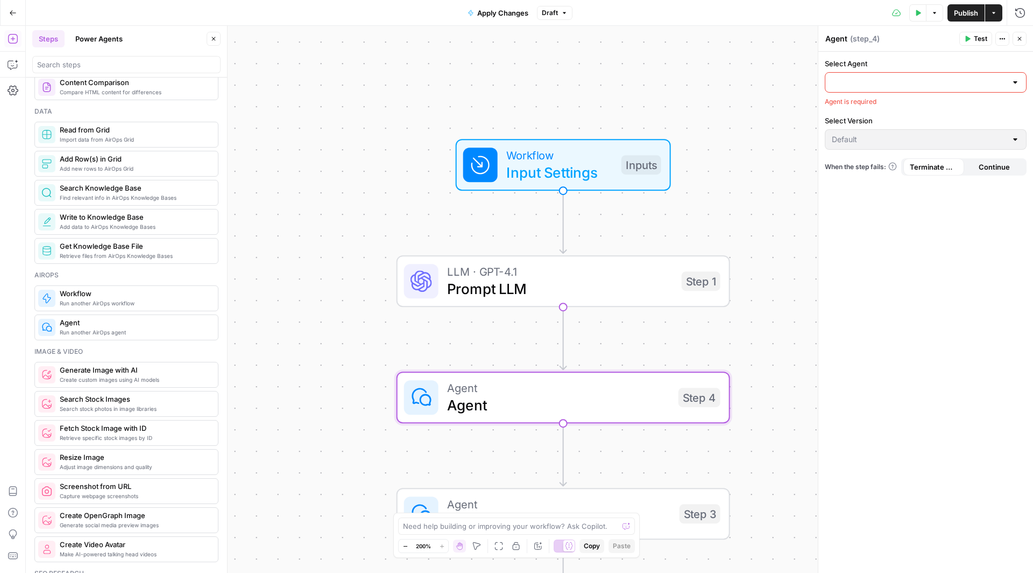
click at [944, 74] on div at bounding box center [926, 82] width 202 height 20
click at [594, 358] on icon "button" at bounding box center [596, 357] width 17 height 17
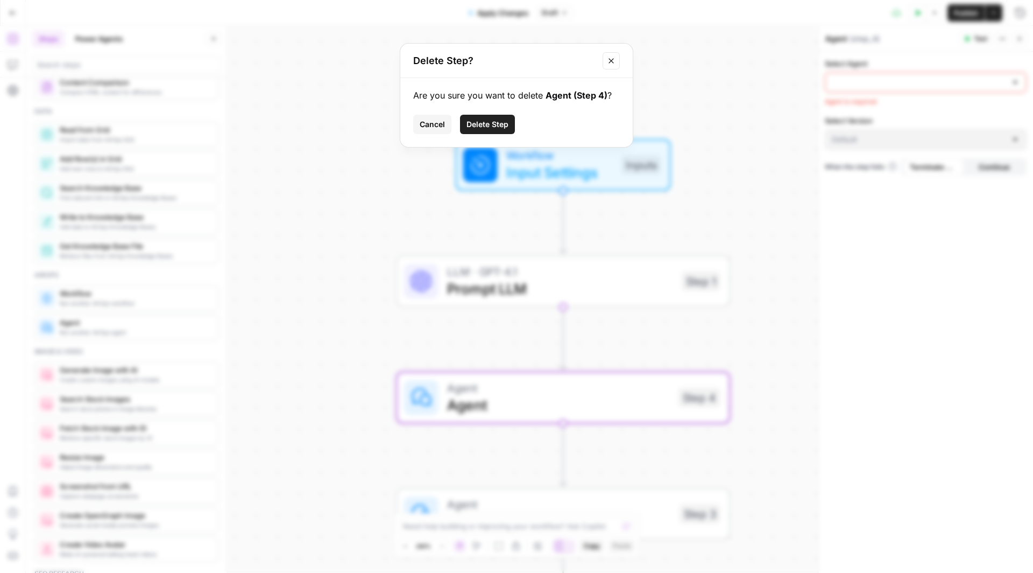
click at [492, 124] on span "Delete Step" at bounding box center [488, 124] width 42 height 11
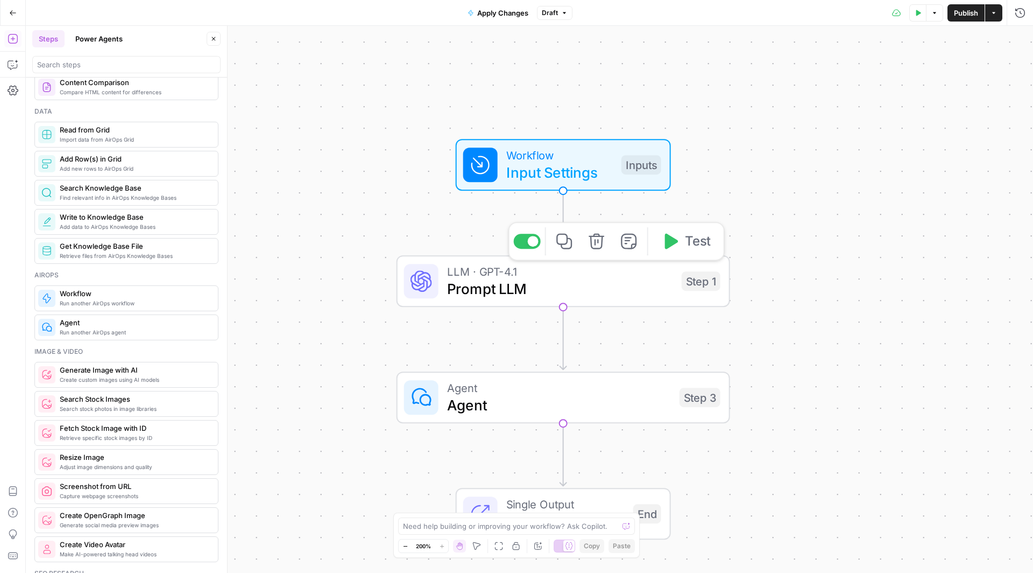
click at [546, 287] on span "Prompt LLM" at bounding box center [560, 289] width 226 height 22
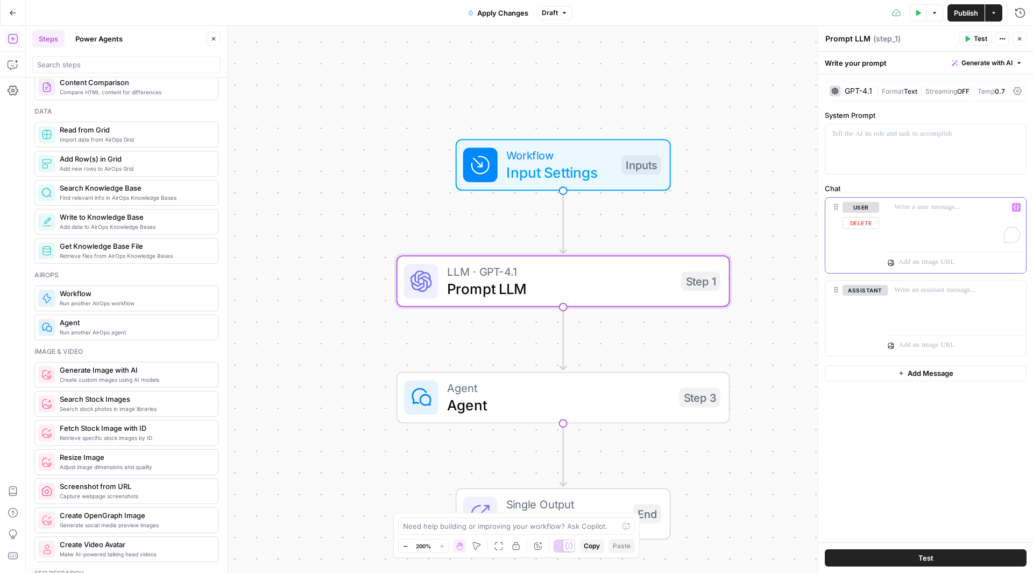
click at [915, 213] on div "To enrich screen reader interactions, please activate Accessibility in Grammarl…" at bounding box center [957, 222] width 138 height 50
click at [606, 351] on button "Delete step" at bounding box center [597, 357] width 28 height 28
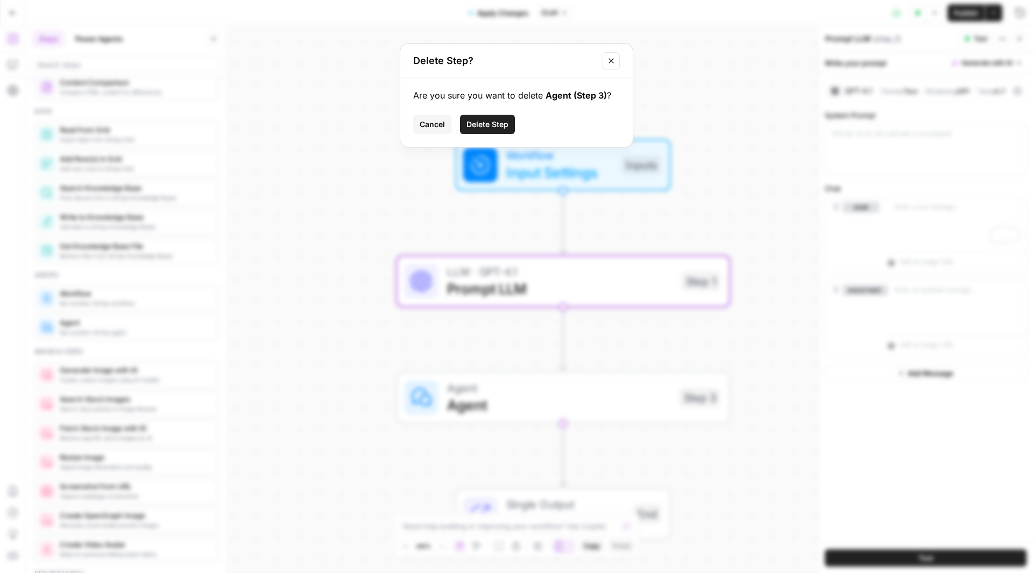
click at [495, 128] on span "Delete Step" at bounding box center [488, 124] width 42 height 11
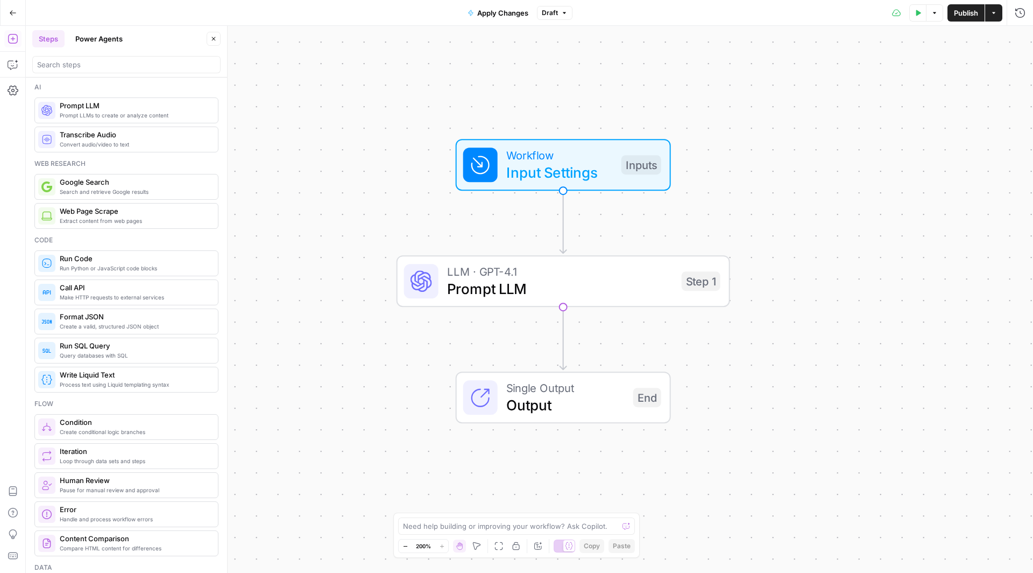
scroll to position [0, 0]
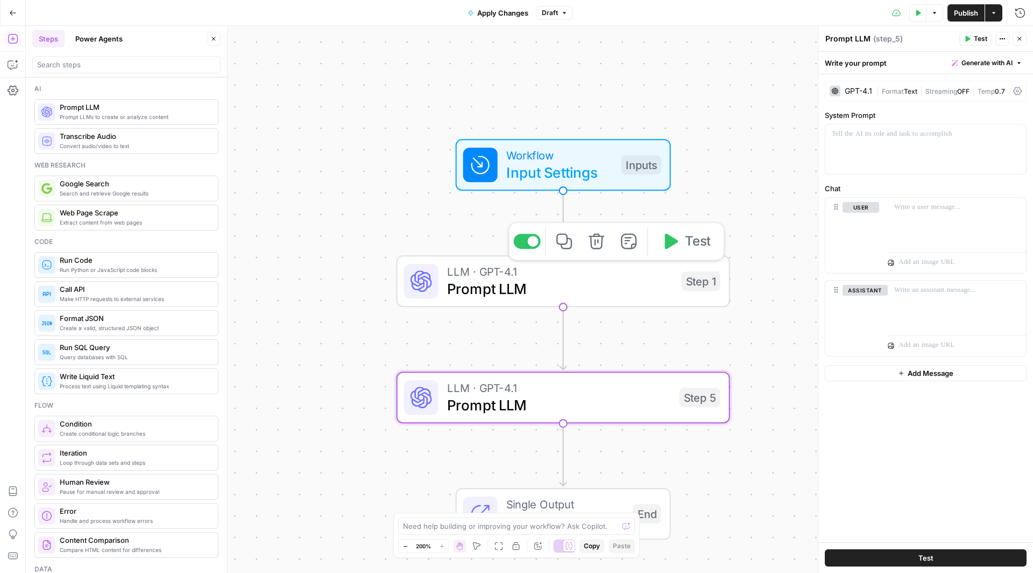
click at [572, 285] on span "Prompt LLM" at bounding box center [560, 289] width 226 height 22
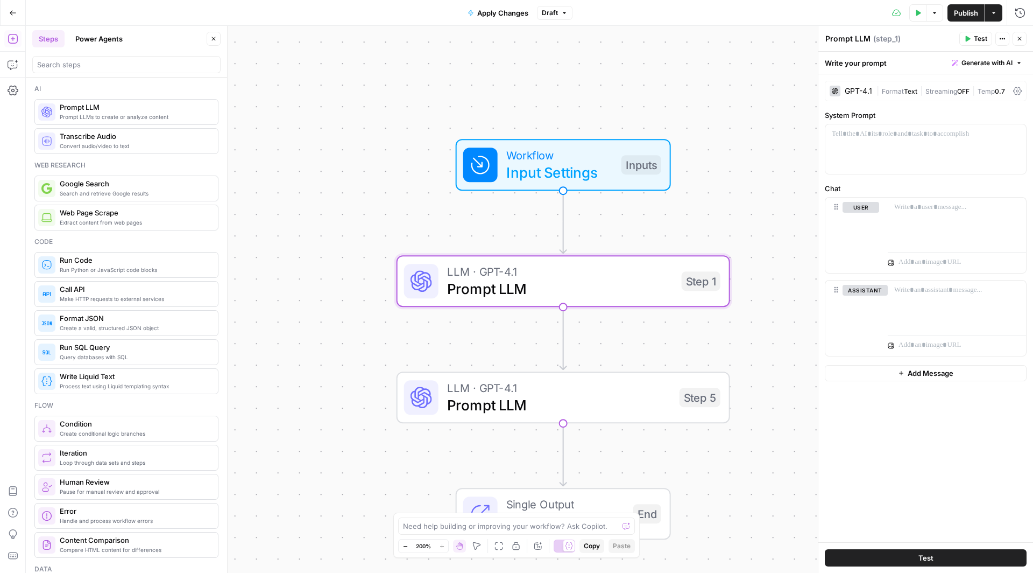
click at [861, 39] on textarea "Prompt LLM" at bounding box center [847, 38] width 45 height 11
type textarea "Apply Changes"
click at [492, 407] on span "Prompt LLM" at bounding box center [559, 405] width 224 height 22
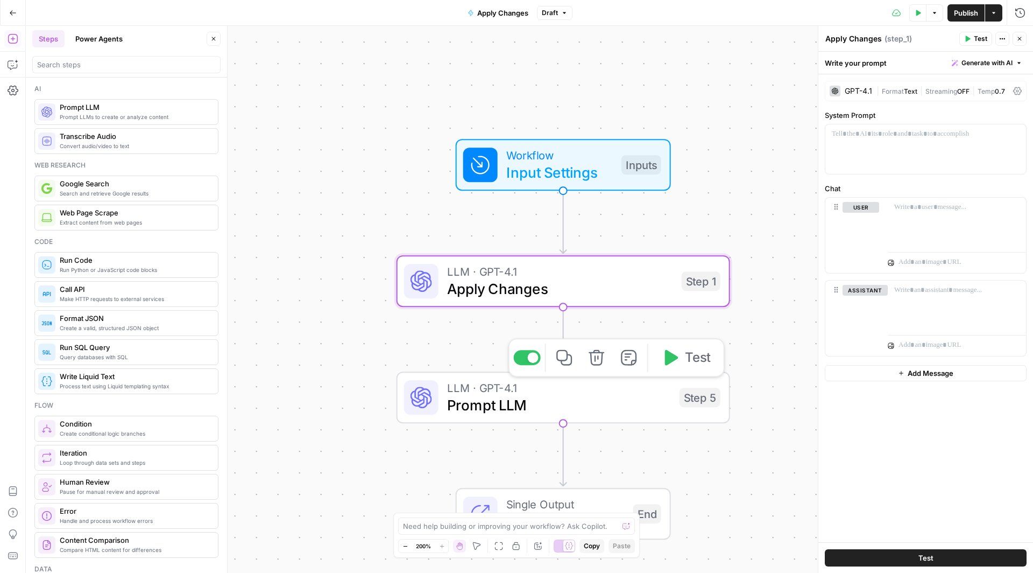
click at [492, 407] on span "Prompt LLM" at bounding box center [559, 405] width 224 height 22
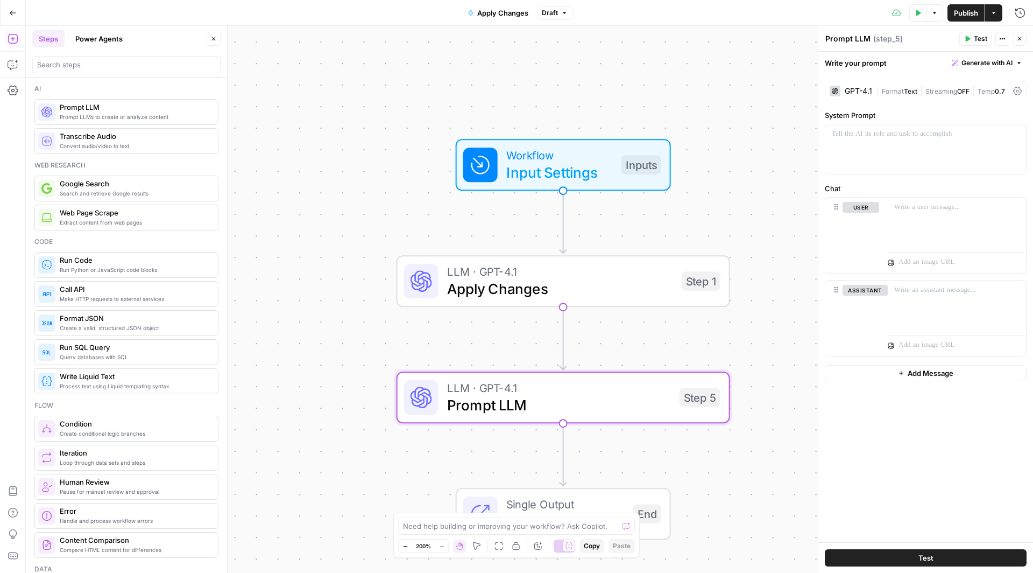
click at [861, 38] on textarea "Prompt LLM" at bounding box center [847, 38] width 45 height 11
click at [861, 39] on textarea "Prompt LLM" at bounding box center [847, 38] width 45 height 11
type textarea "Localize & Edit"
click at [921, 295] on div "To enrich screen reader interactions, please activate Accessibility in Grammarl…" at bounding box center [957, 305] width 138 height 50
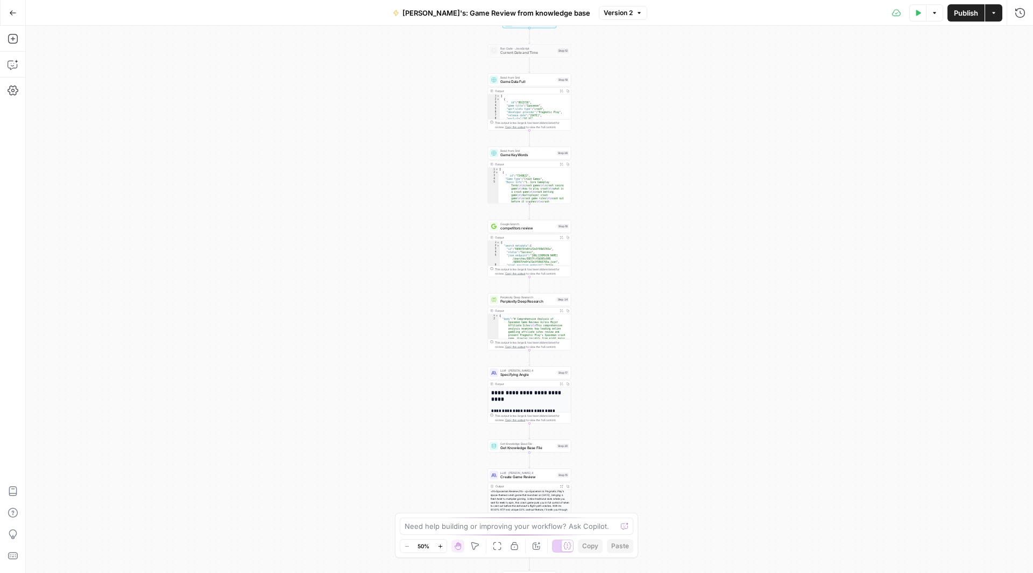
click at [527, 79] on span "Game Data Full" at bounding box center [527, 81] width 55 height 5
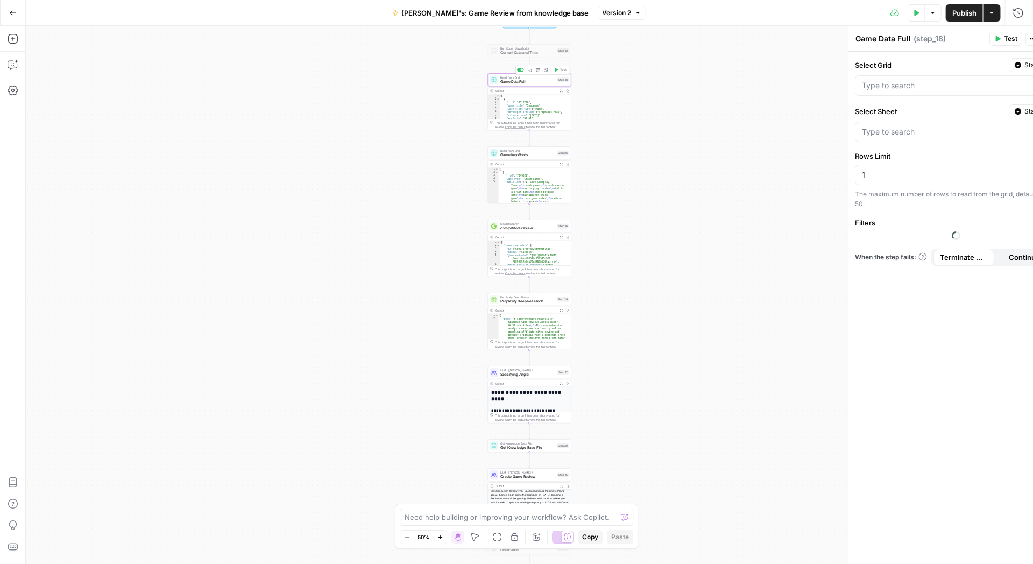
type input "Base for GAME REVIEWS"
type input "Parameters to upload"
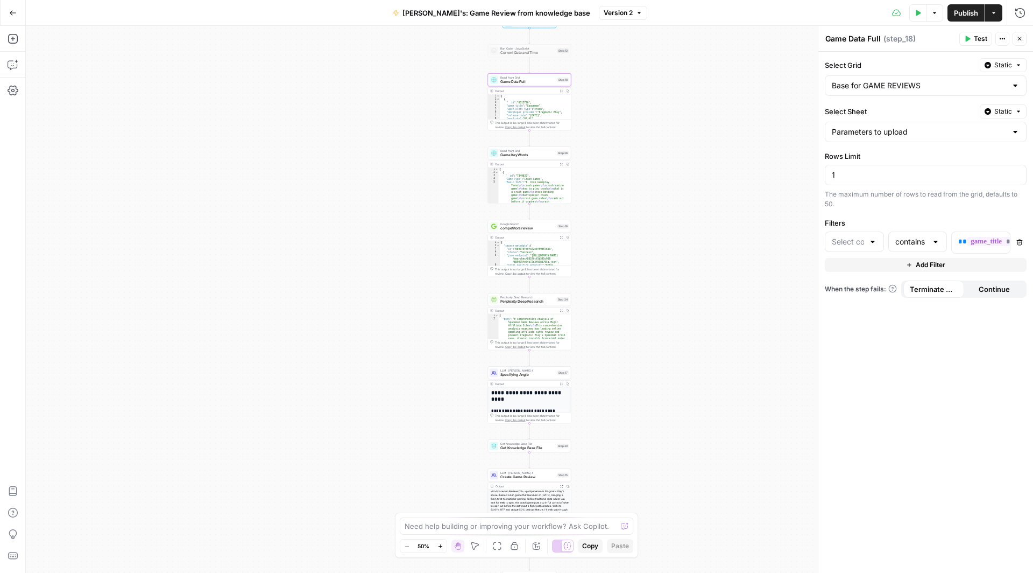
type input "game_title"
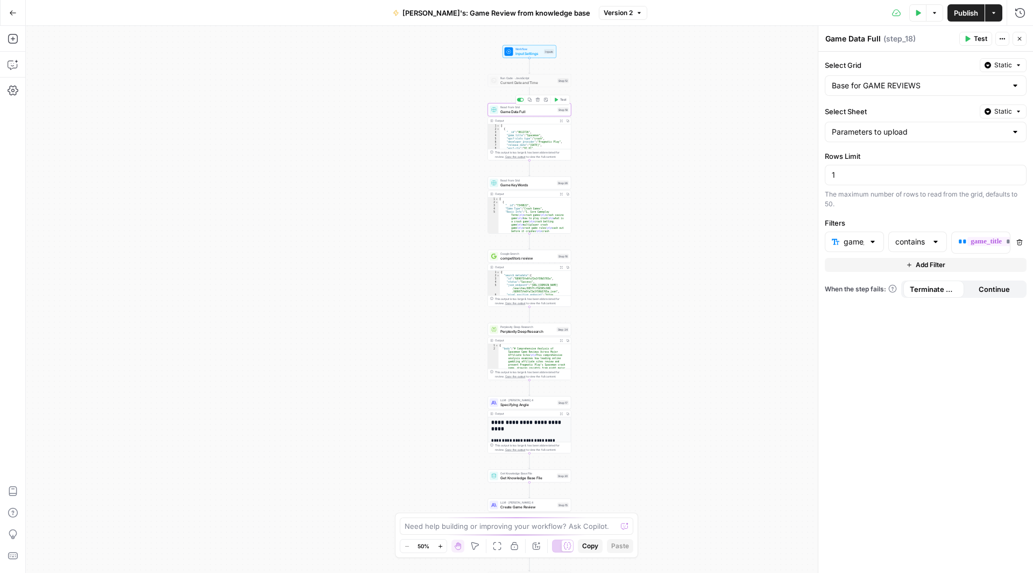
click at [526, 105] on span "Read from Grid" at bounding box center [527, 107] width 55 height 4
click at [526, 181] on span "Read from Grid" at bounding box center [527, 180] width 54 height 4
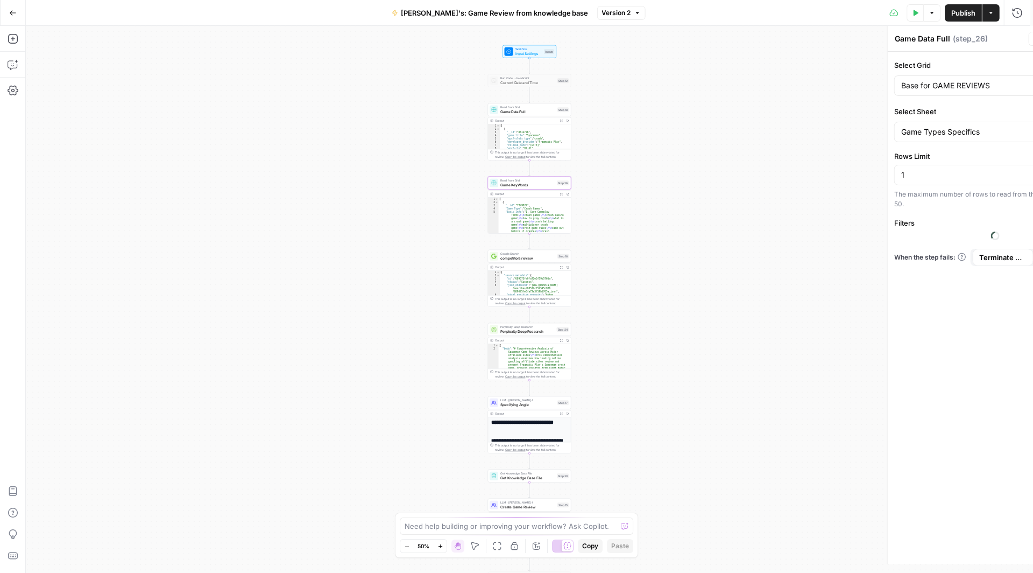
type textarea "Game KeyWords"
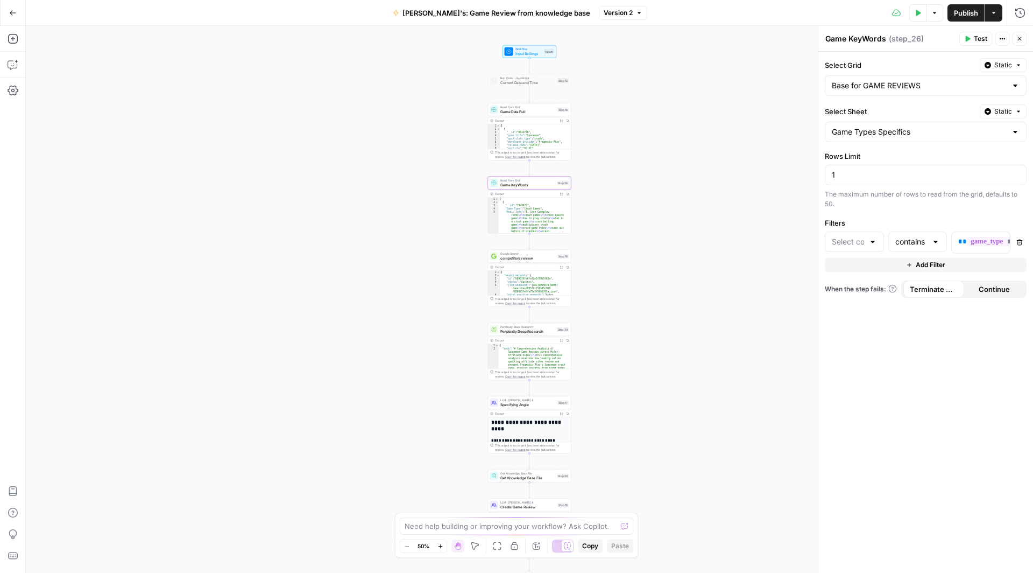
type input "Game Type"
click at [532, 256] on span "competitors review" at bounding box center [527, 257] width 55 height 5
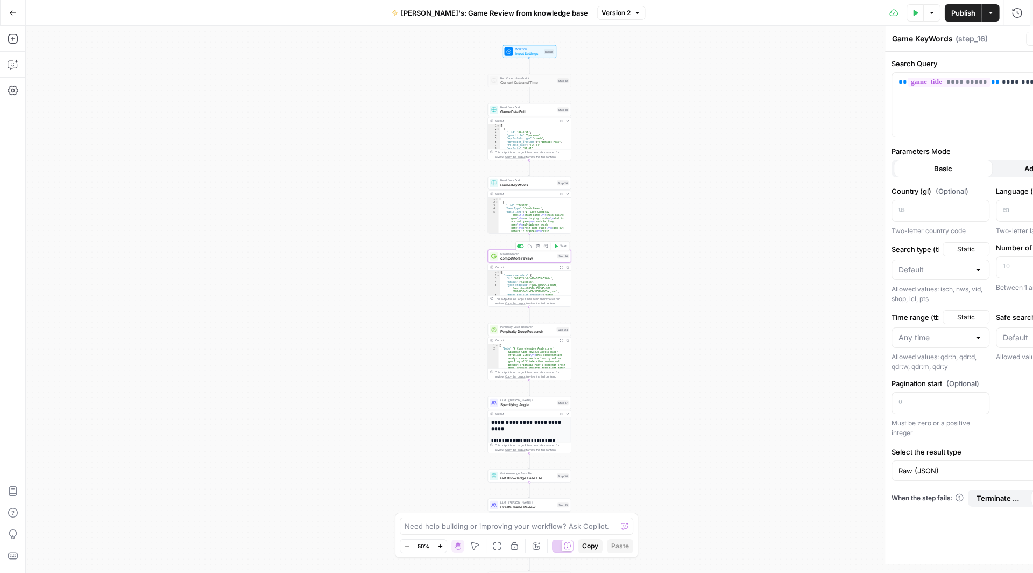
type textarea "competitors review"
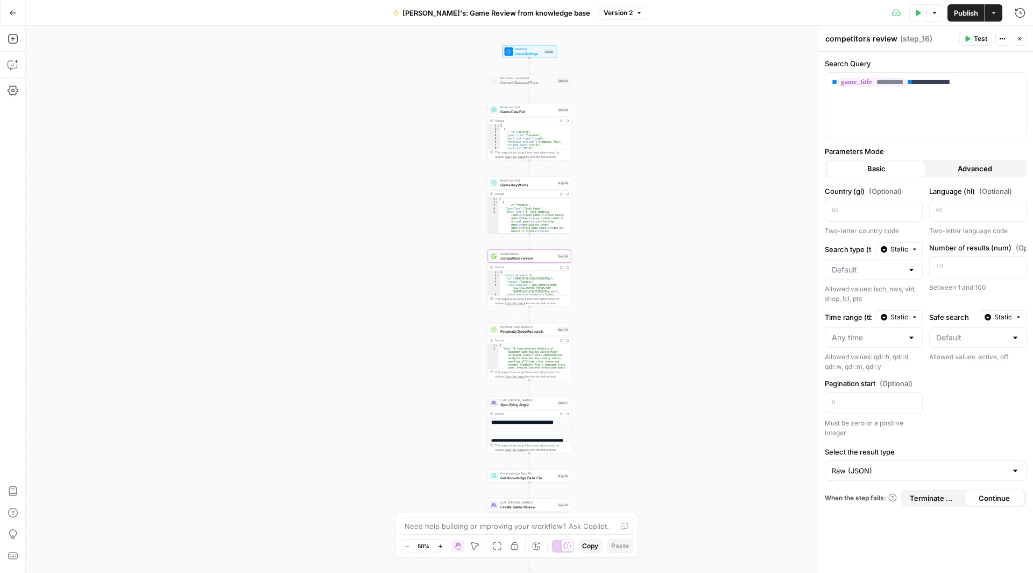
click at [13, 9] on icon "button" at bounding box center [13, 13] width 8 height 8
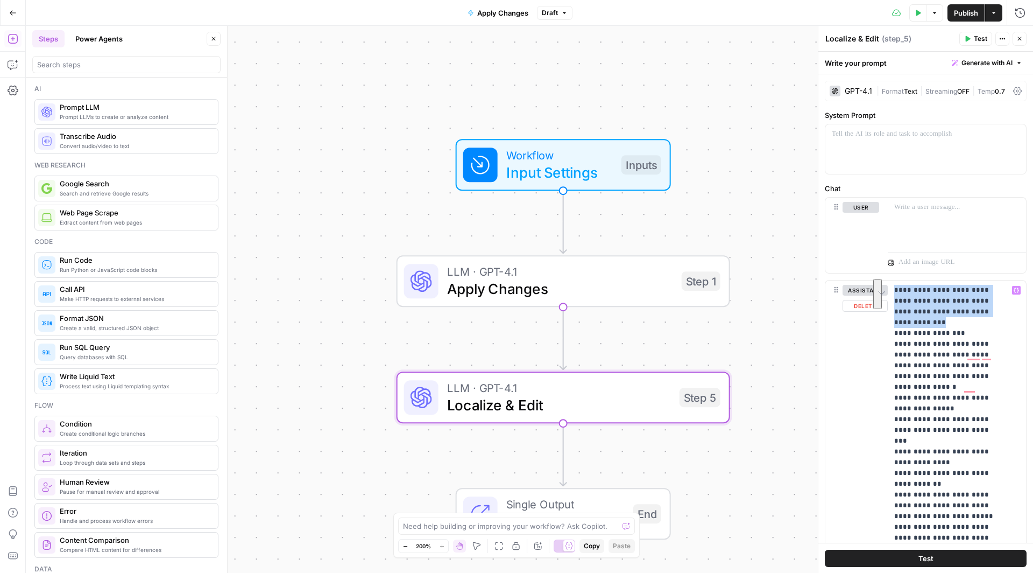
drag, startPoint x: 988, startPoint y: 308, endPoint x: 893, endPoint y: 287, distance: 97.5
click at [893, 287] on div "**********" at bounding box center [957, 499] width 138 height 439
click at [890, 288] on div "**********" at bounding box center [925, 312] width 215 height 521
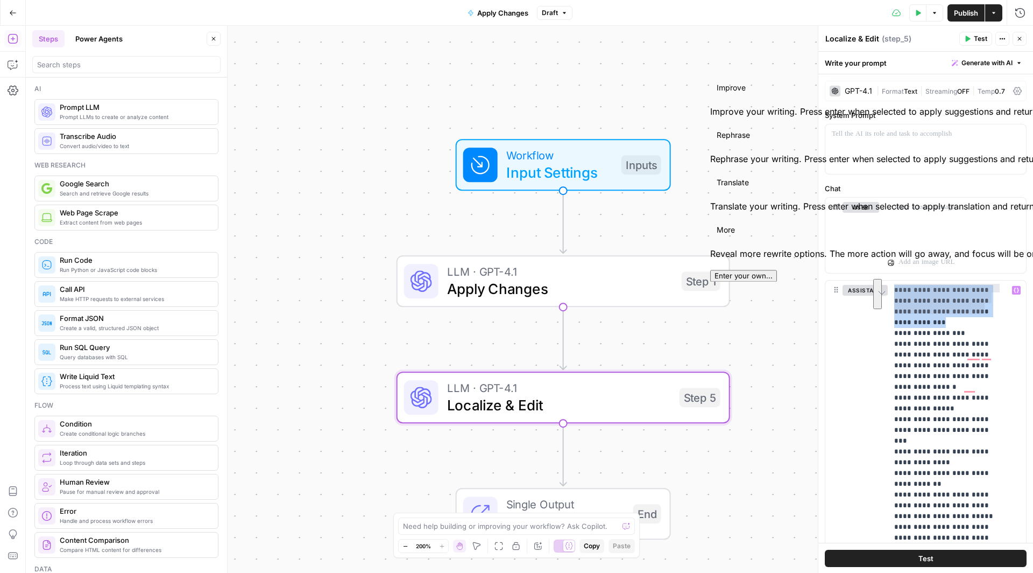
drag, startPoint x: 987, startPoint y: 306, endPoint x: 891, endPoint y: 288, distance: 98.0
click at [882, 288] on button "See rewrite suggestions" at bounding box center [877, 294] width 9 height 30
drag, startPoint x: 891, startPoint y: 288, endPoint x: 896, endPoint y: 288, distance: 5.4
click at [896, 288] on div "**********" at bounding box center [925, 312] width 215 height 521
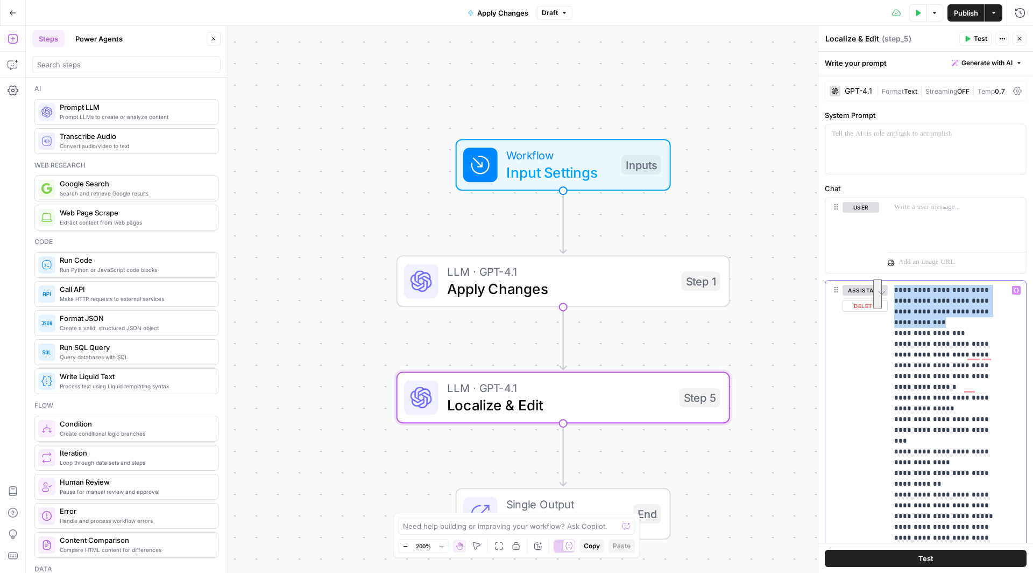
drag, startPoint x: 986, startPoint y: 306, endPoint x: 908, endPoint y: 286, distance: 80.5
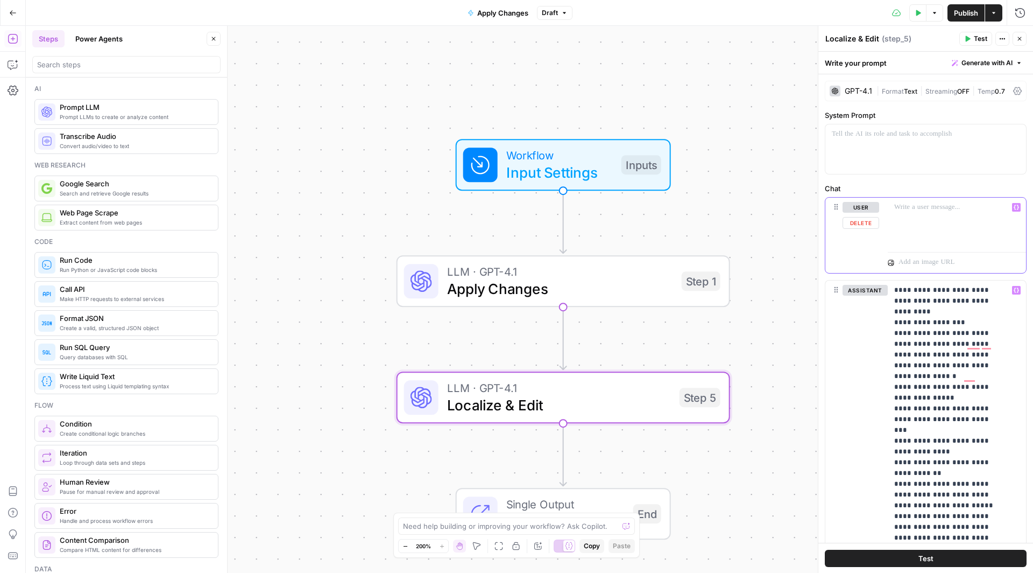
click at [910, 213] on div at bounding box center [957, 222] width 138 height 50
click at [926, 204] on p at bounding box center [956, 207] width 125 height 11
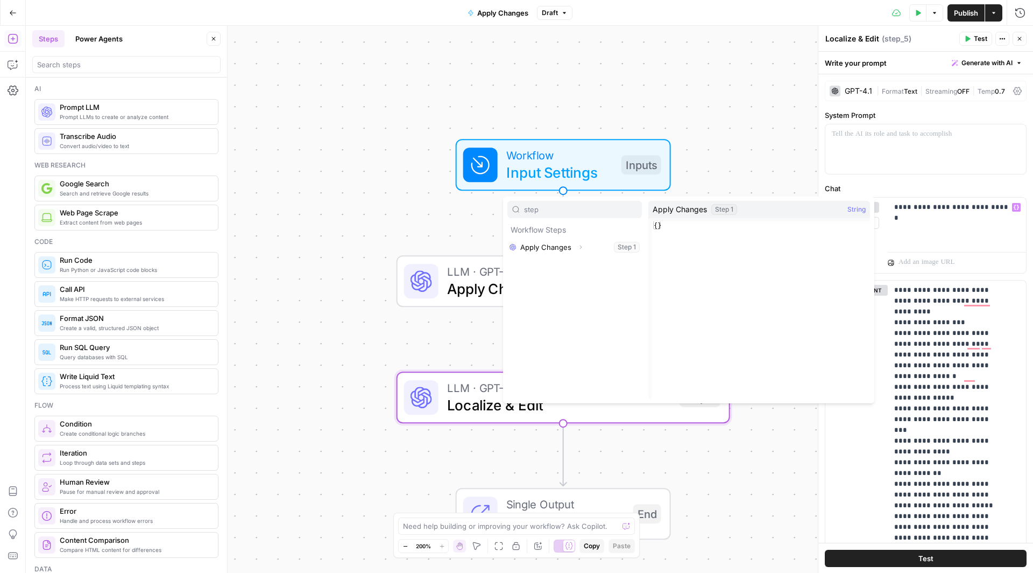
type input "step"
click at [547, 238] on button "Select variable Apply Changes" at bounding box center [574, 246] width 135 height 17
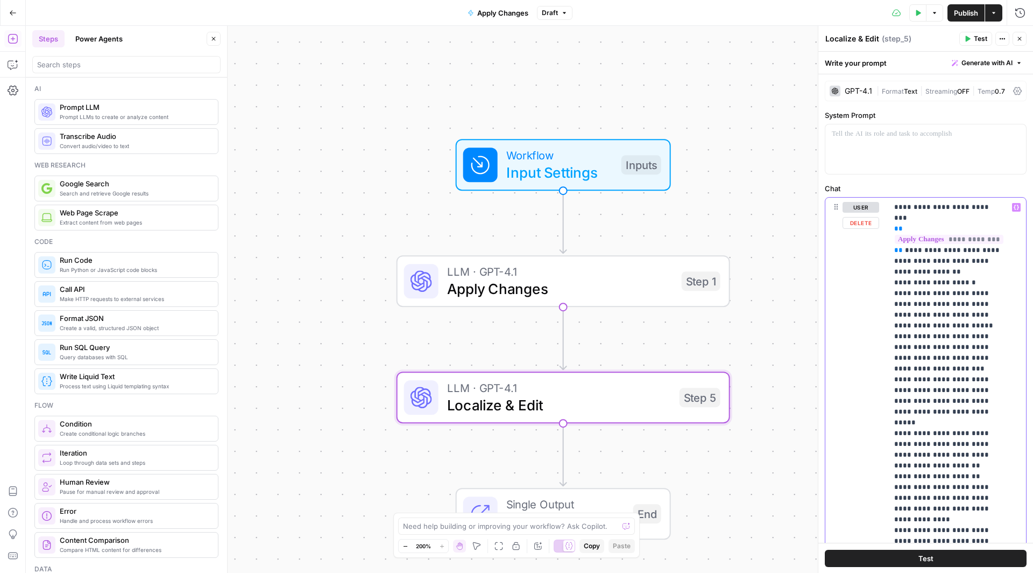
click at [953, 143] on div "To enrich screen reader interactions, please activate Accessibility in Grammarl…" at bounding box center [925, 149] width 201 height 50
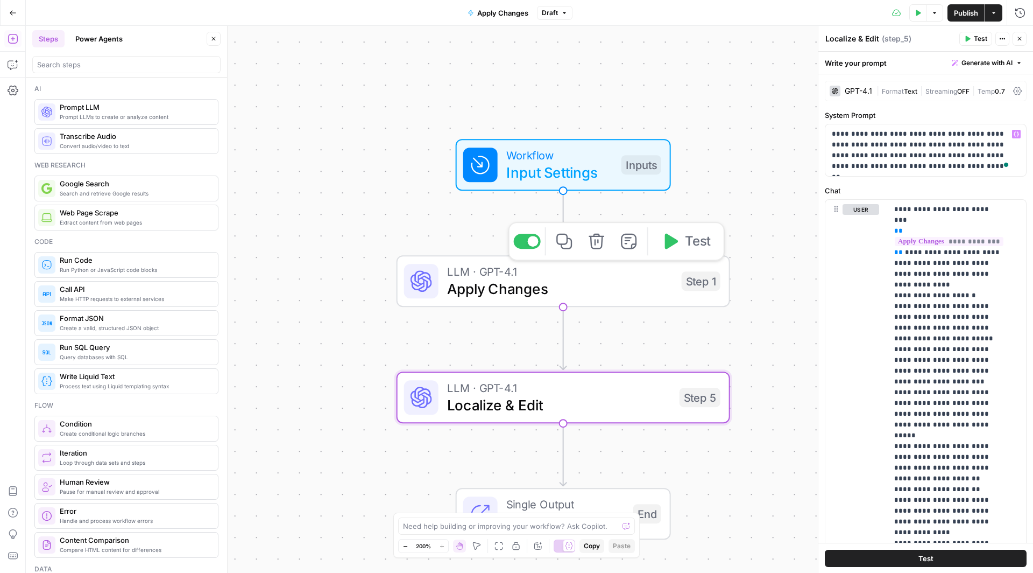
click at [602, 288] on span "Apply Changes" at bounding box center [560, 289] width 226 height 22
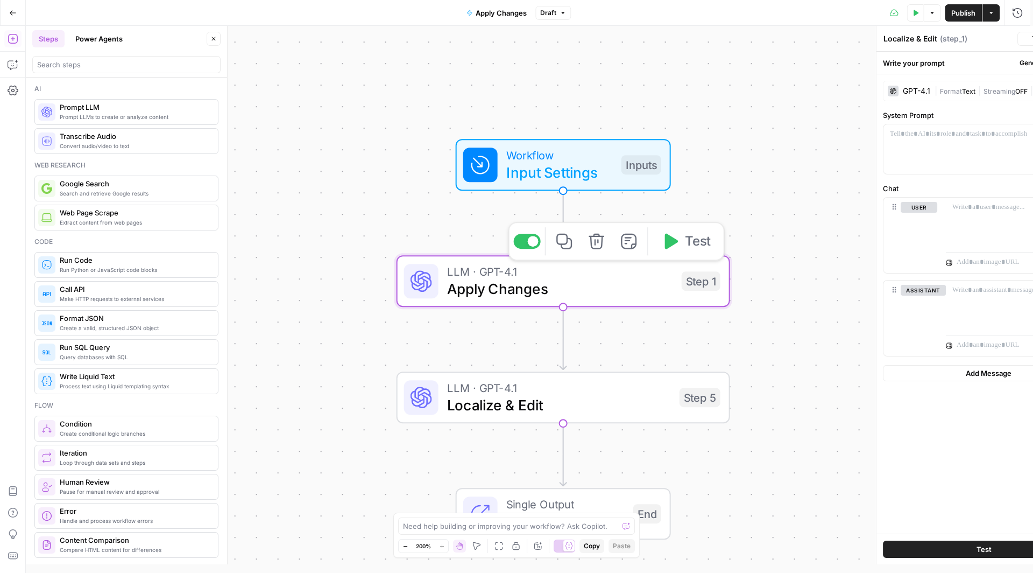
type textarea "Apply Changes"
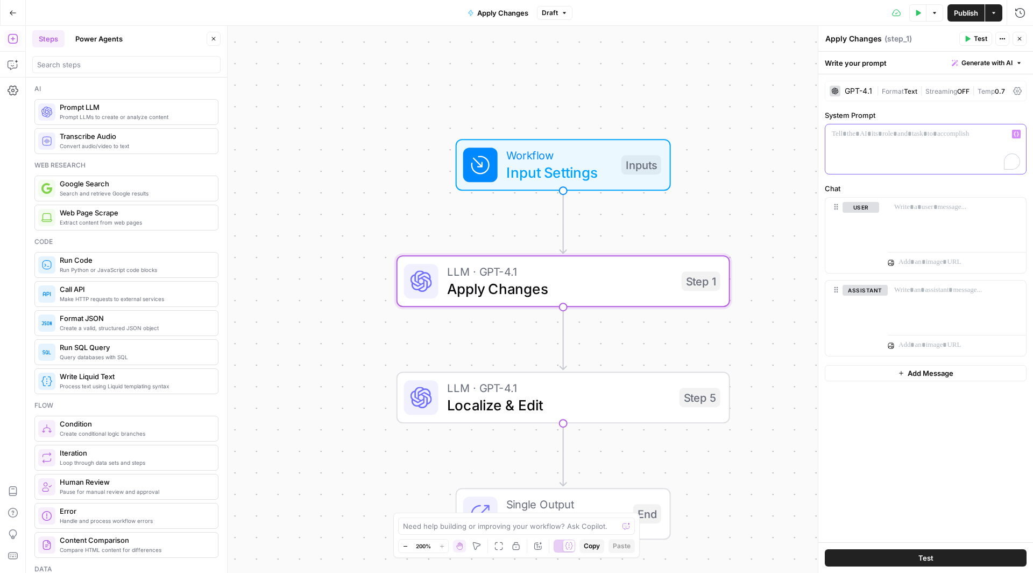
click at [864, 143] on div "To enrich screen reader interactions, please activate Accessibility in Grammarl…" at bounding box center [925, 149] width 201 height 50
click at [908, 132] on p "**********" at bounding box center [926, 140] width 188 height 22
drag, startPoint x: 933, startPoint y: 132, endPoint x: 915, endPoint y: 133, distance: 18.3
click at [915, 133] on p "**********" at bounding box center [926, 140] width 188 height 22
click at [912, 134] on p "**********" at bounding box center [926, 140] width 188 height 22
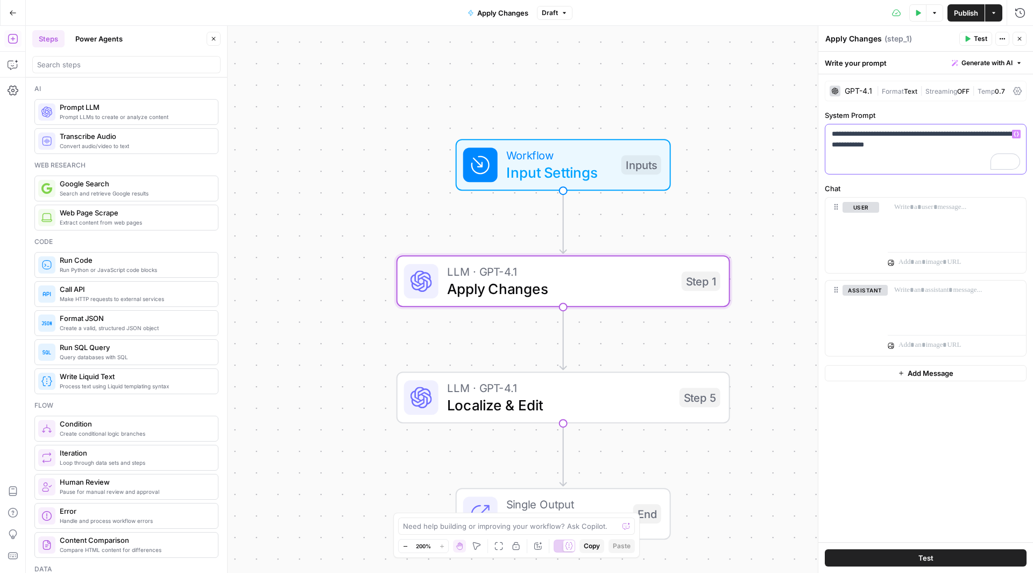
click at [936, 134] on p "**********" at bounding box center [926, 140] width 188 height 22
click at [927, 144] on p "**********" at bounding box center [926, 140] width 188 height 22
click at [902, 204] on p "To enrich screen reader interactions, please activate Accessibility in Grammarl…" at bounding box center [956, 207] width 125 height 11
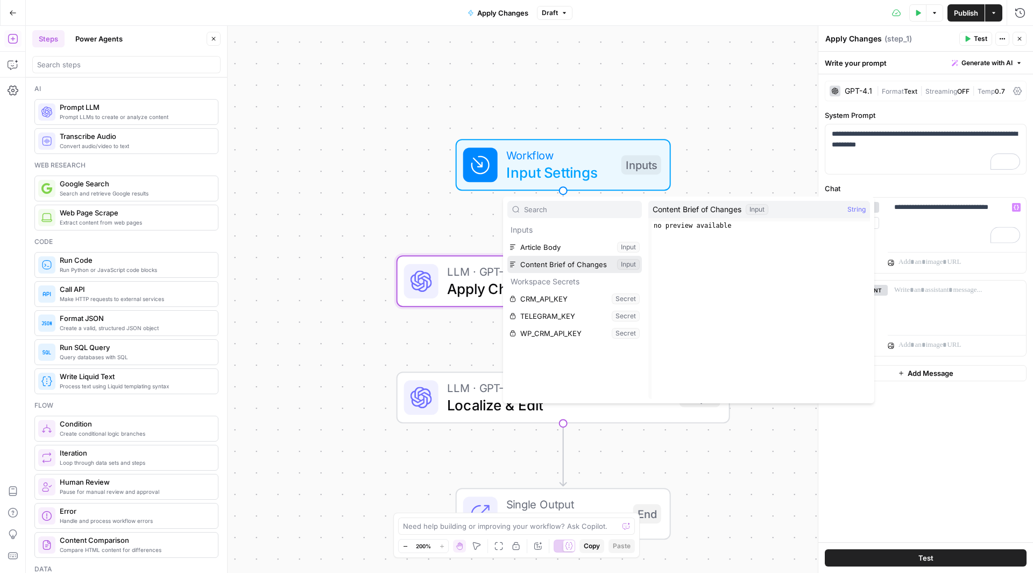
click at [569, 257] on button "Select variable Content Brief of Changes" at bounding box center [574, 264] width 135 height 17
click at [542, 243] on button "Select variable Article Body" at bounding box center [574, 246] width 135 height 17
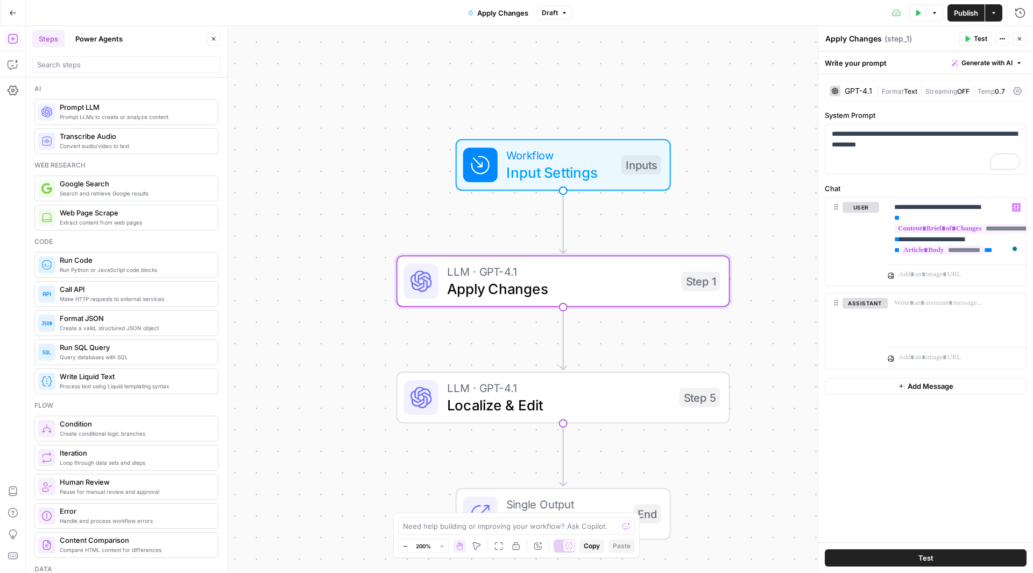
click at [962, 17] on span "Publish" at bounding box center [966, 13] width 24 height 11
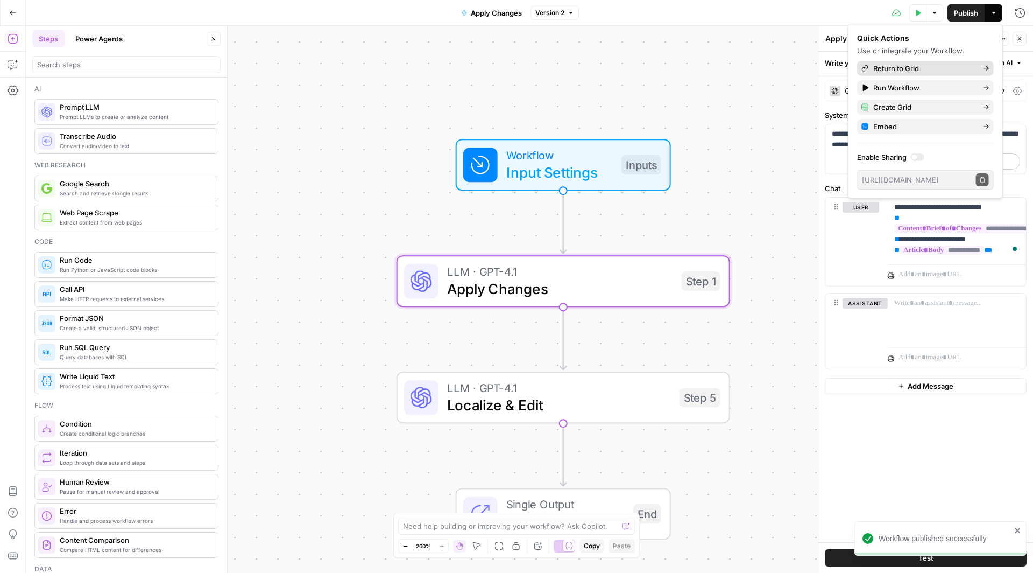
click at [927, 63] on span "Return to Grid" at bounding box center [923, 68] width 101 height 11
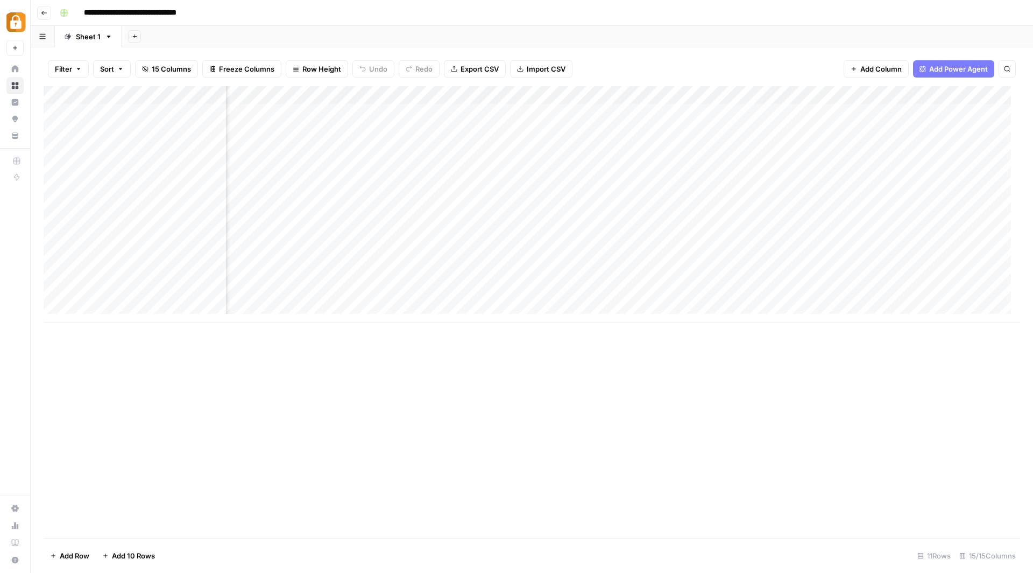
scroll to position [0, 242]
drag, startPoint x: 554, startPoint y: 320, endPoint x: 917, endPoint y: 304, distance: 363.5
click at [917, 304] on div "Add Column" at bounding box center [532, 213] width 977 height 255
click at [469, 97] on div "Add Column" at bounding box center [532, 213] width 977 height 255
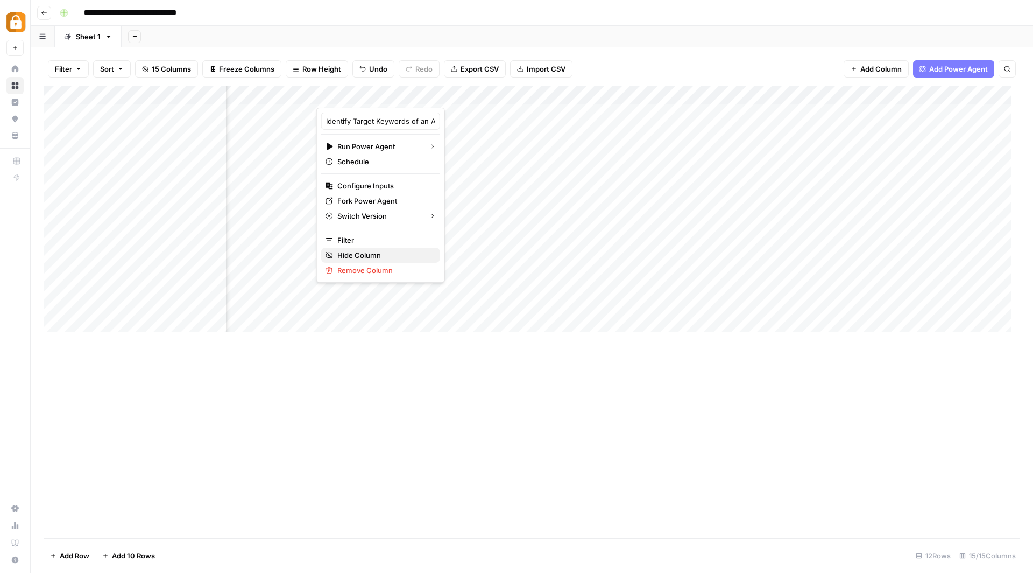
click at [370, 250] on span "Hide Column" at bounding box center [384, 255] width 94 height 11
click at [501, 95] on div "Add Column" at bounding box center [532, 213] width 977 height 255
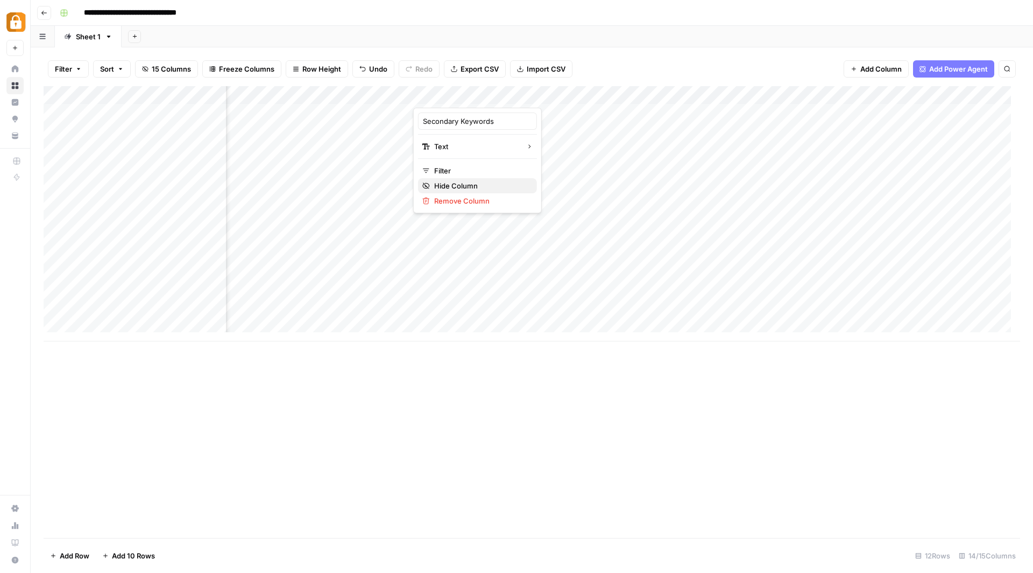
click at [460, 183] on span "Hide Column" at bounding box center [481, 185] width 94 height 11
click at [835, 95] on div "Add Column" at bounding box center [532, 213] width 977 height 255
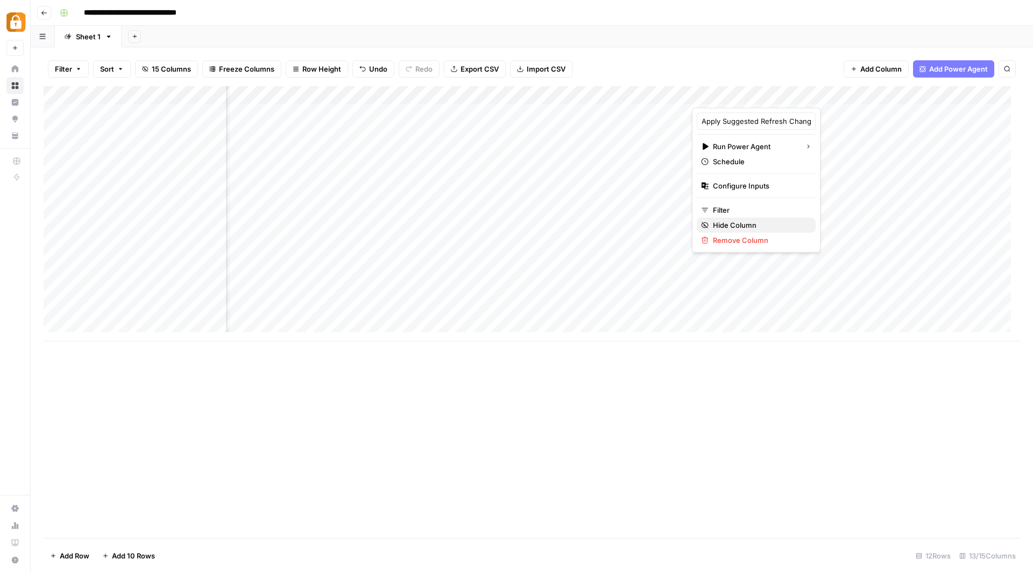
click at [749, 221] on span "Hide Column" at bounding box center [760, 225] width 94 height 11
click at [840, 94] on div "Add Column" at bounding box center [532, 213] width 977 height 255
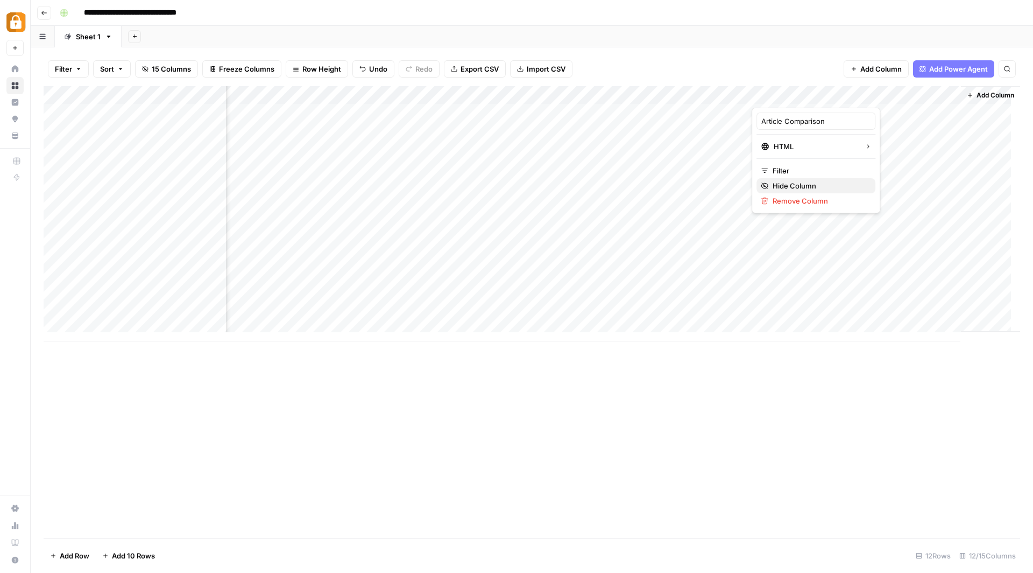
click at [784, 181] on span "Hide Column" at bounding box center [820, 185] width 94 height 11
click at [927, 94] on div "Add Column" at bounding box center [532, 213] width 977 height 255
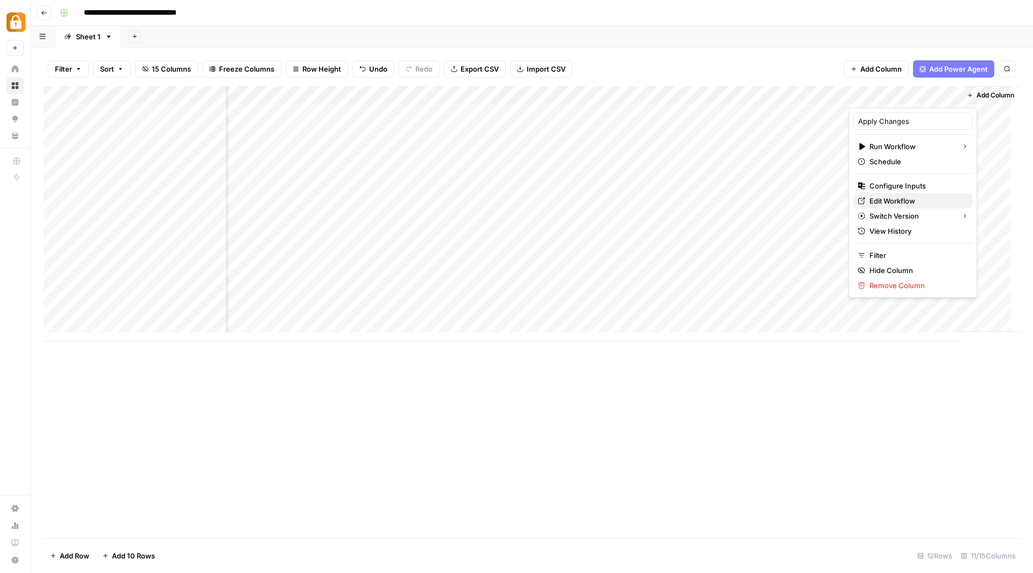
click at [900, 195] on span "Edit Workflow" at bounding box center [917, 200] width 94 height 11
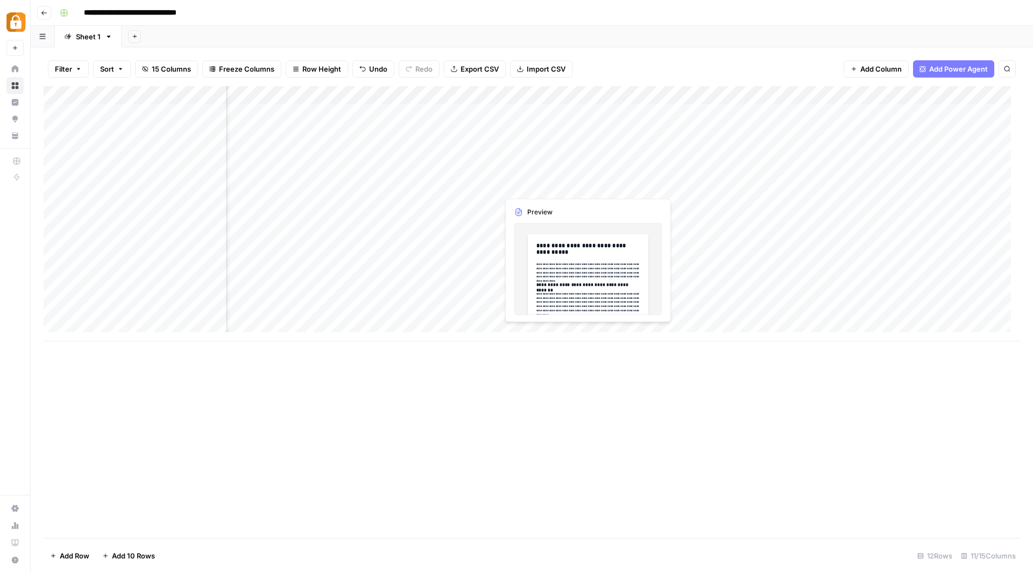
click at [559, 181] on div "Add Column" at bounding box center [532, 213] width 977 height 255
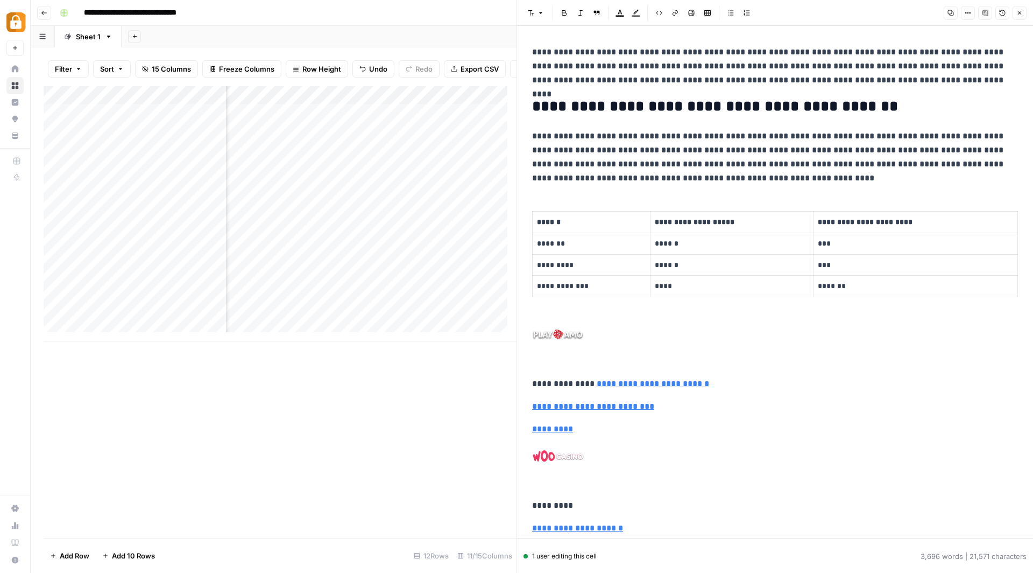
scroll to position [47, 0]
click at [1021, 16] on icon "button" at bounding box center [1019, 13] width 6 height 6
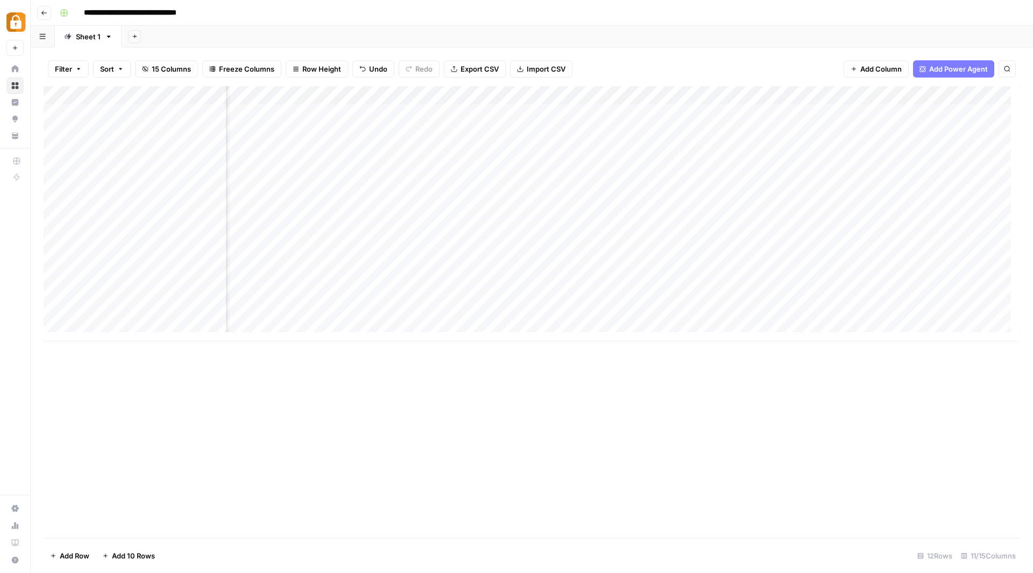
scroll to position [0, 272]
click at [804, 186] on div "Add Column" at bounding box center [532, 213] width 977 height 255
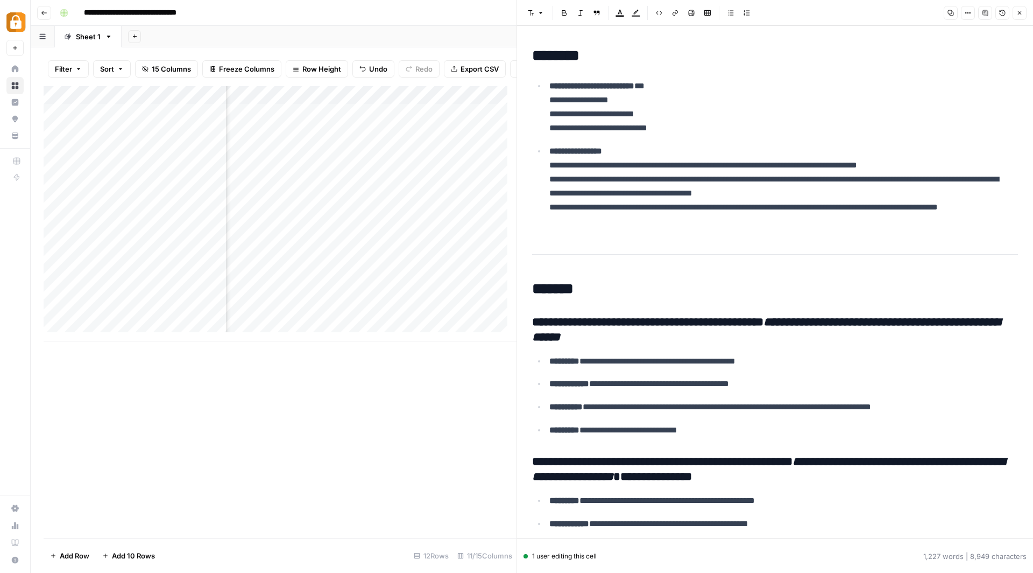
click at [1023, 13] on button "Close" at bounding box center [1020, 13] width 14 height 14
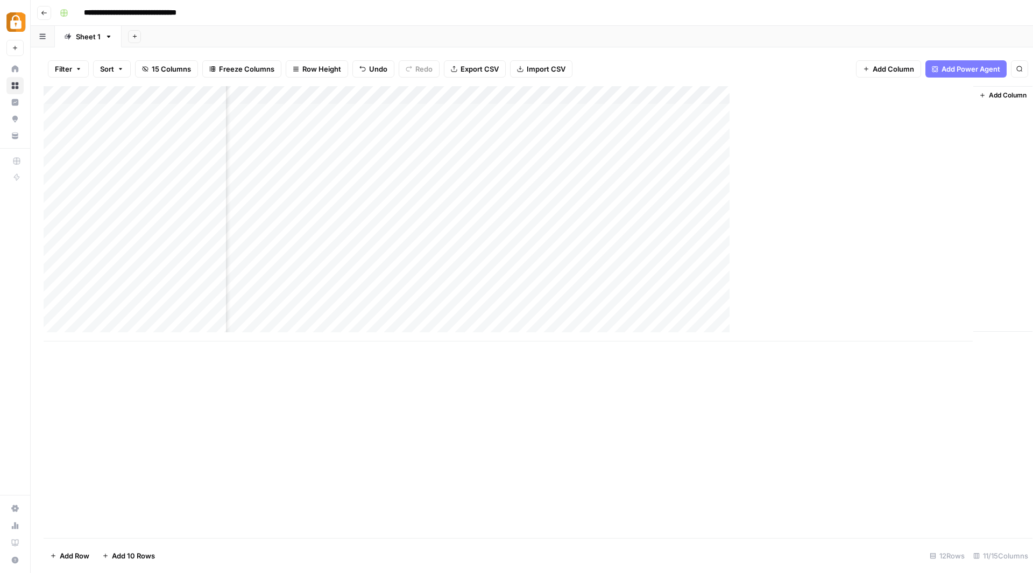
scroll to position [0, 259]
click at [910, 180] on div "Add Column" at bounding box center [532, 213] width 977 height 255
drag, startPoint x: 753, startPoint y: 96, endPoint x: 660, endPoint y: 104, distance: 92.9
click at [660, 104] on div "Add Column" at bounding box center [532, 213] width 977 height 255
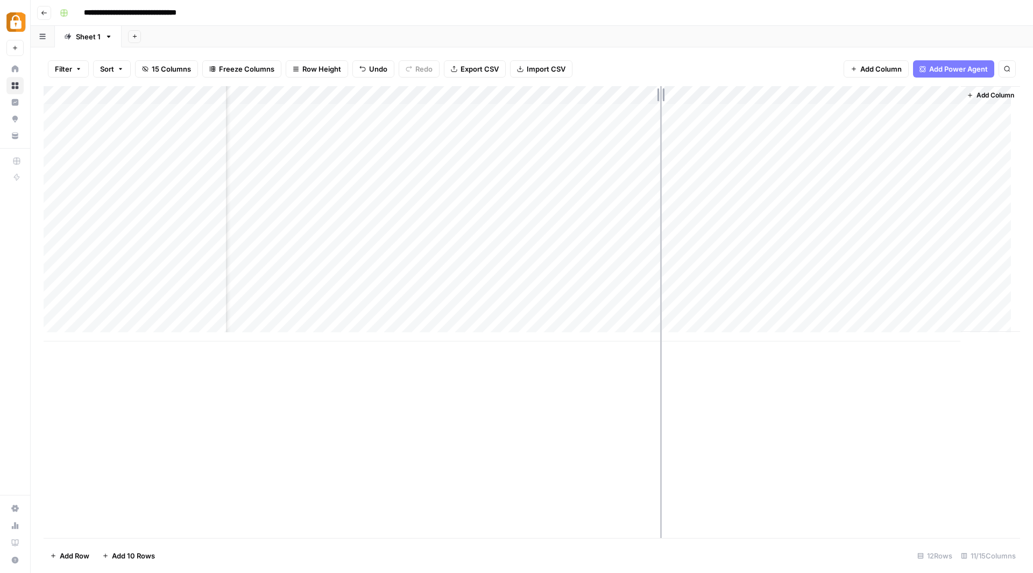
click at [660, 104] on div "Add Column" at bounding box center [532, 213] width 977 height 255
click at [782, 182] on div "Add Column" at bounding box center [532, 213] width 977 height 255
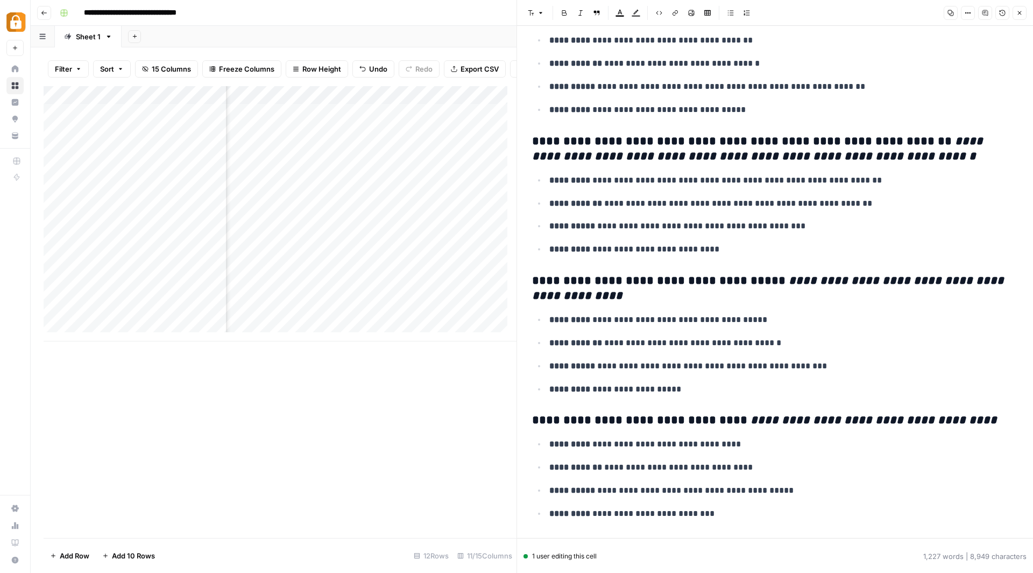
scroll to position [310, 0]
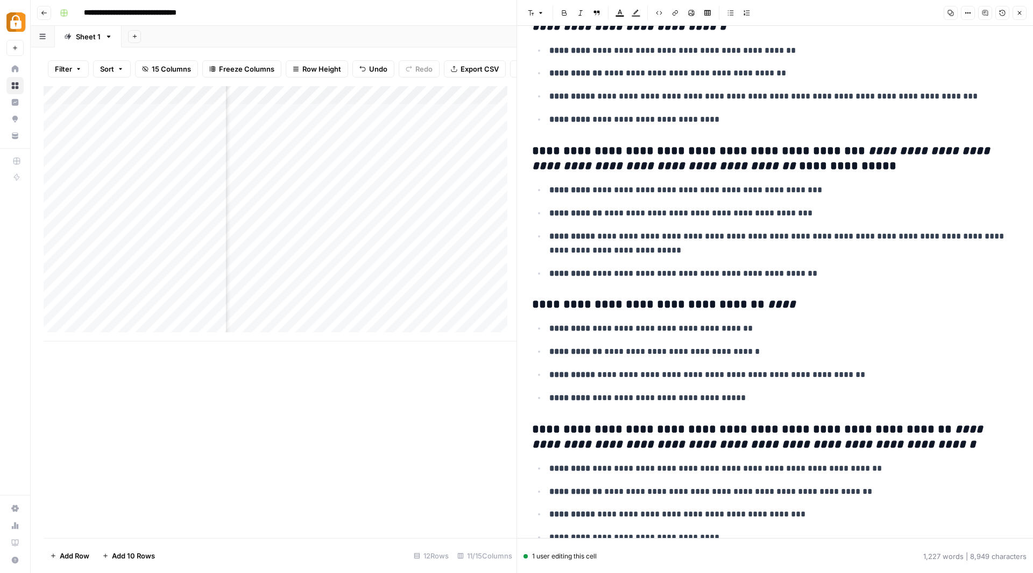
click at [496, 12] on div "**********" at bounding box center [538, 12] width 967 height 17
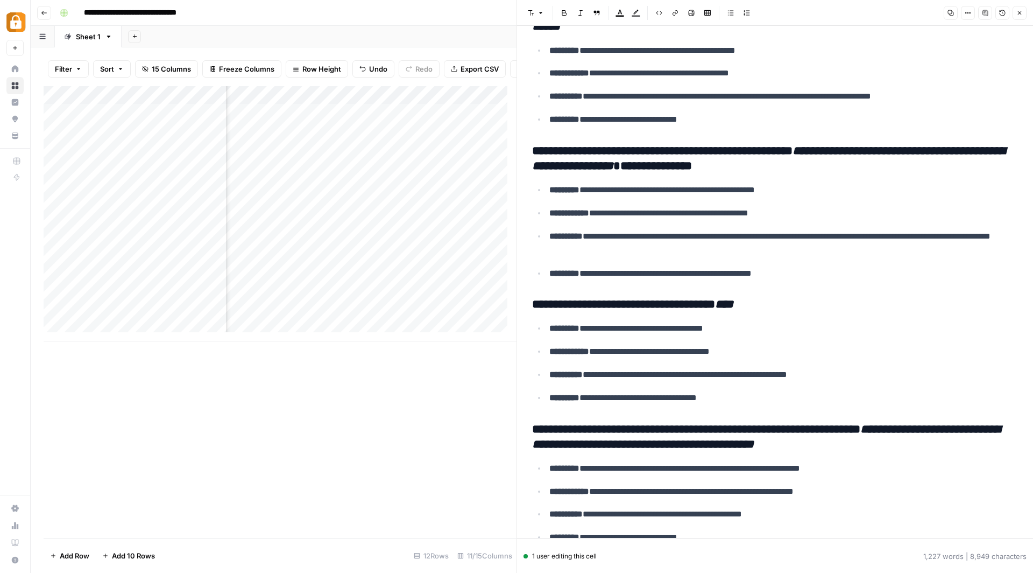
click at [1019, 14] on icon "button" at bounding box center [1020, 13] width 4 height 4
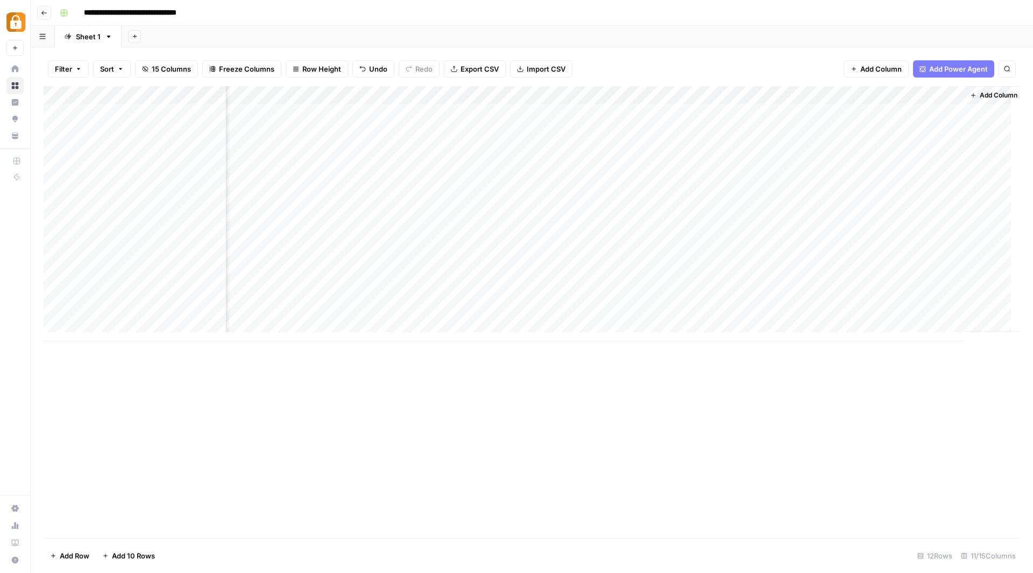
scroll to position [0, 180]
click at [702, 183] on div "Add Column" at bounding box center [532, 213] width 977 height 255
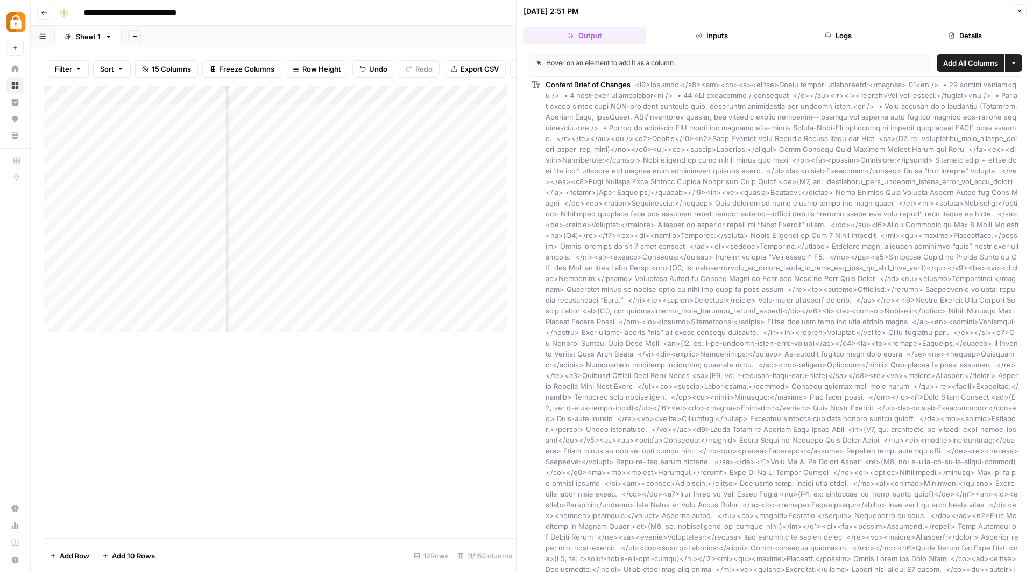
click at [964, 36] on button "Details" at bounding box center [965, 35] width 123 height 17
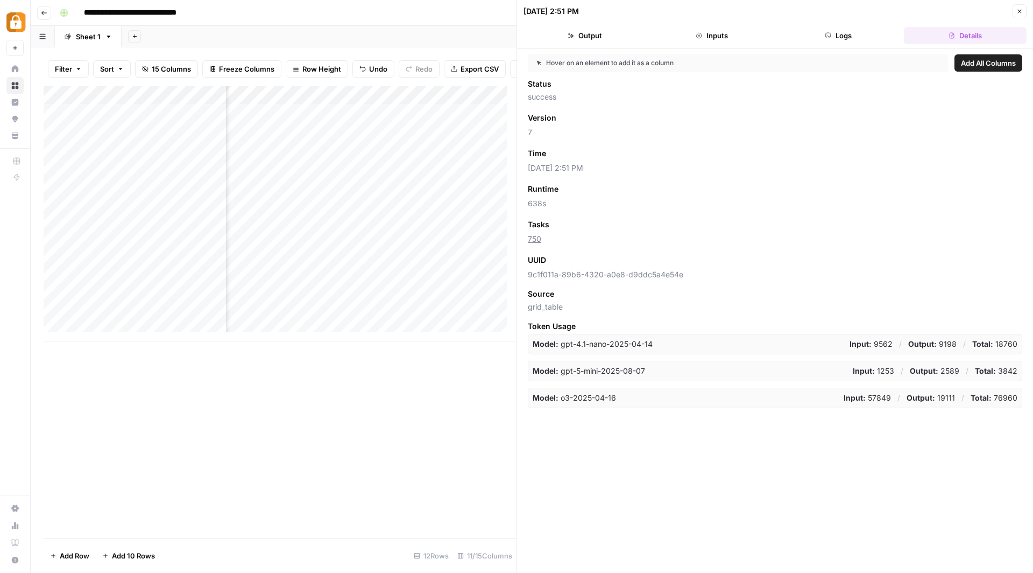
click at [590, 33] on button "Output" at bounding box center [585, 35] width 123 height 17
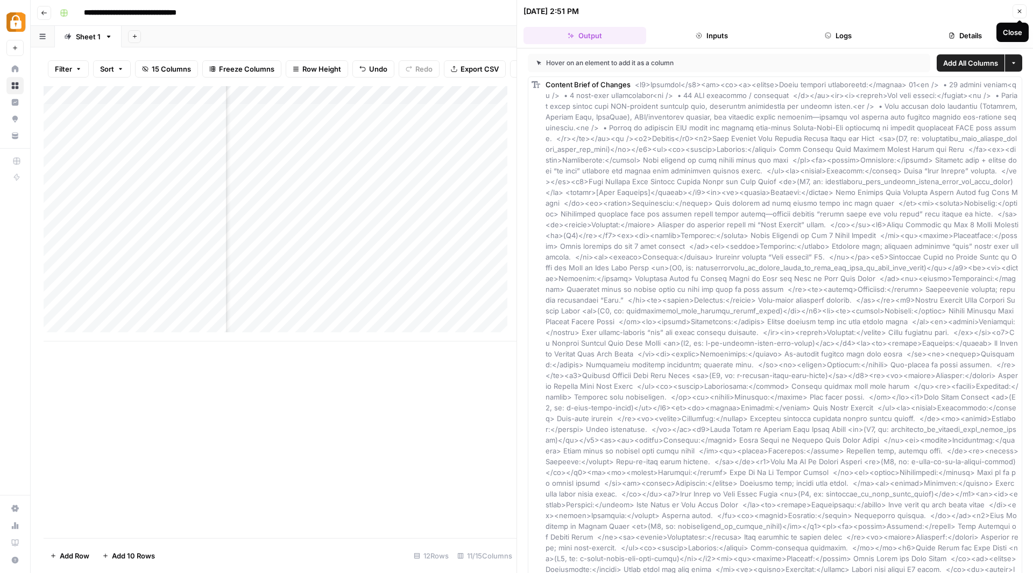
click at [1019, 10] on icon "button" at bounding box center [1019, 11] width 6 height 6
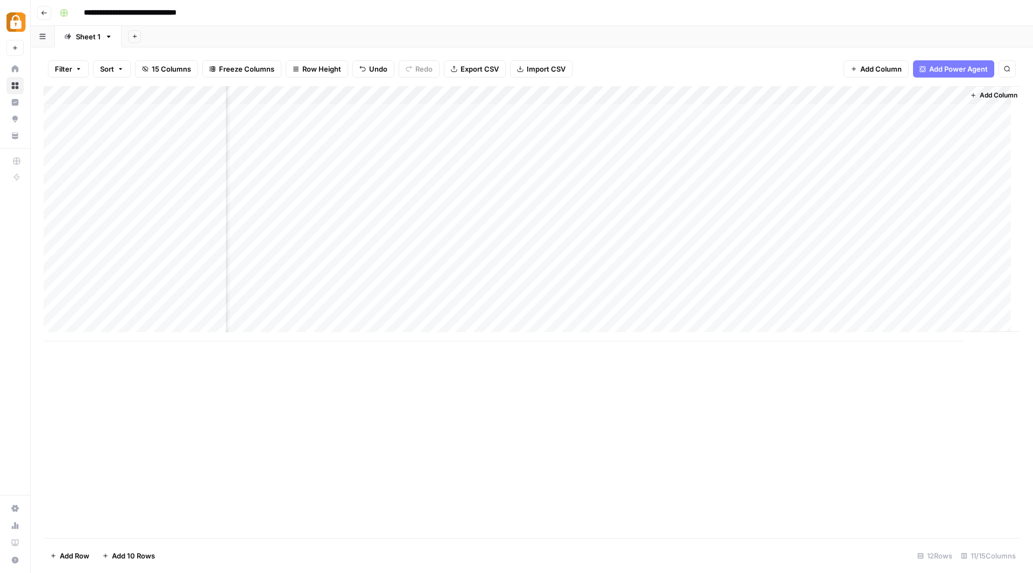
scroll to position [0, 180]
click at [719, 94] on div "Add Column" at bounding box center [532, 213] width 977 height 255
click at [891, 181] on div "Add Column" at bounding box center [532, 213] width 977 height 255
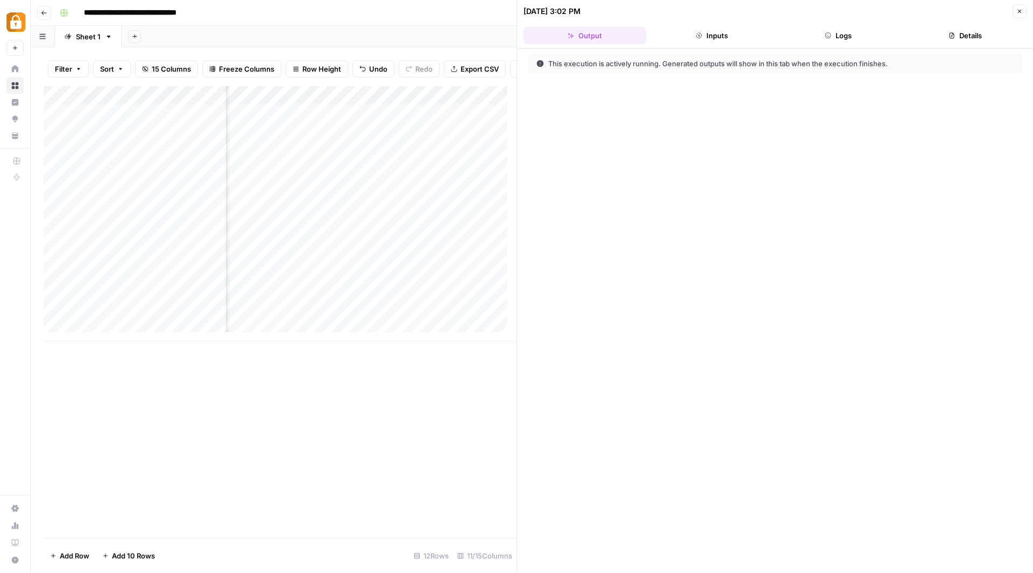
click at [718, 29] on button "Inputs" at bounding box center [712, 35] width 123 height 17
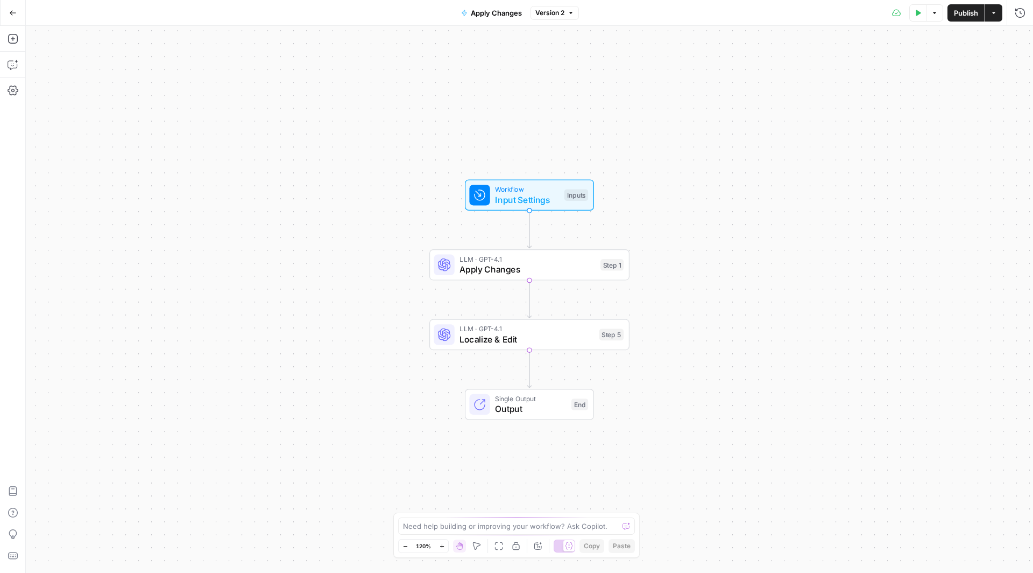
click at [527, 189] on span "Workflow" at bounding box center [527, 189] width 64 height 10
click at [491, 269] on span "Apply Changes" at bounding box center [528, 269] width 136 height 13
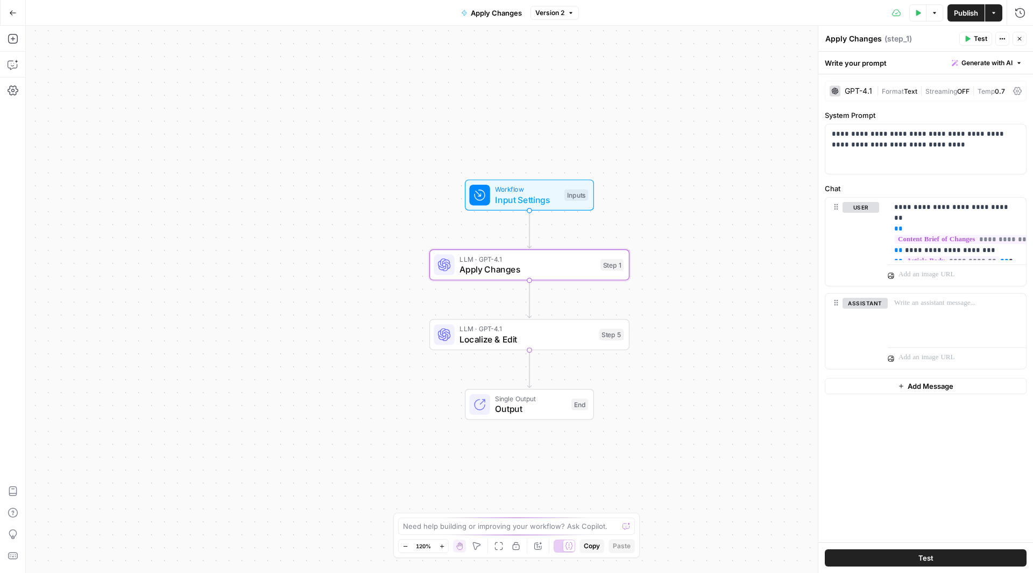
click at [15, 15] on icon "button" at bounding box center [13, 13] width 8 height 8
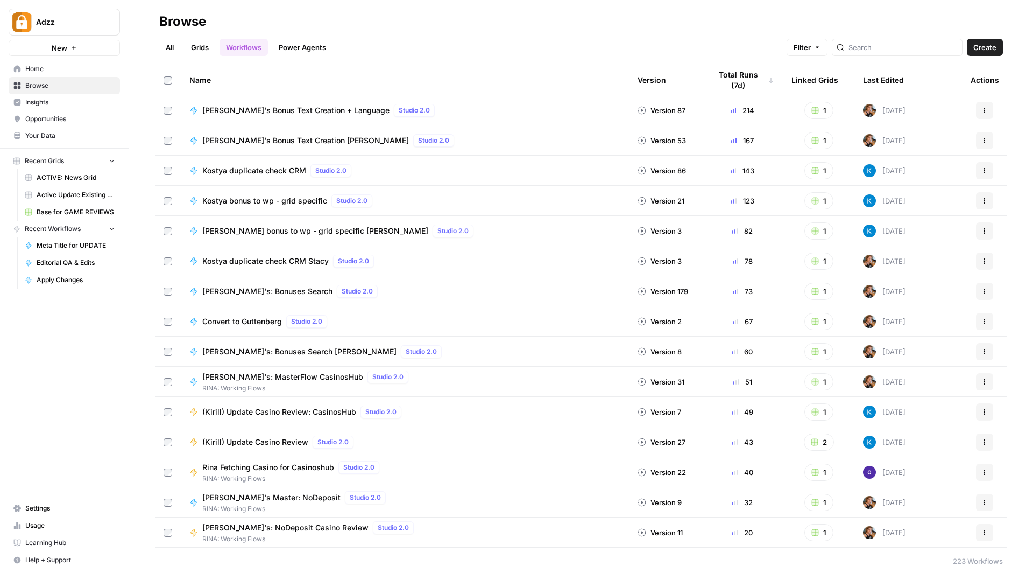
click at [202, 41] on link "Grids" at bounding box center [200, 47] width 31 height 17
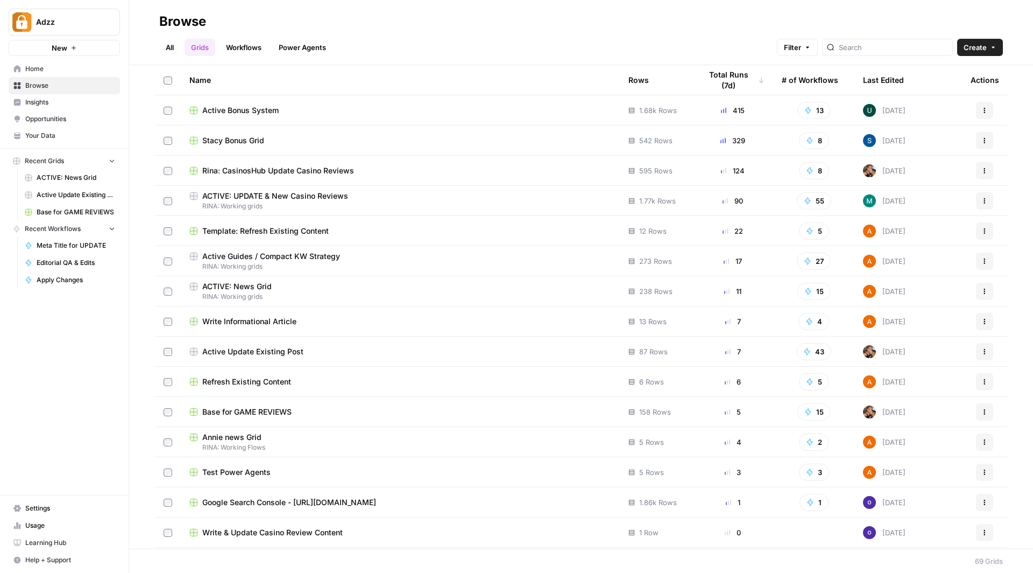
click at [384, 224] on td "Template: Refresh Existing Content" at bounding box center [400, 231] width 439 height 30
click at [312, 228] on span "Template: Refresh Existing Content" at bounding box center [265, 230] width 126 height 11
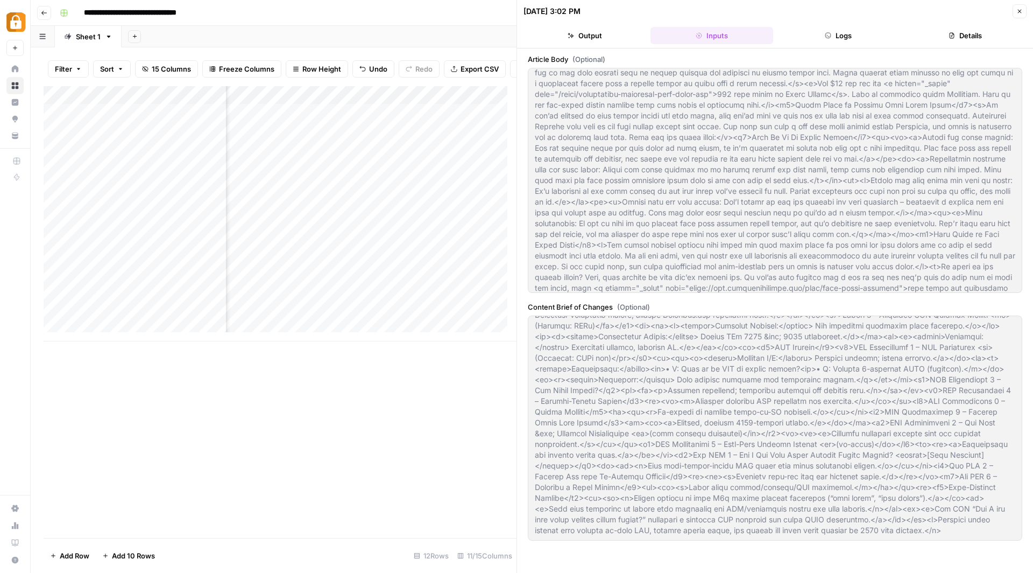
scroll to position [1200, 0]
click at [962, 36] on button "Details" at bounding box center [965, 35] width 123 height 17
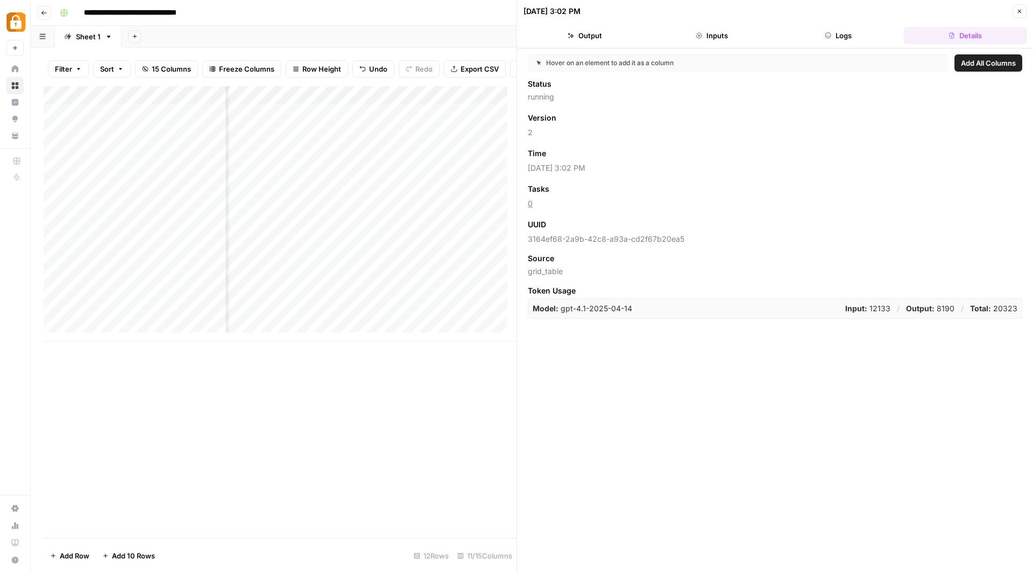
click at [1019, 10] on icon "button" at bounding box center [1019, 11] width 6 height 6
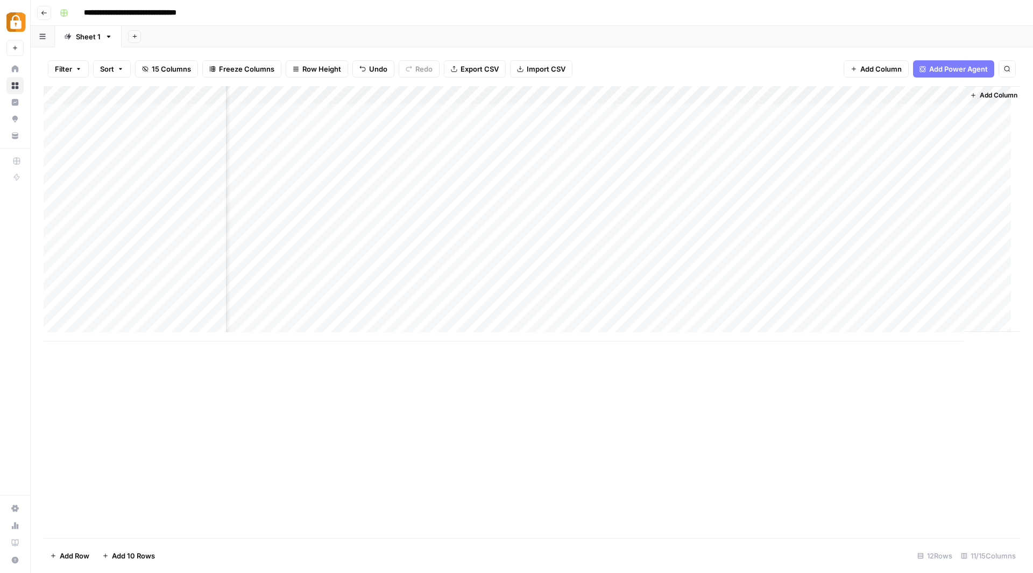
scroll to position [0, 180]
click at [553, 91] on div "Add Column" at bounding box center [532, 213] width 977 height 255
click at [515, 180] on span "Hide Column" at bounding box center [536, 185] width 94 height 11
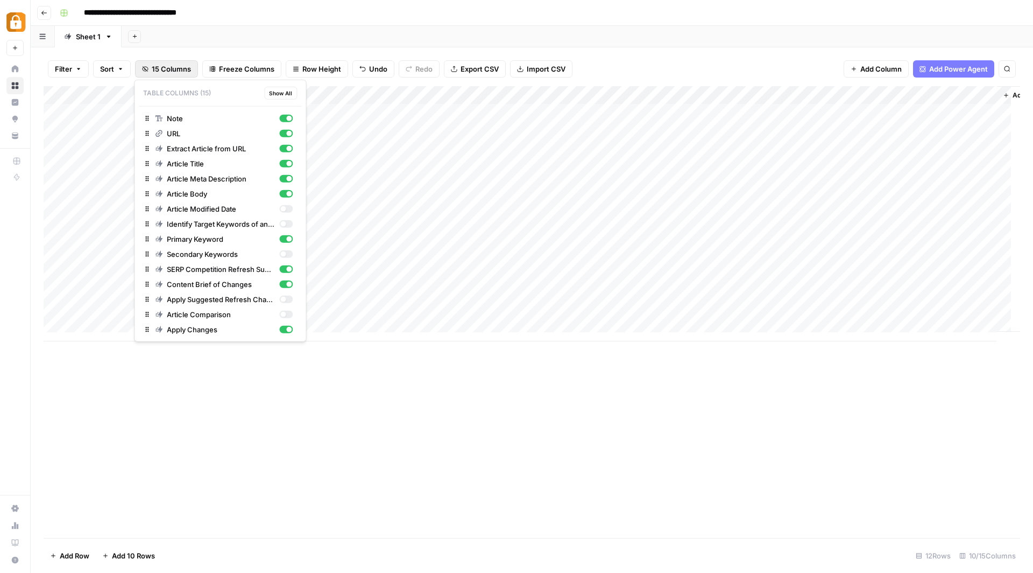
click at [173, 67] on span "15 Columns" at bounding box center [171, 68] width 39 height 11
click at [292, 222] on div "button" at bounding box center [285, 224] width 13 height 8
click at [293, 250] on div "Secondary Keywords" at bounding box center [224, 254] width 138 height 11
click at [573, 363] on div "Add Column" at bounding box center [532, 311] width 977 height 451
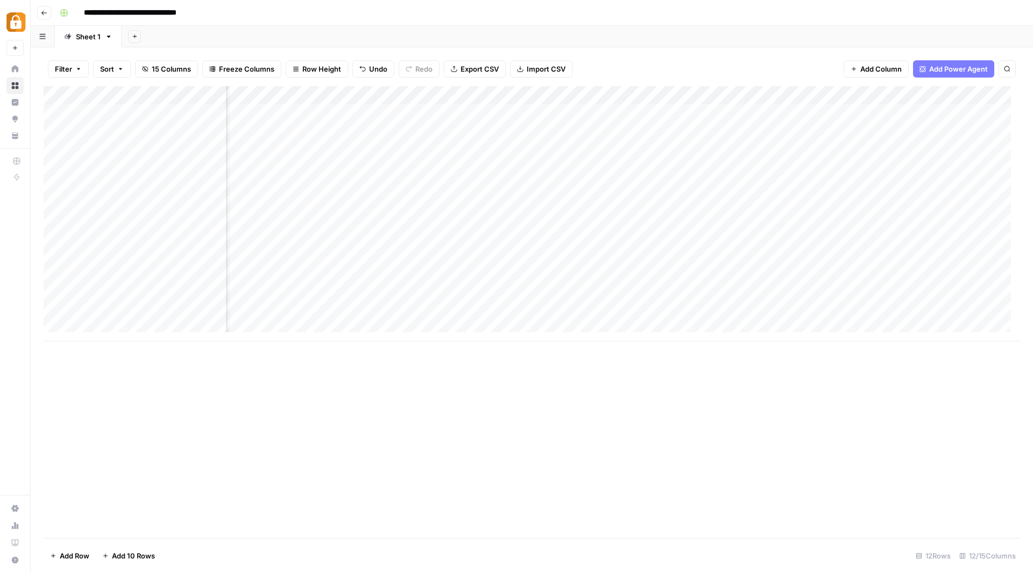
scroll to position [0, 199]
click at [573, 109] on div "Add Column" at bounding box center [532, 213] width 977 height 255
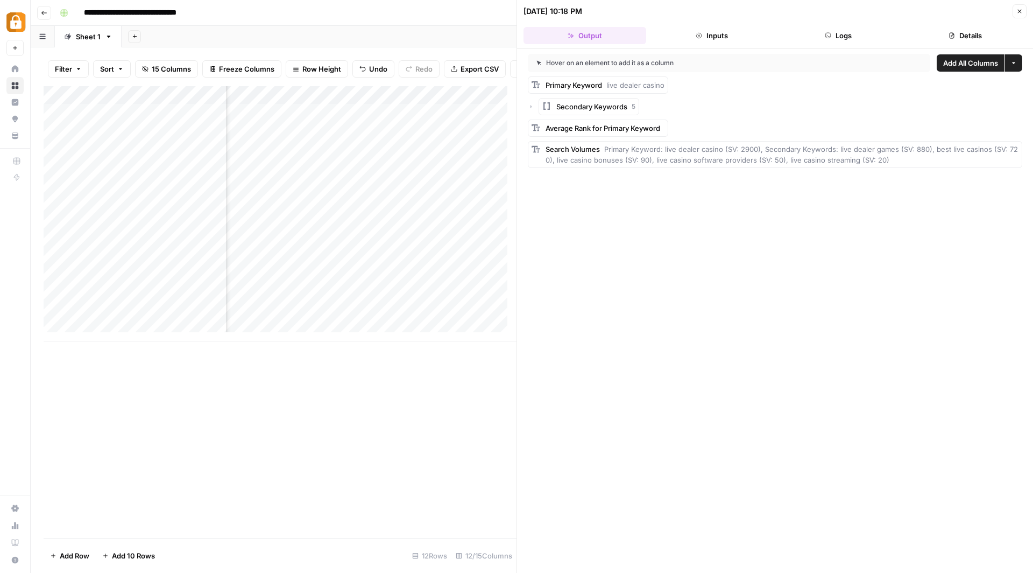
click at [965, 37] on button "Details" at bounding box center [965, 35] width 123 height 17
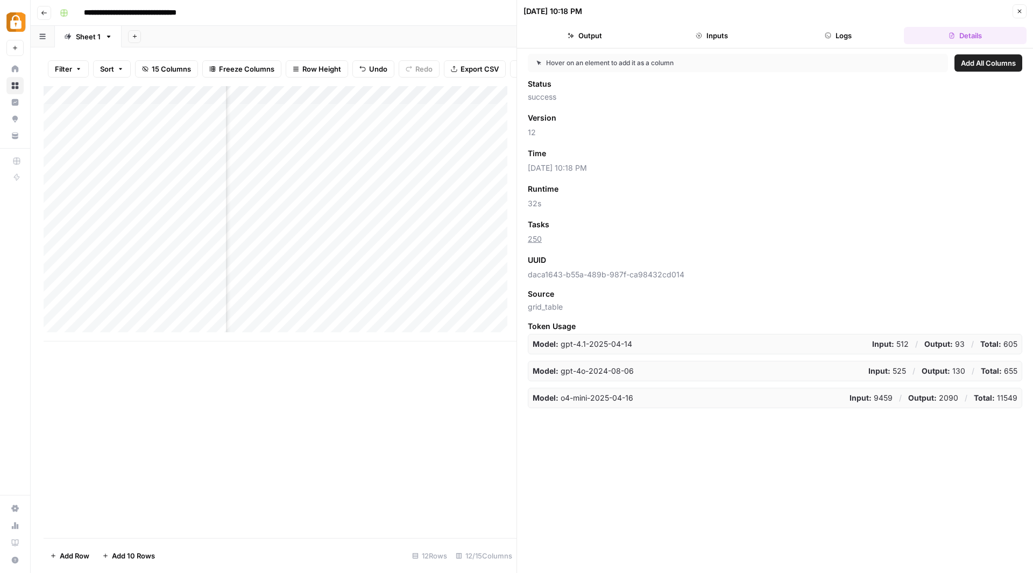
click at [832, 32] on button "Logs" at bounding box center [839, 35] width 123 height 17
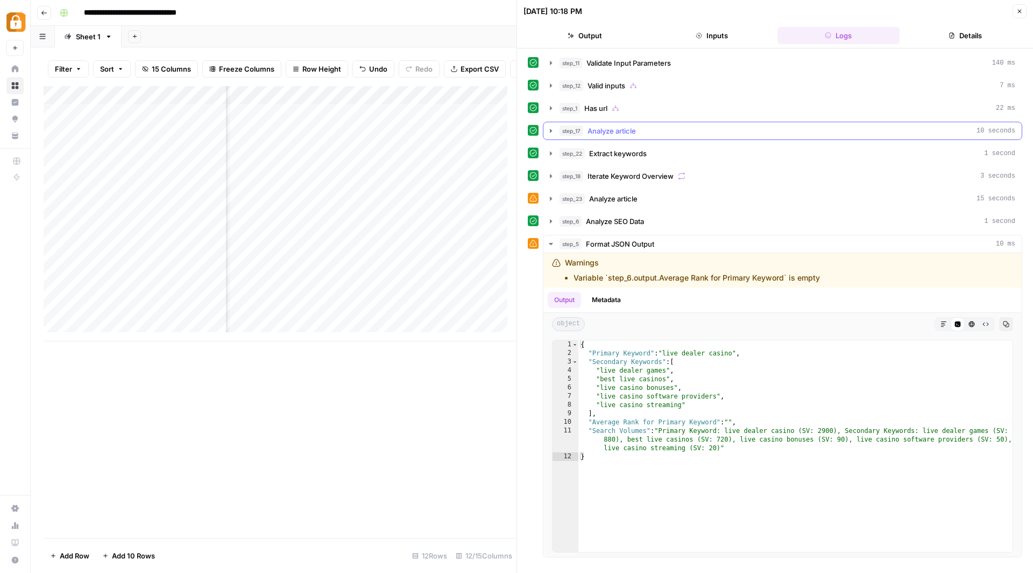
click at [548, 128] on icon "button" at bounding box center [551, 130] width 9 height 9
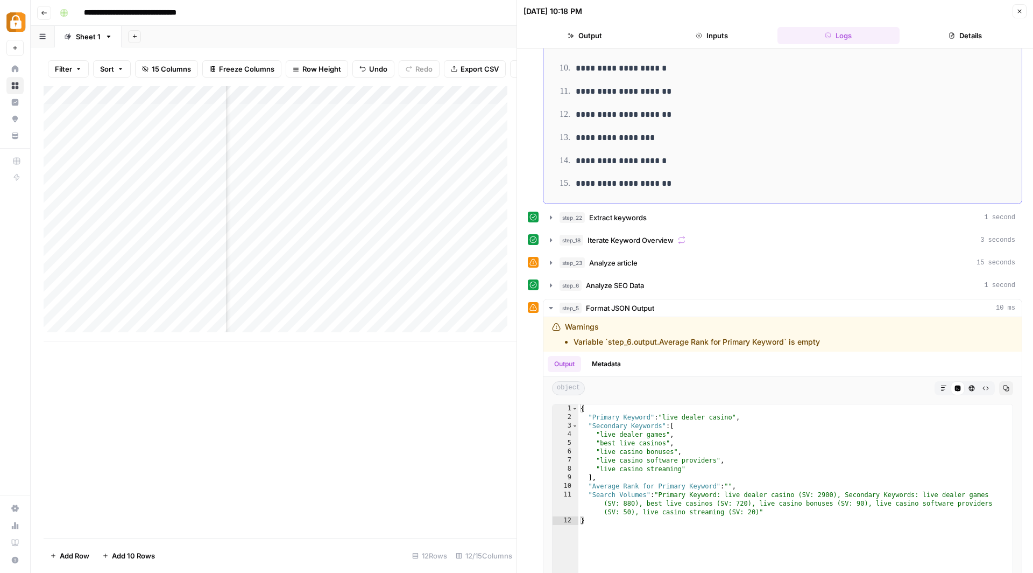
scroll to position [253, 0]
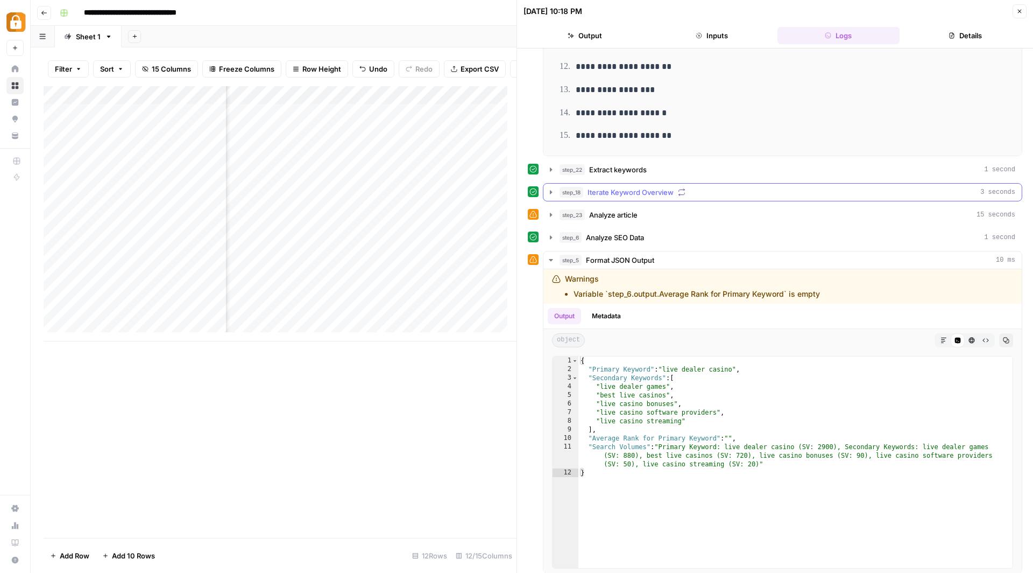
click at [550, 188] on icon "button" at bounding box center [551, 192] width 9 height 9
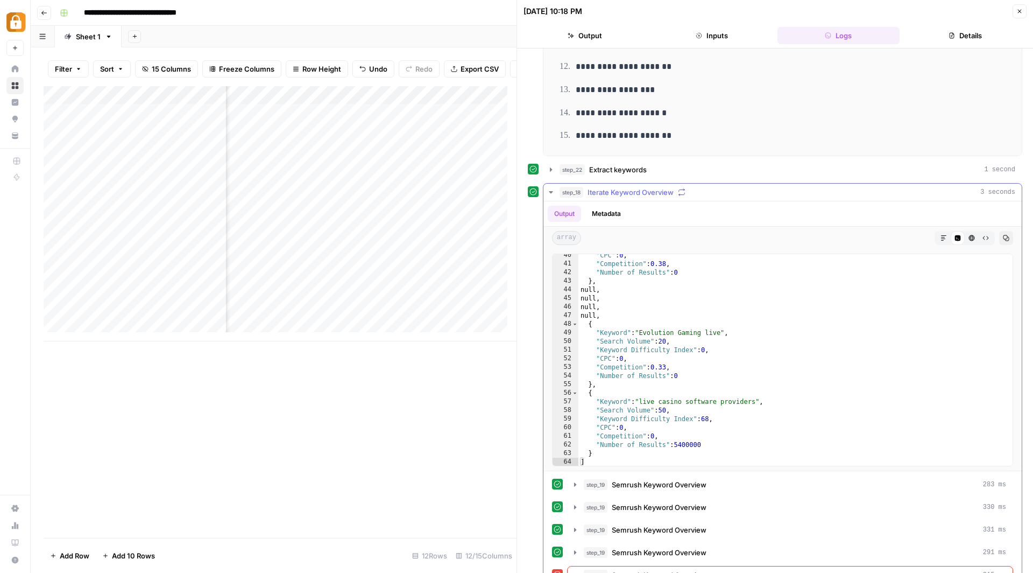
scroll to position [515, 0]
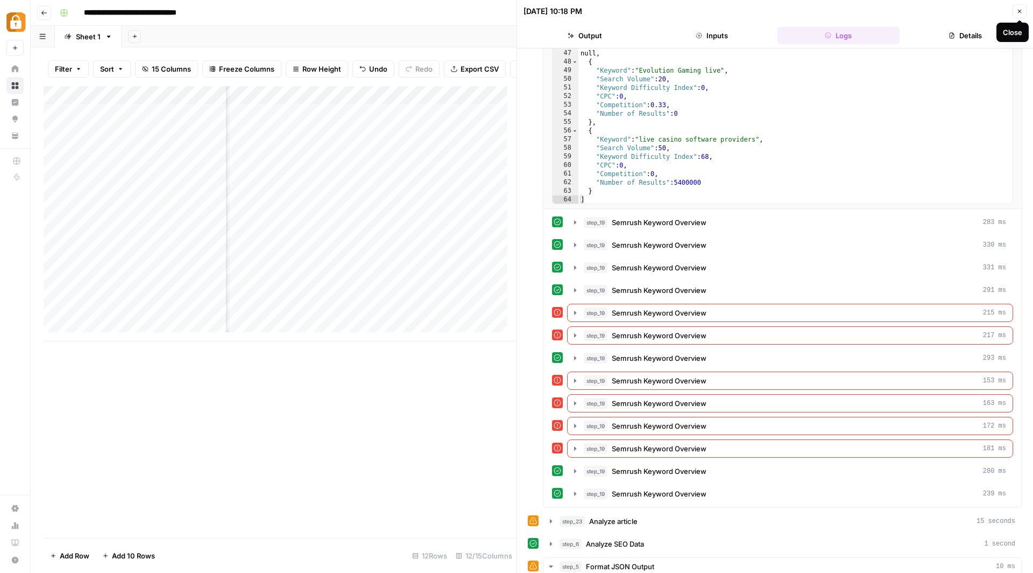
click at [1021, 10] on icon "button" at bounding box center [1020, 12] width 4 height 4
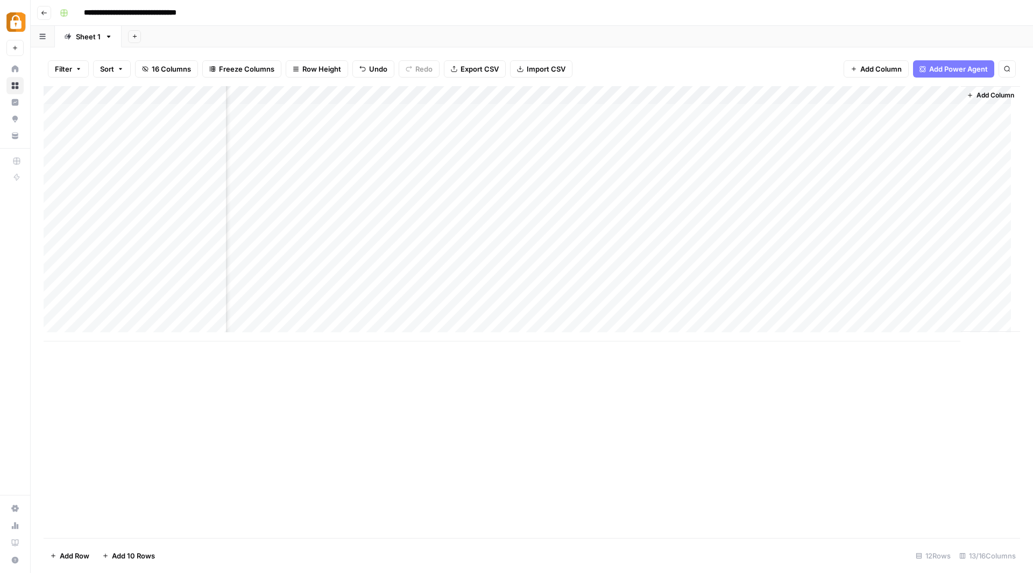
scroll to position [0, 453]
click at [984, 321] on div "Add Column" at bounding box center [990, 208] width 59 height 245
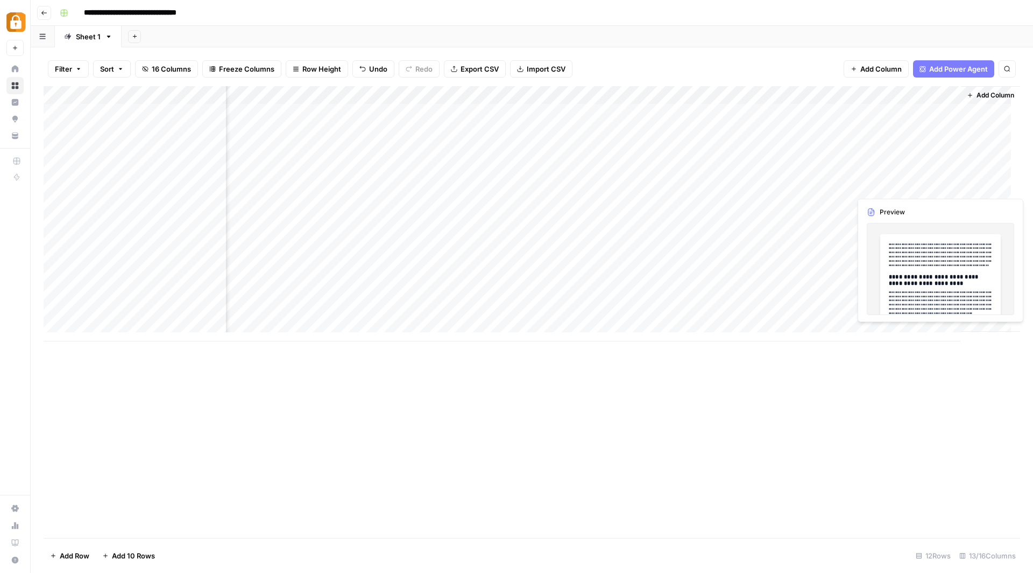
click at [903, 185] on div "Add Column" at bounding box center [532, 213] width 977 height 255
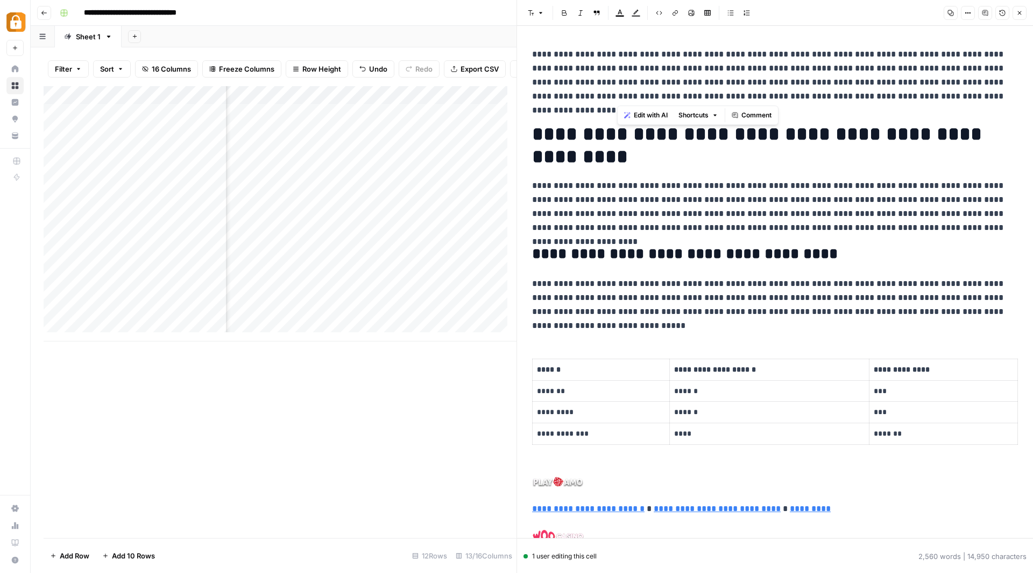
drag, startPoint x: 989, startPoint y: 98, endPoint x: 599, endPoint y: 81, distance: 390.5
click at [604, 84] on p "**********" at bounding box center [770, 75] width 477 height 56
drag, startPoint x: 575, startPoint y: 66, endPoint x: 533, endPoint y: 50, distance: 45.0
click at [533, 50] on p "**********" at bounding box center [770, 75] width 477 height 56
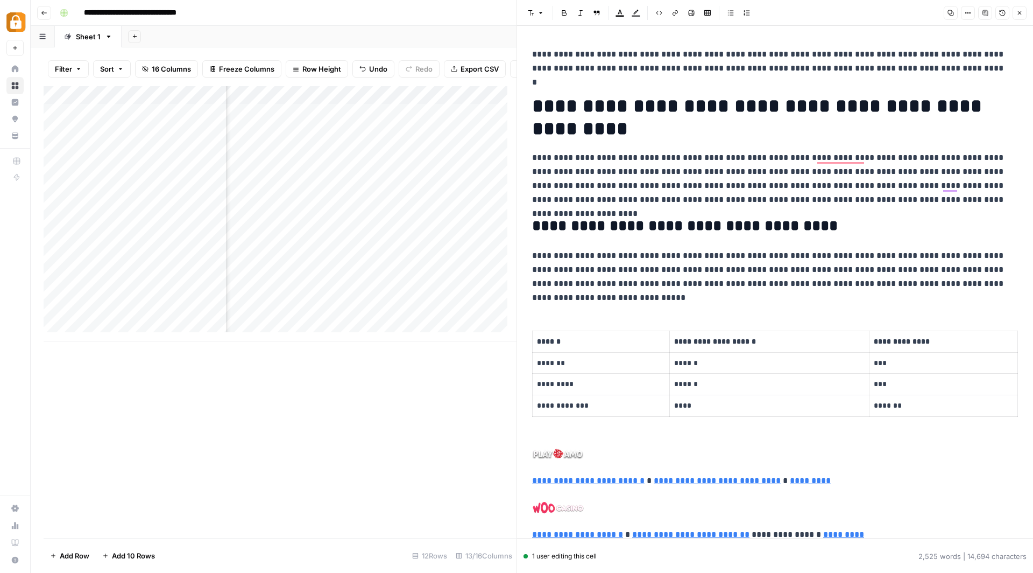
drag, startPoint x: 529, startPoint y: 45, endPoint x: 648, endPoint y: 50, distance: 118.5
drag, startPoint x: 648, startPoint y: 50, endPoint x: 849, endPoint y: 58, distance: 200.9
click at [714, 51] on p "**********" at bounding box center [770, 61] width 477 height 28
drag, startPoint x: 849, startPoint y: 58, endPoint x: 936, endPoint y: 75, distance: 88.8
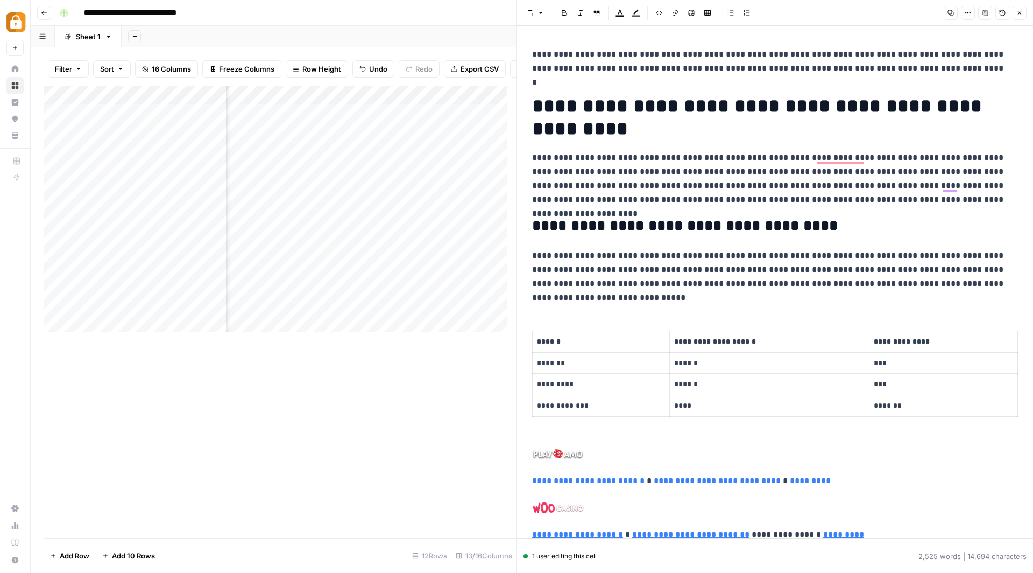
click at [936, 75] on p "**********" at bounding box center [770, 61] width 477 height 28
drag, startPoint x: 937, startPoint y: 74, endPoint x: 534, endPoint y: 49, distance: 404.4
click at [534, 49] on p "**********" at bounding box center [770, 61] width 477 height 28
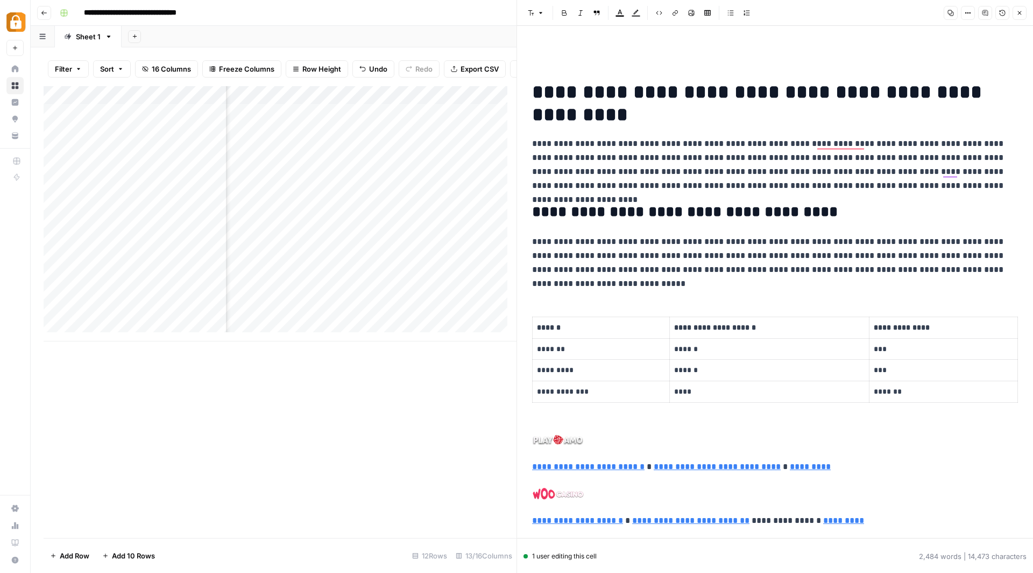
click at [534, 87] on h1 "**********" at bounding box center [770, 103] width 477 height 45
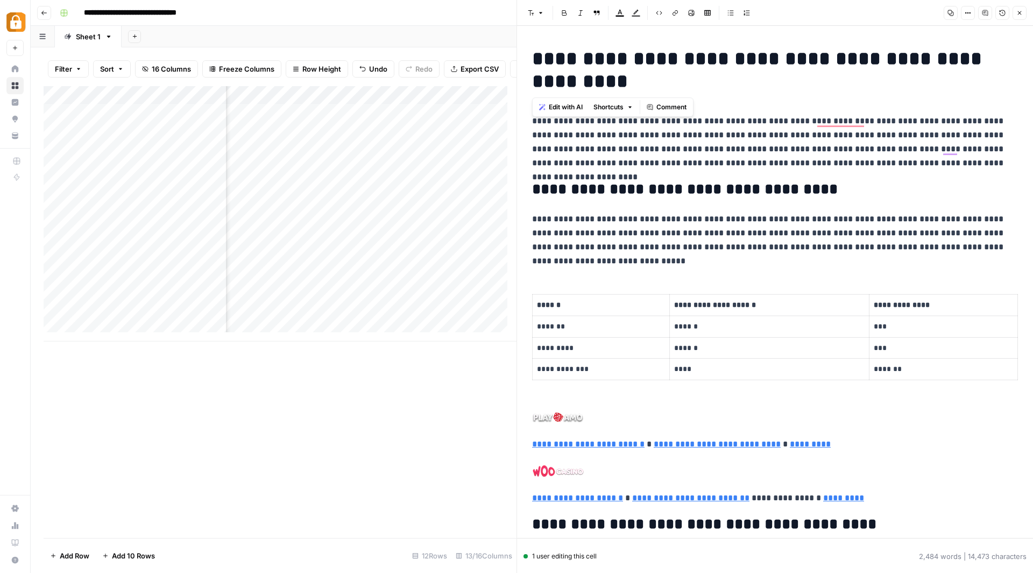
drag, startPoint x: 582, startPoint y: 81, endPoint x: 525, endPoint y: 82, distance: 57.0
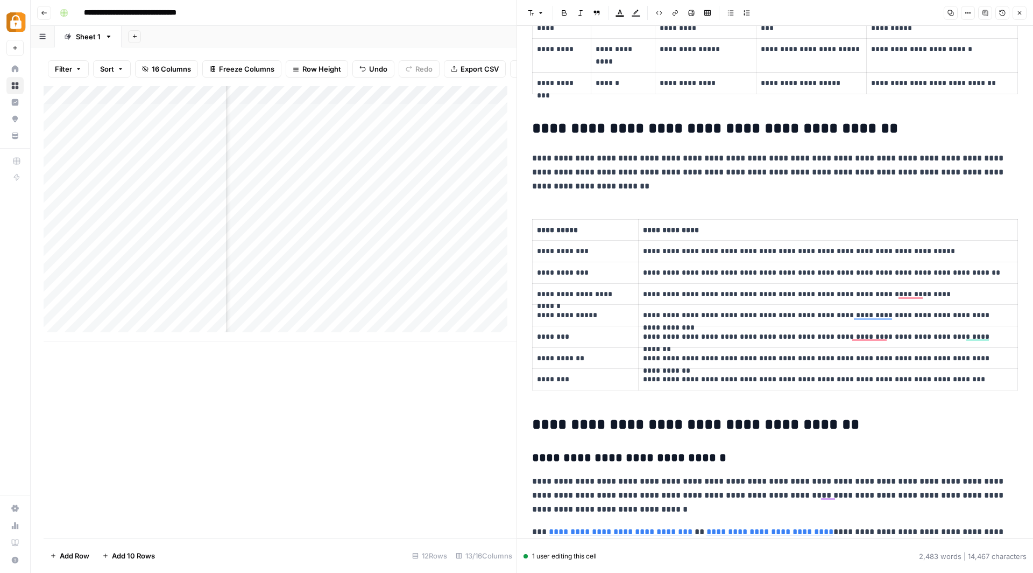
scroll to position [1847, 0]
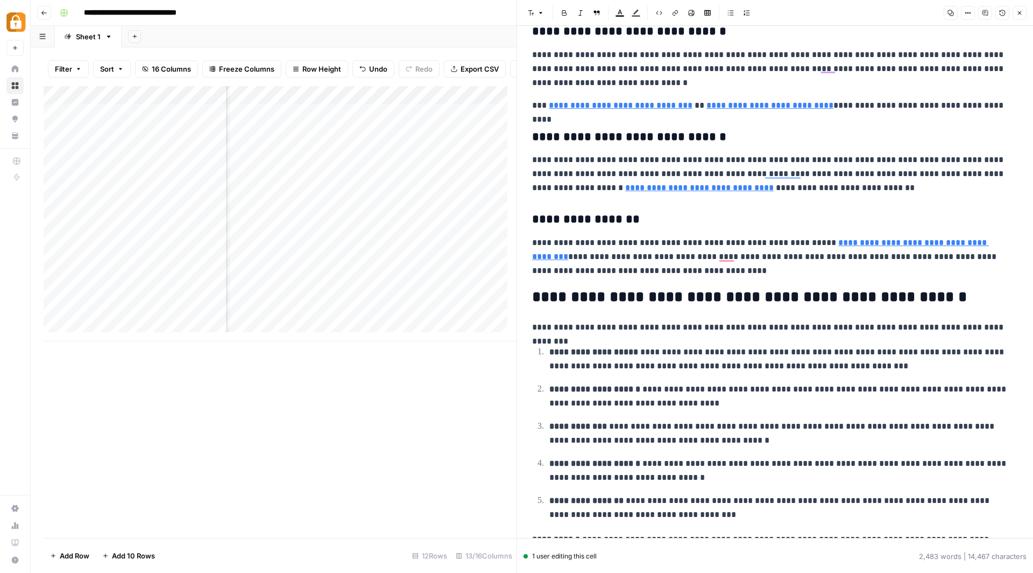
click at [567, 186] on p "**********" at bounding box center [770, 174] width 477 height 42
click at [566, 186] on p "**********" at bounding box center [770, 174] width 477 height 42
click at [562, 186] on p "**********" at bounding box center [770, 174] width 477 height 42
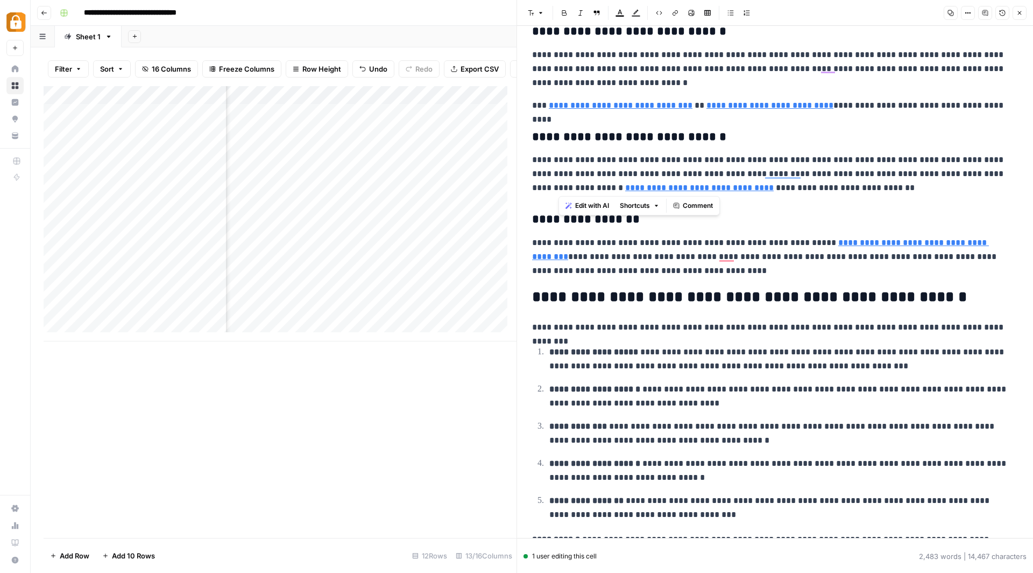
copy p "*"
type input "—"
click at [991, 17] on icon "button" at bounding box center [990, 17] width 5 height 5
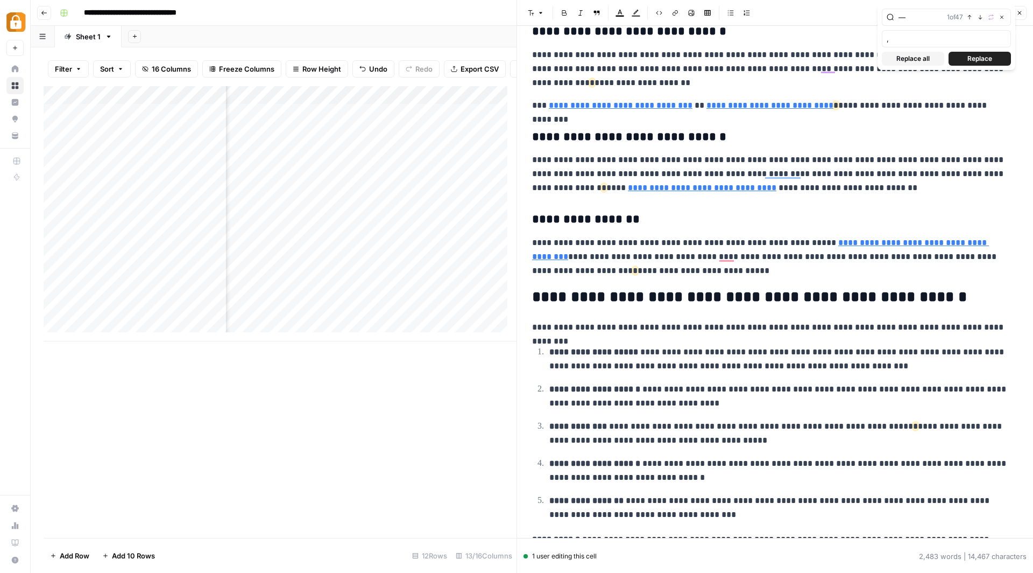
type input ","
click at [918, 56] on span "Replace all" at bounding box center [912, 59] width 33 height 10
click at [1019, 15] on icon "button" at bounding box center [1019, 13] width 6 height 6
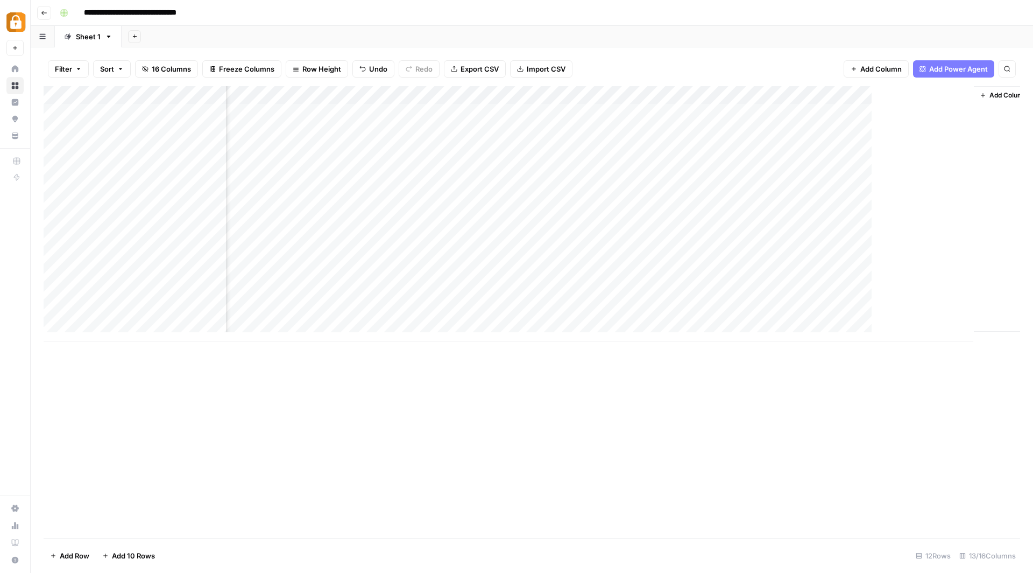
scroll to position [0, 440]
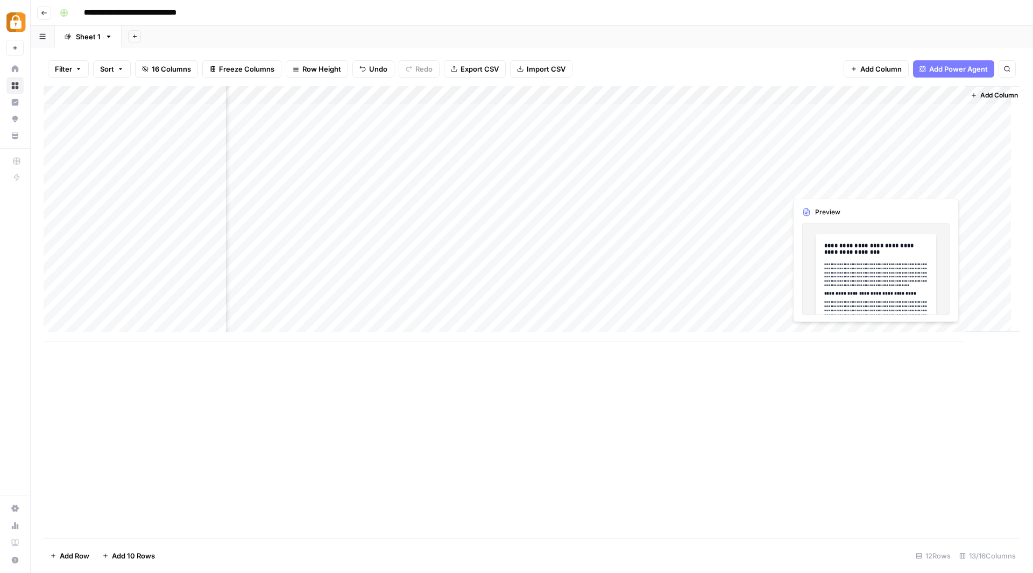
click at [907, 185] on div "Add Column" at bounding box center [532, 213] width 977 height 255
click at [907, 185] on div at bounding box center [915, 186] width 98 height 20
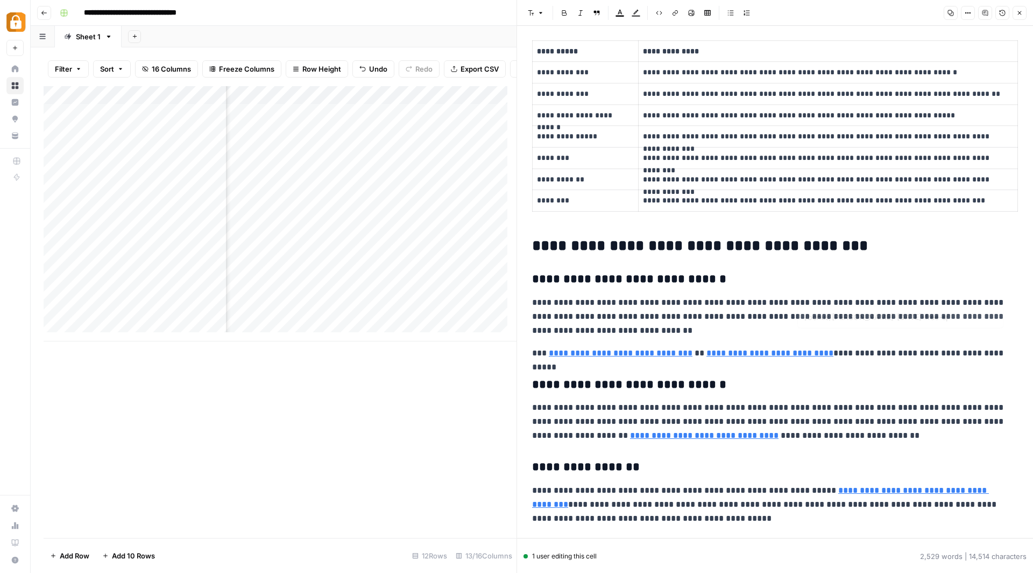
scroll to position [1579, 0]
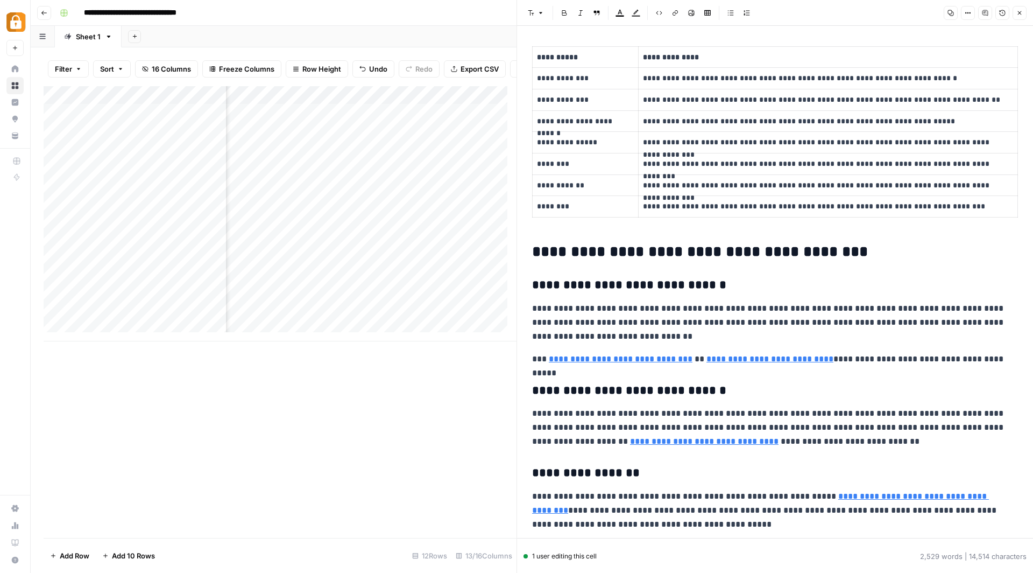
click at [820, 243] on h2 "**********" at bounding box center [770, 251] width 477 height 17
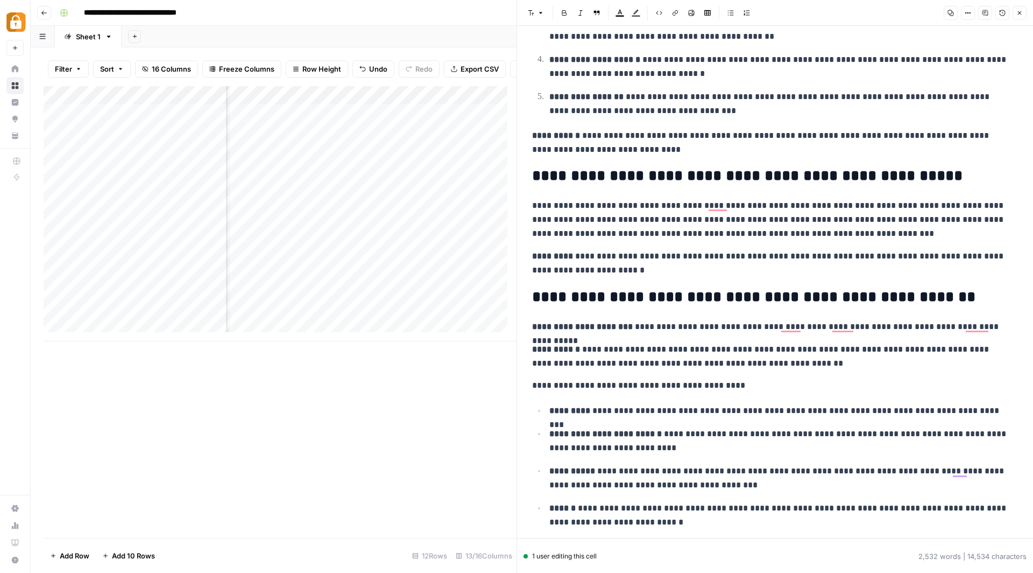
scroll to position [0, 0]
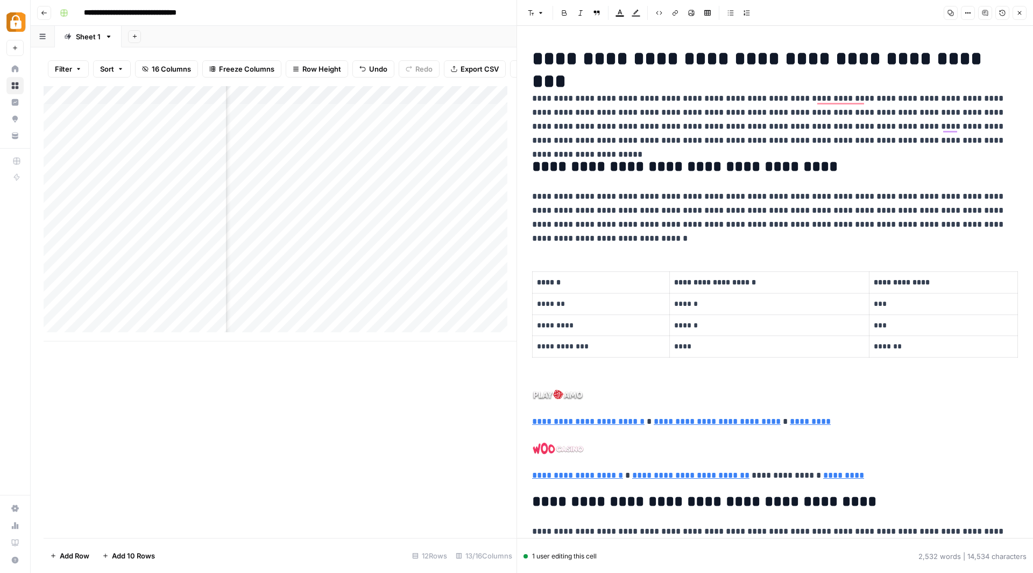
scroll to position [1343, 0]
